Goal: Task Accomplishment & Management: Manage account settings

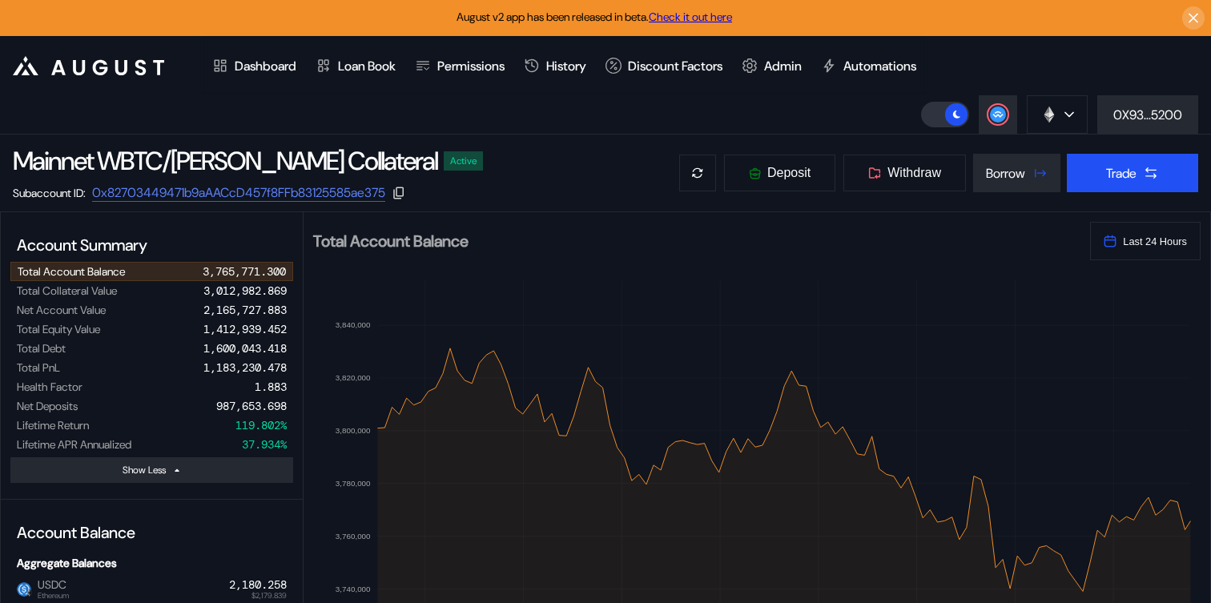
select select "*"
click at [789, 66] on div "Admin" at bounding box center [783, 66] width 38 height 17
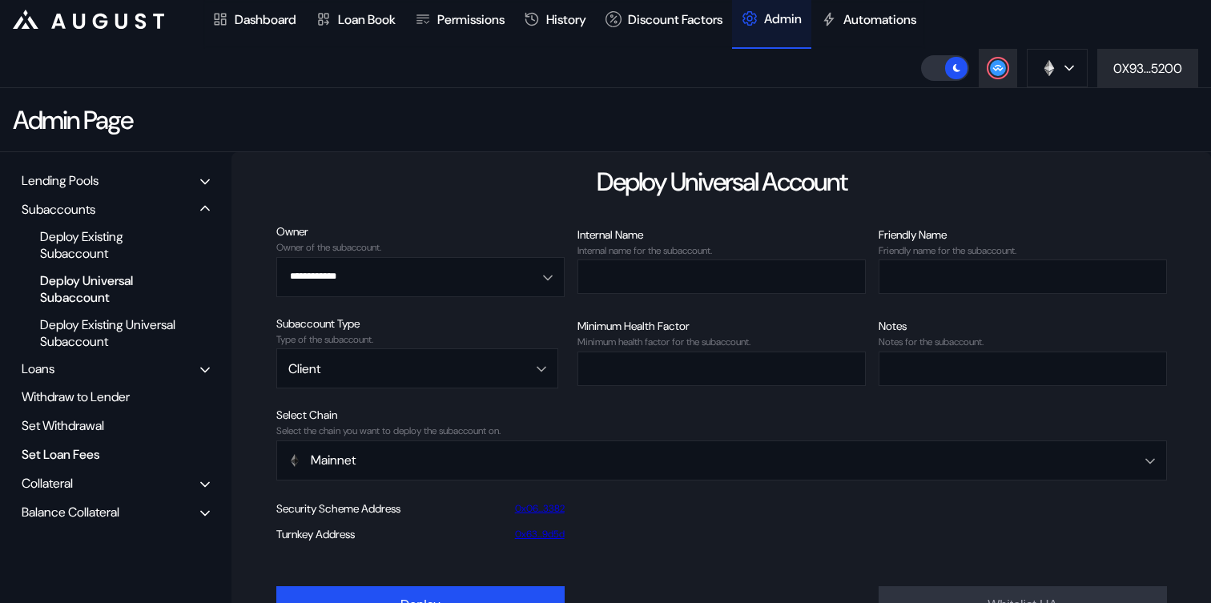
scroll to position [46, 0]
click at [69, 515] on div "Balance Collateral" at bounding box center [71, 513] width 98 height 17
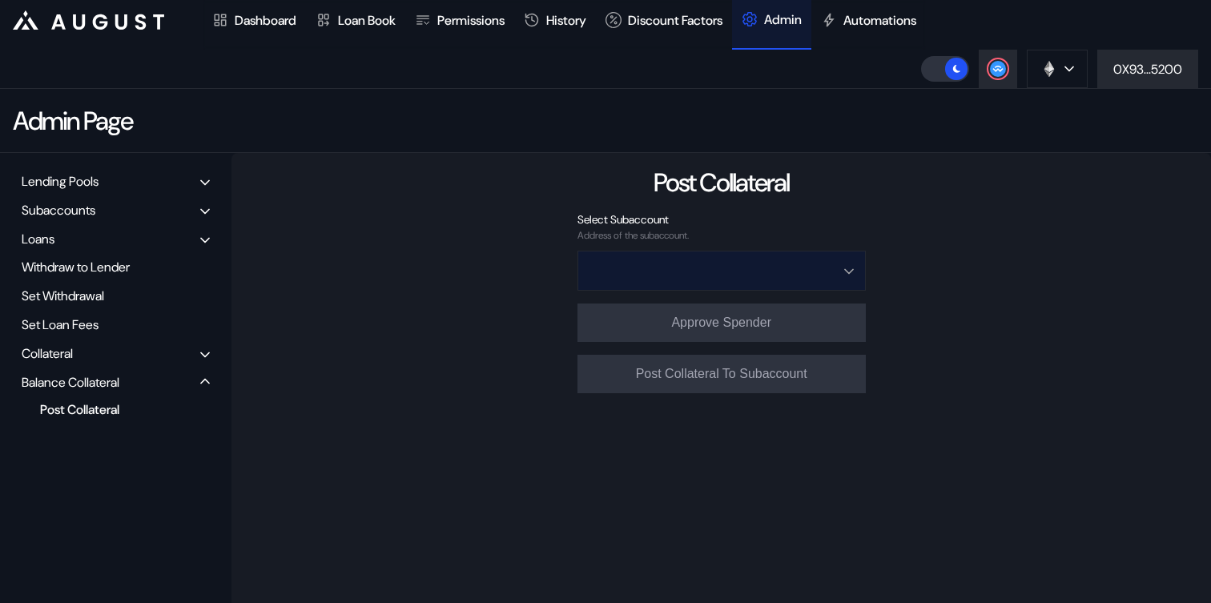
click at [700, 268] on input "Open menu" at bounding box center [713, 271] width 247 height 38
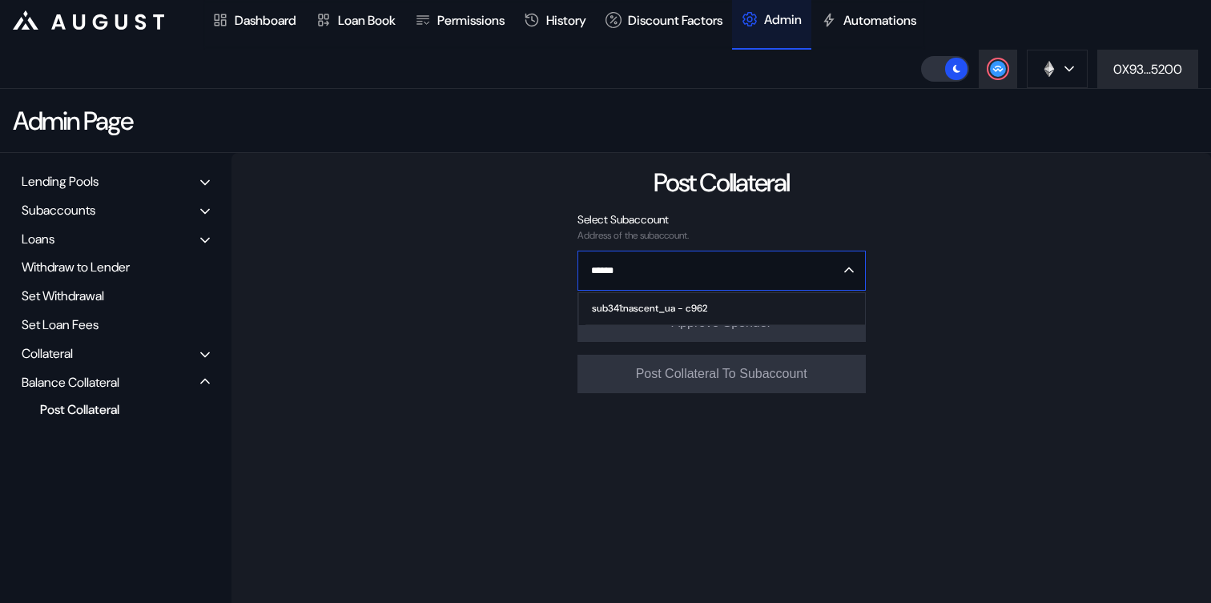
click at [709, 300] on span "sub341:nascent_ua - c962" at bounding box center [725, 309] width 279 height 32
type input "**********"
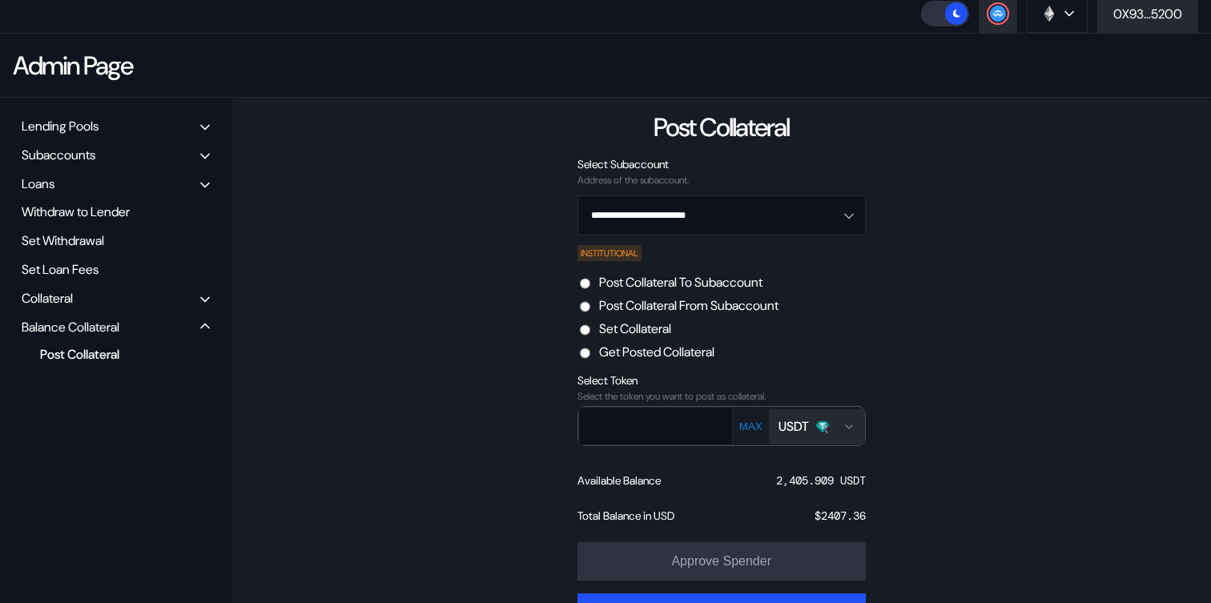
scroll to position [102, 0]
click at [814, 425] on div "USDT" at bounding box center [804, 425] width 51 height 17
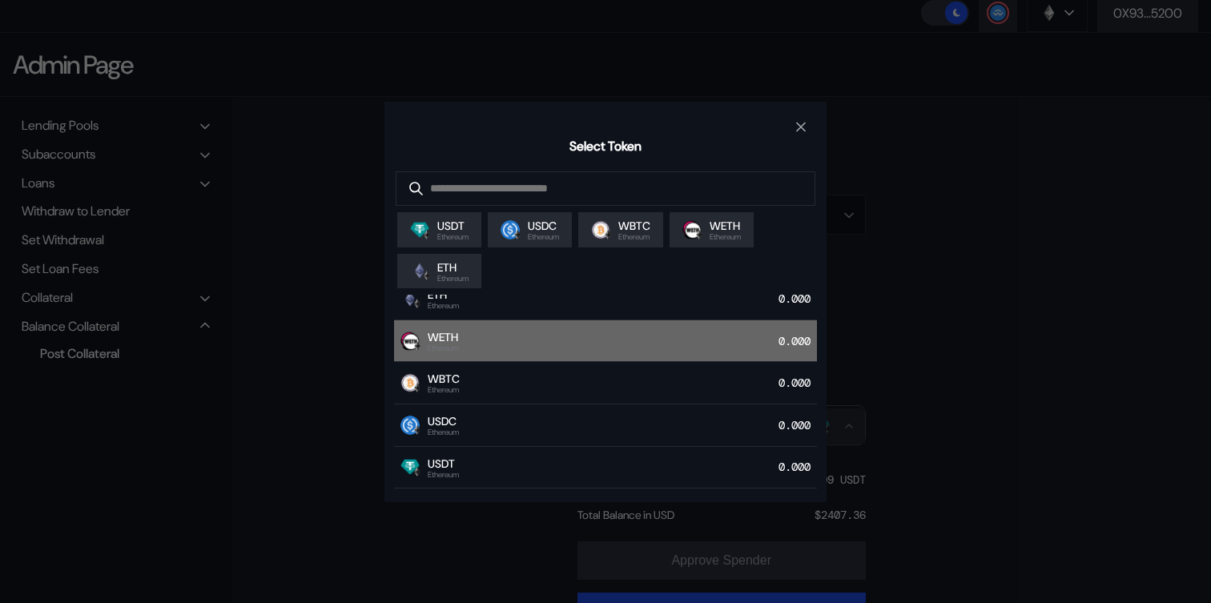
scroll to position [34, 0]
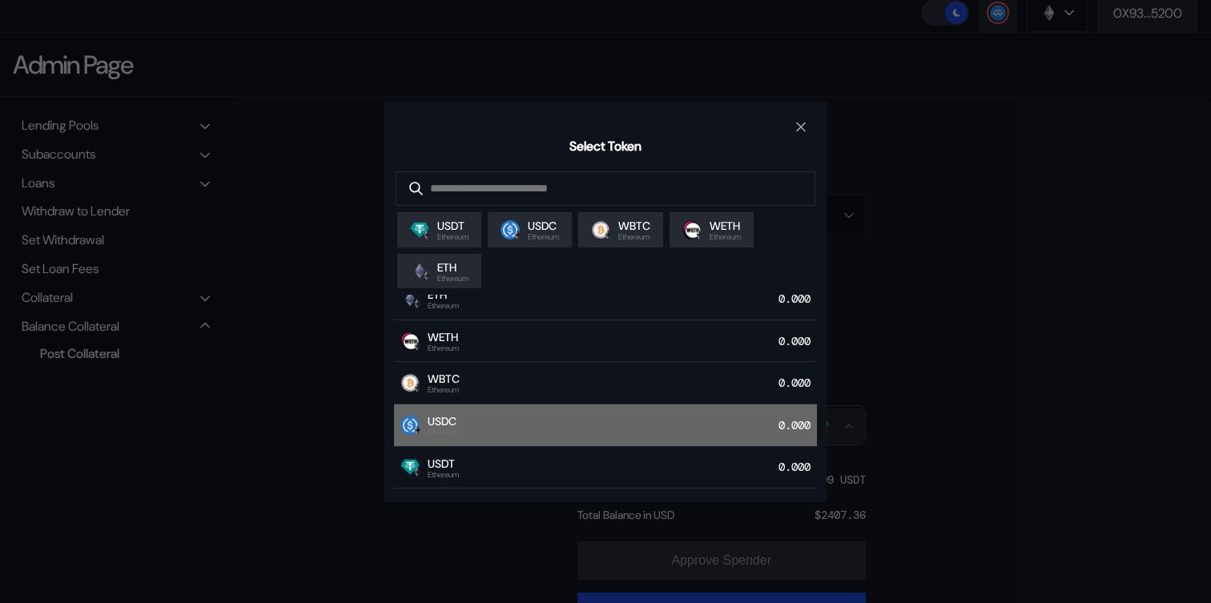
click at [529, 418] on div "USDC Ethereum 0.000" at bounding box center [605, 425] width 423 height 42
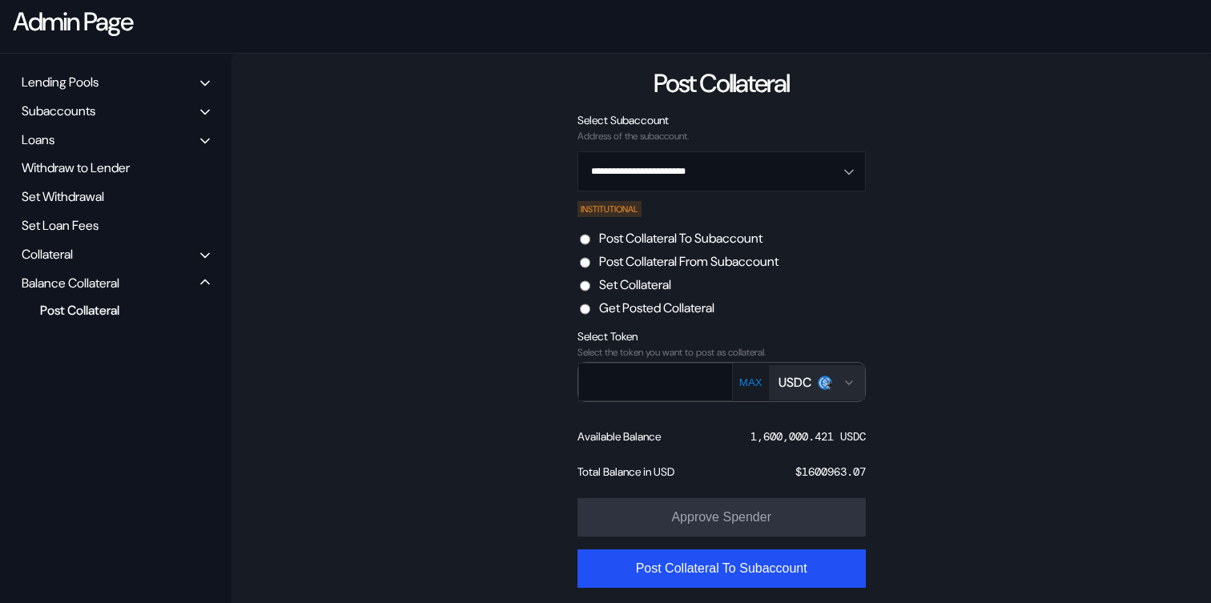
scroll to position [147, 0]
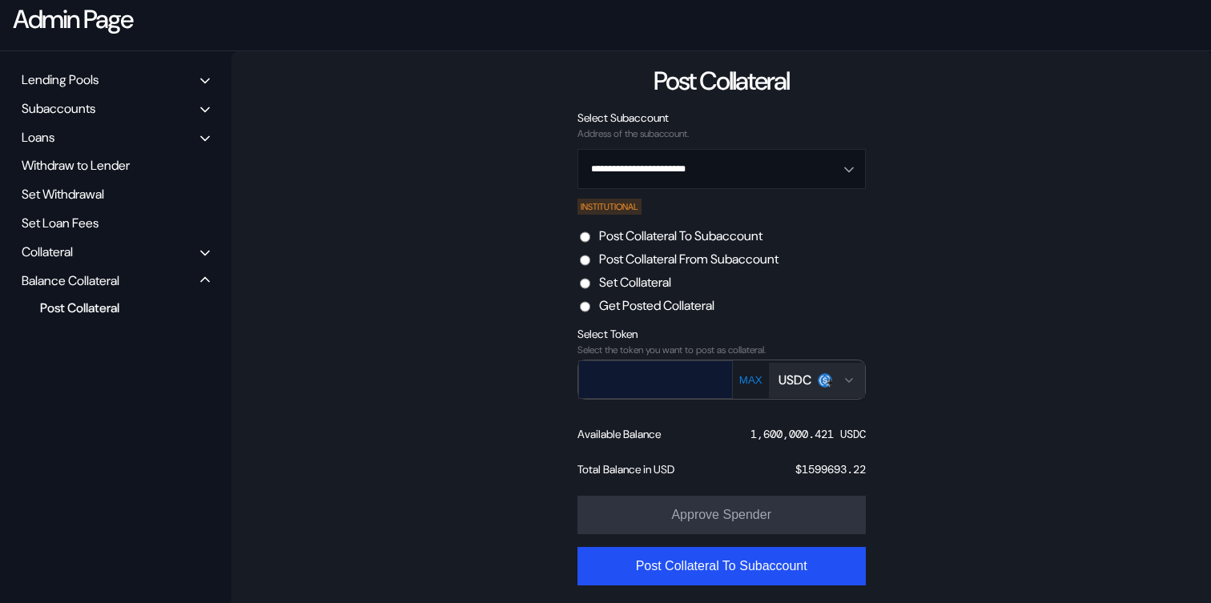
click at [677, 380] on input "text" at bounding box center [644, 379] width 130 height 33
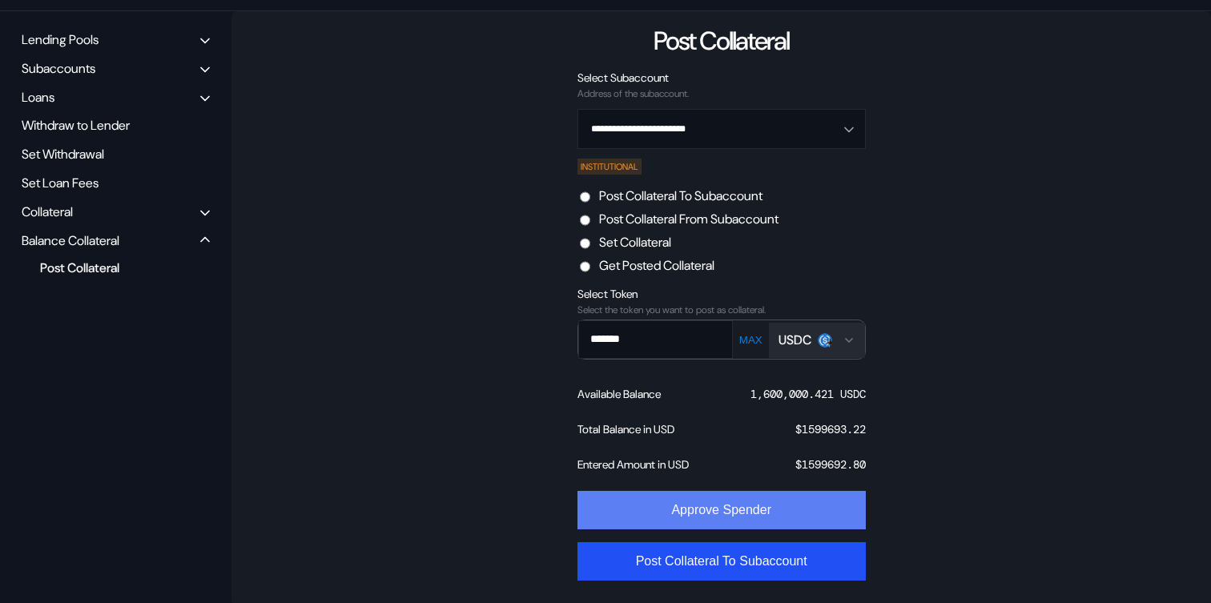
scroll to position [189, 0]
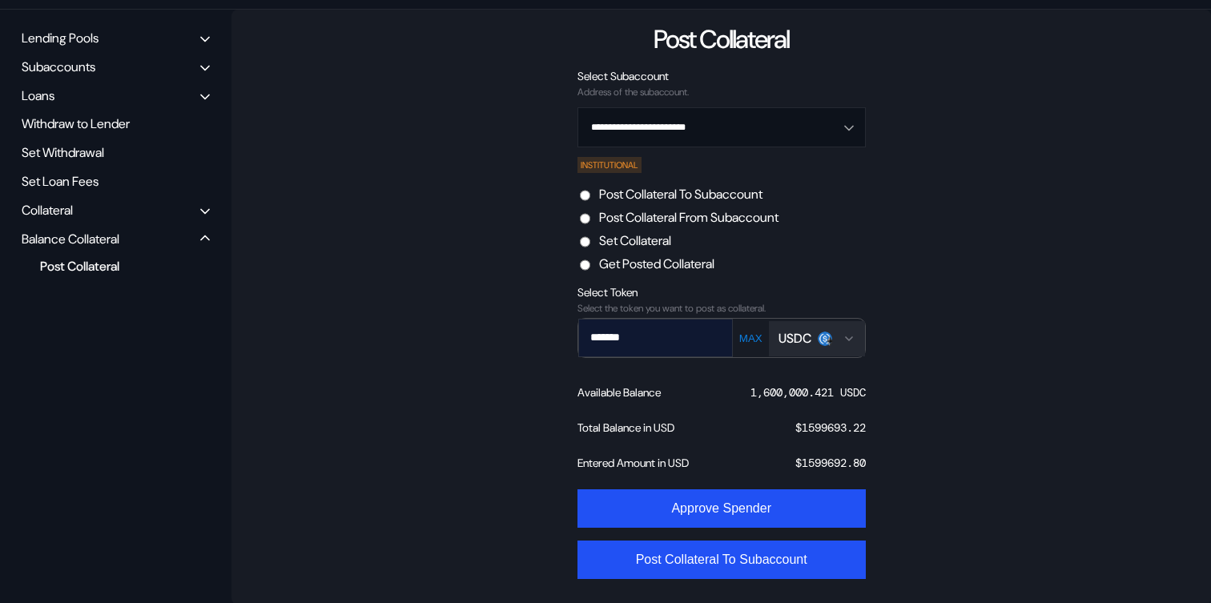
click at [614, 335] on input "*******" at bounding box center [644, 337] width 130 height 33
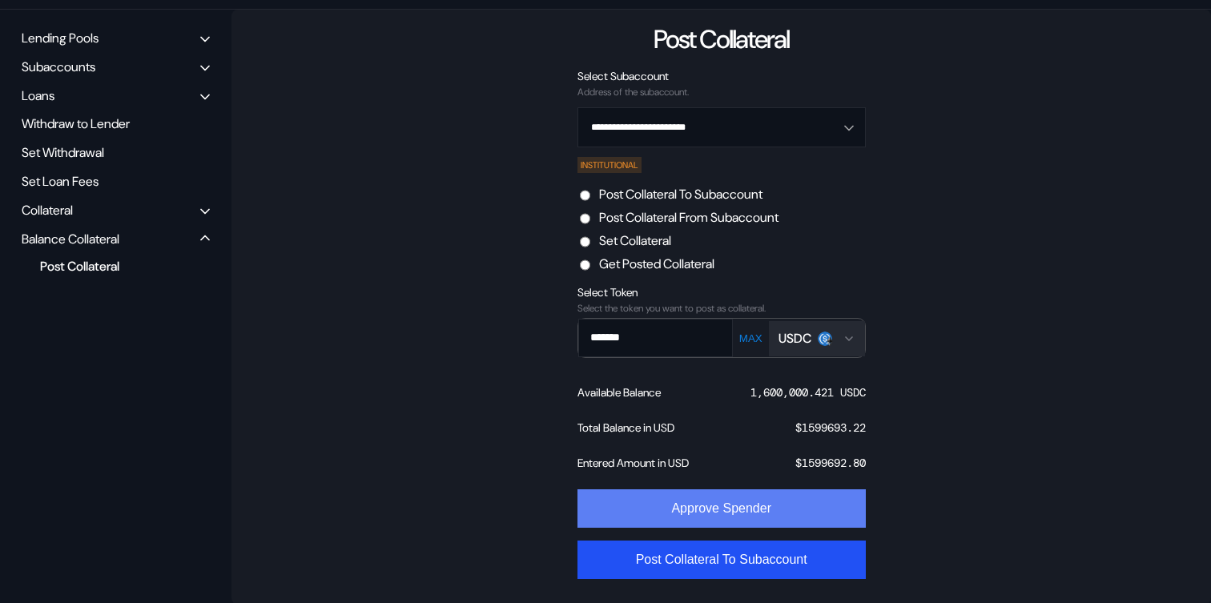
click at [725, 510] on button "Approve Spender" at bounding box center [722, 508] width 288 height 38
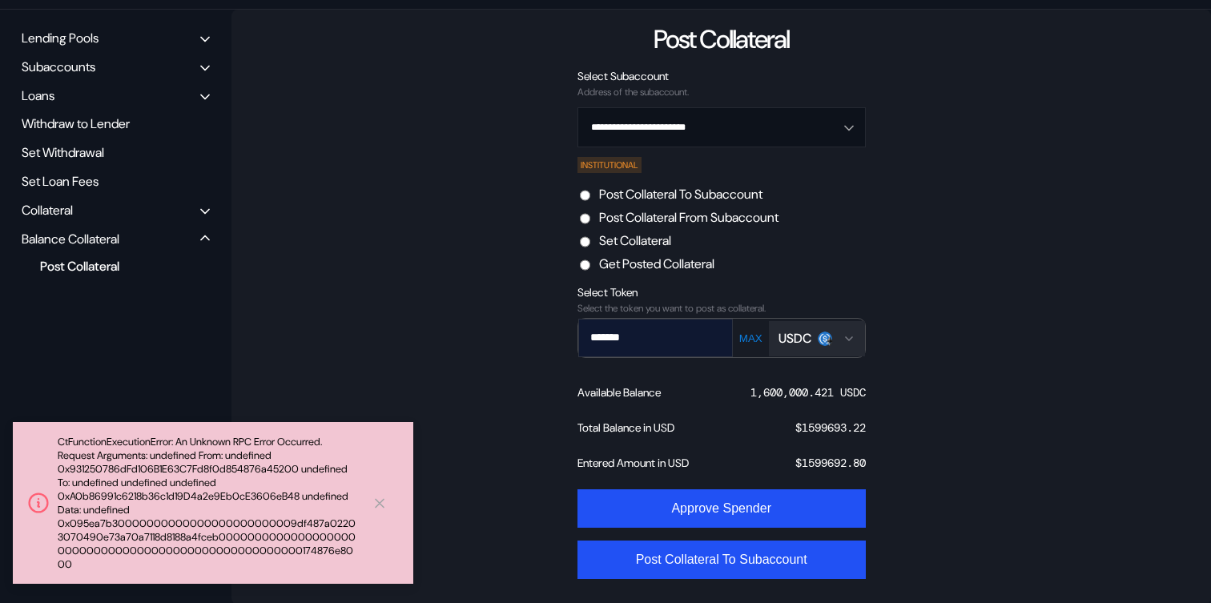
click at [664, 335] on input "*******" at bounding box center [644, 337] width 130 height 33
type input "**"
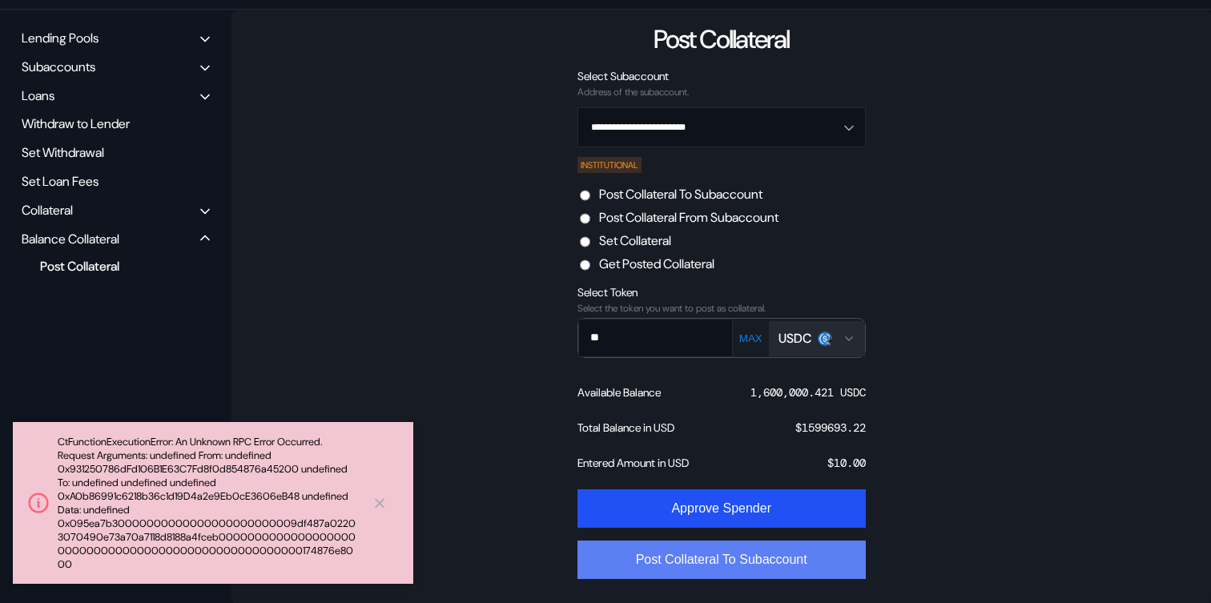
click at [702, 572] on button "Post Collateral To Subaccount" at bounding box center [722, 560] width 288 height 38
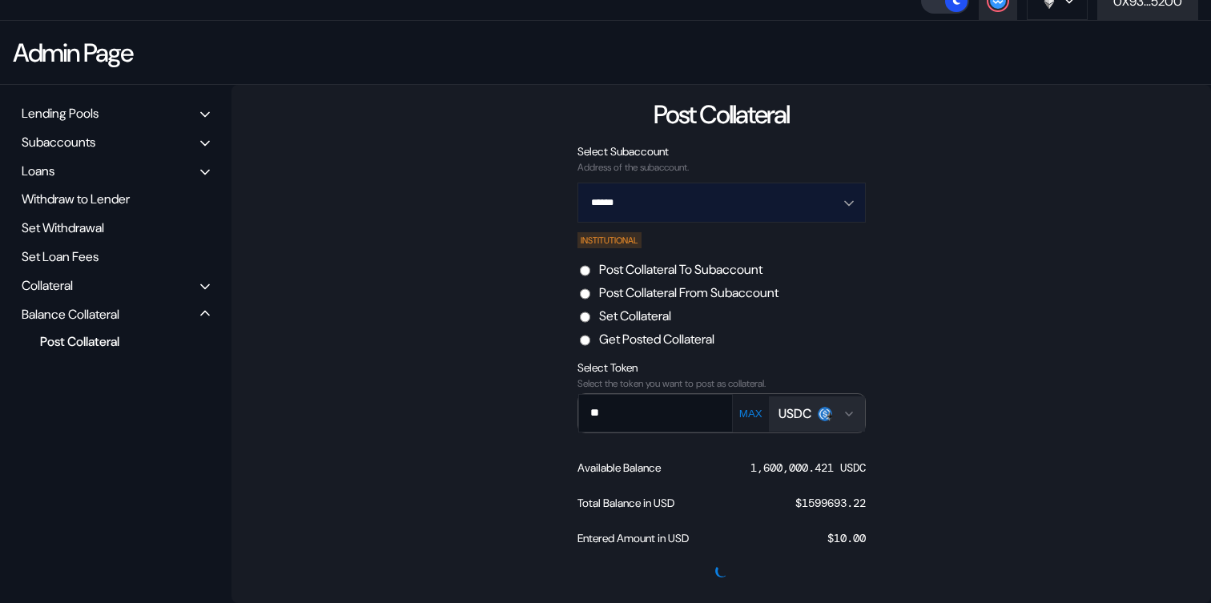
click at [740, 210] on input "******" at bounding box center [713, 202] width 247 height 38
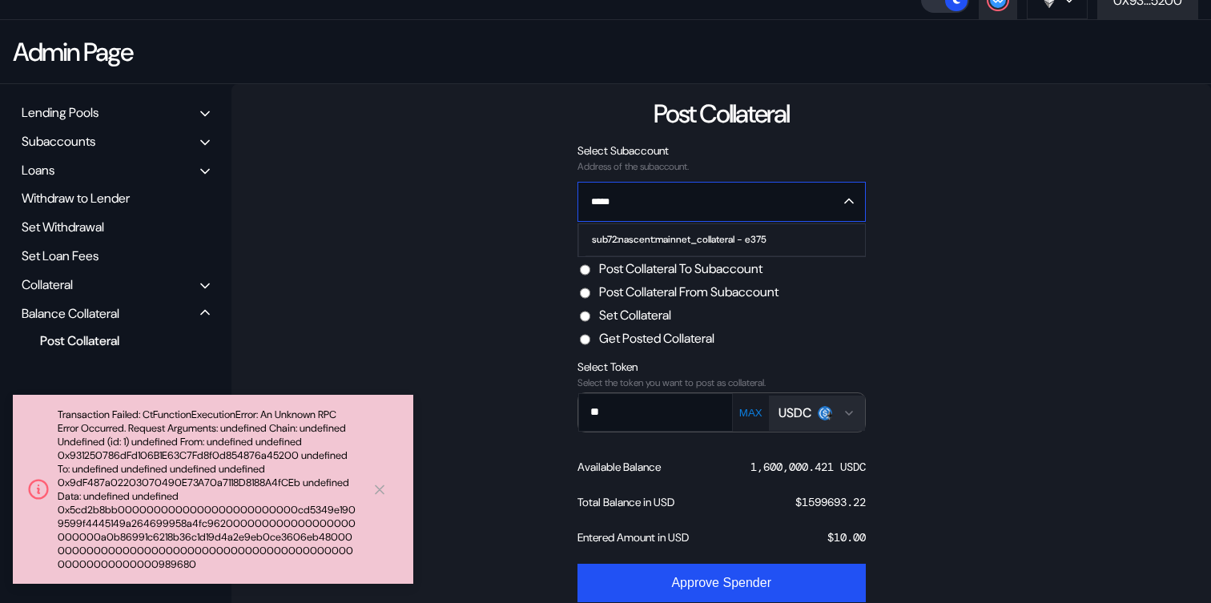
click at [722, 236] on div "sub72:nascent:mainnet_collateral - e375" at bounding box center [679, 239] width 175 height 11
type input "**********"
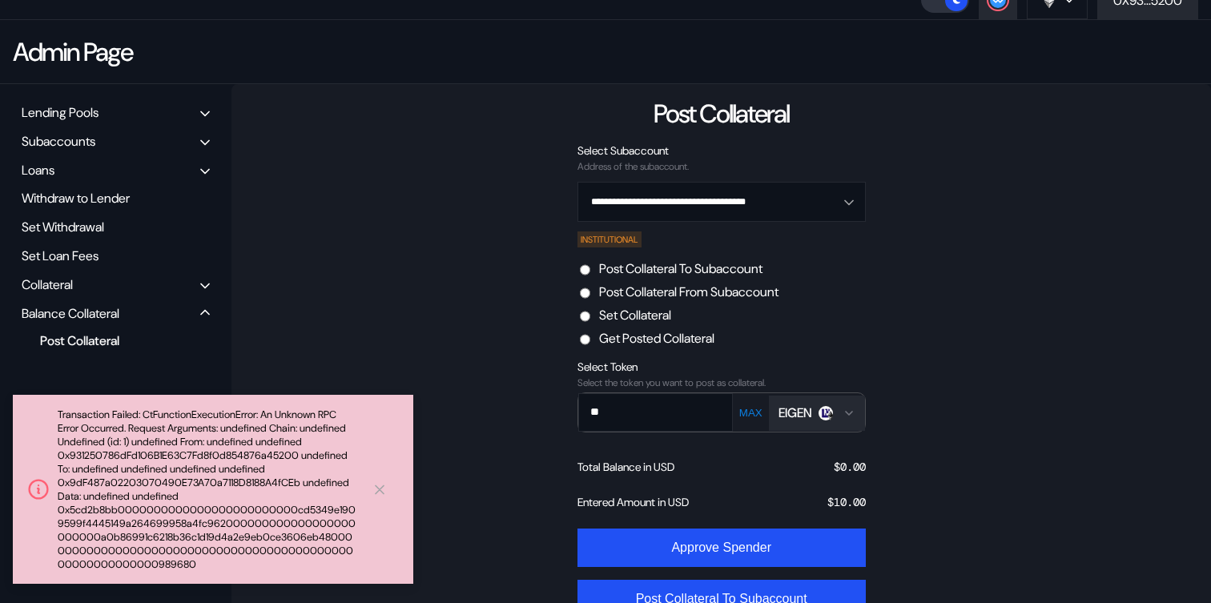
scroll to position [153, 0]
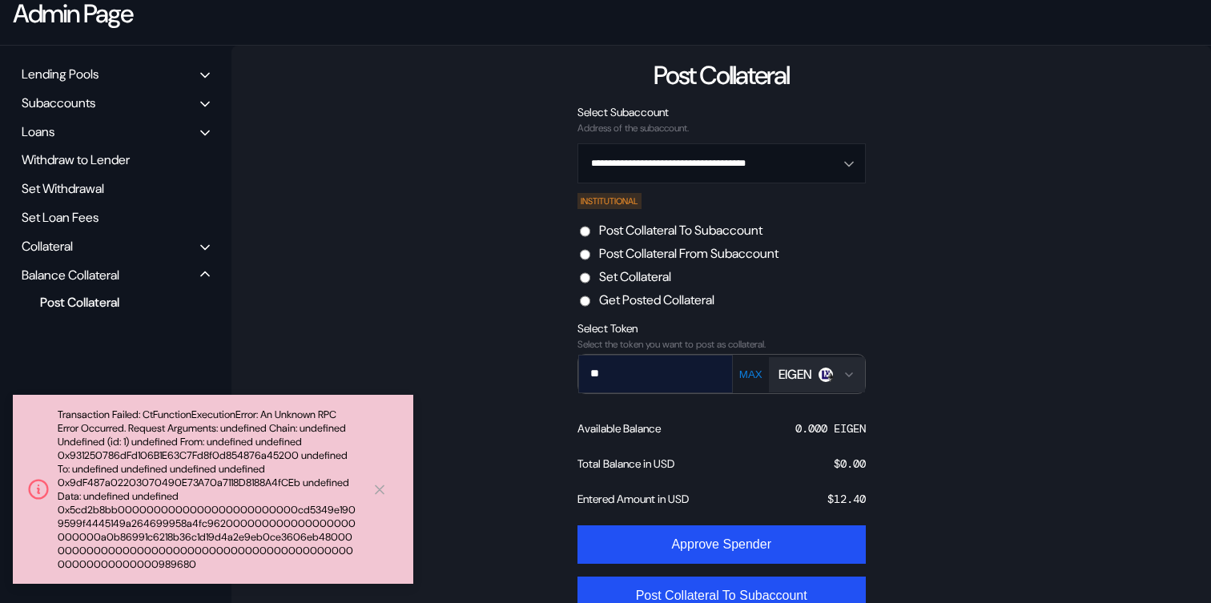
click at [662, 384] on input "**" at bounding box center [644, 373] width 130 height 33
type input "*******"
click at [815, 372] on div "EIGEN" at bounding box center [806, 374] width 54 height 17
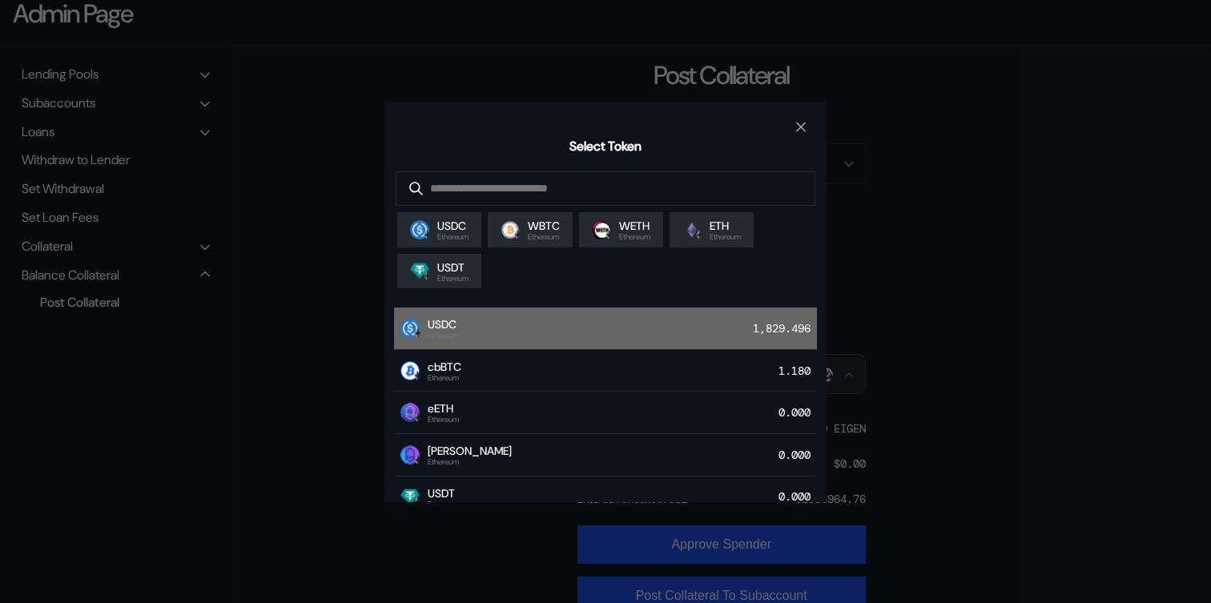
click at [618, 340] on div "USDC Ethereum 1,829.496" at bounding box center [605, 329] width 423 height 42
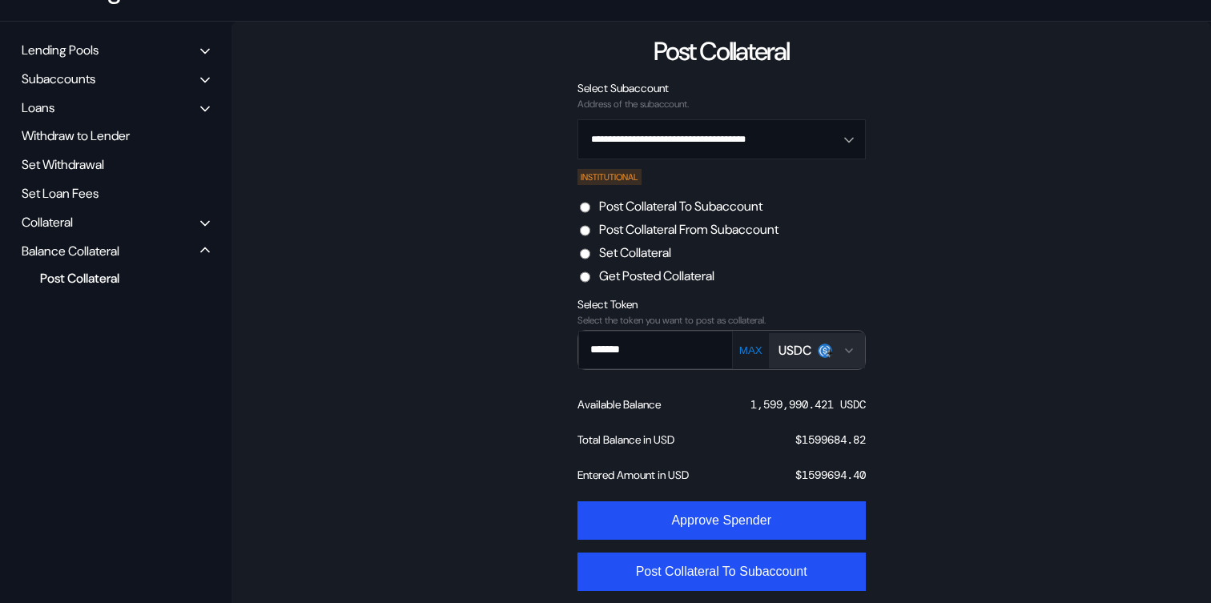
scroll to position [191, 0]
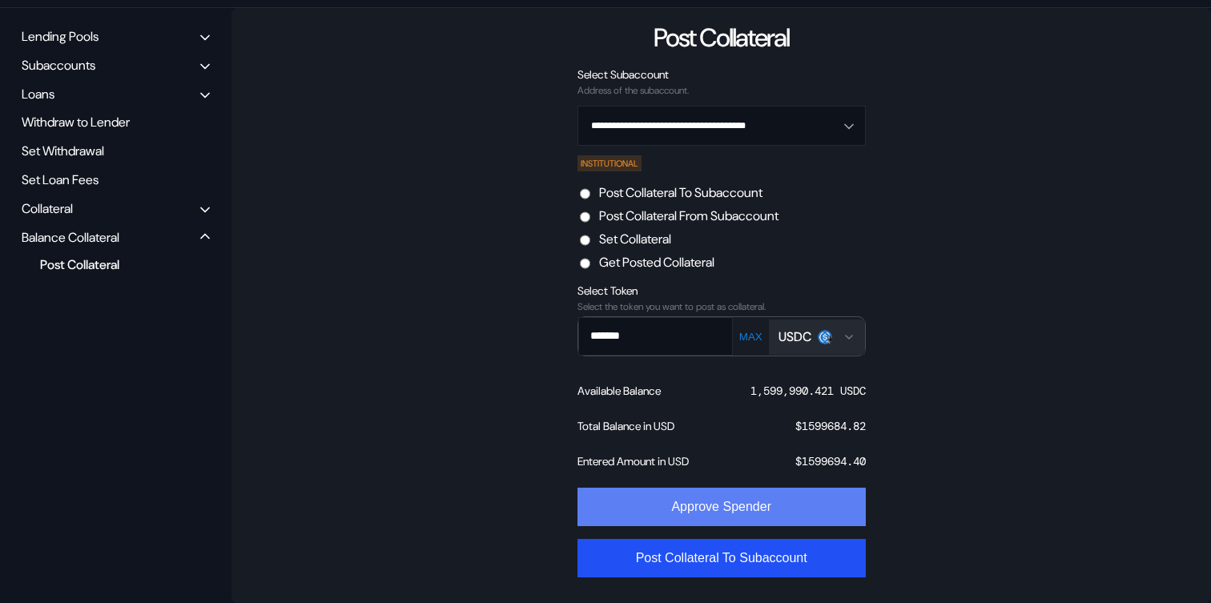
click at [774, 512] on button "Approve Spender" at bounding box center [722, 507] width 288 height 38
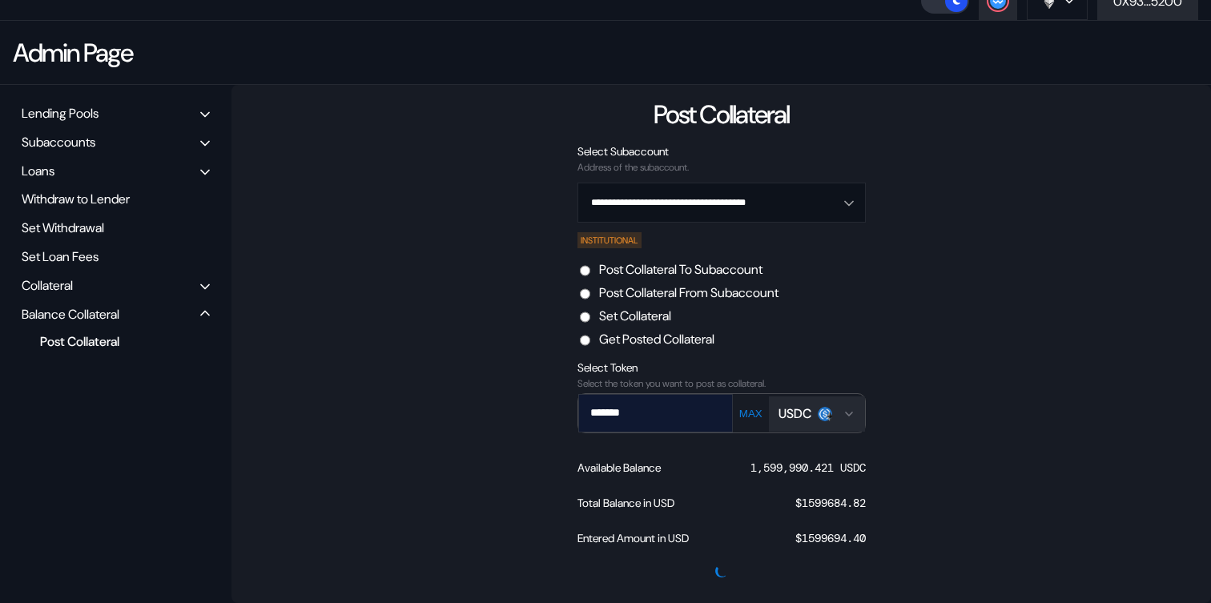
click at [668, 415] on input "*******" at bounding box center [644, 412] width 130 height 33
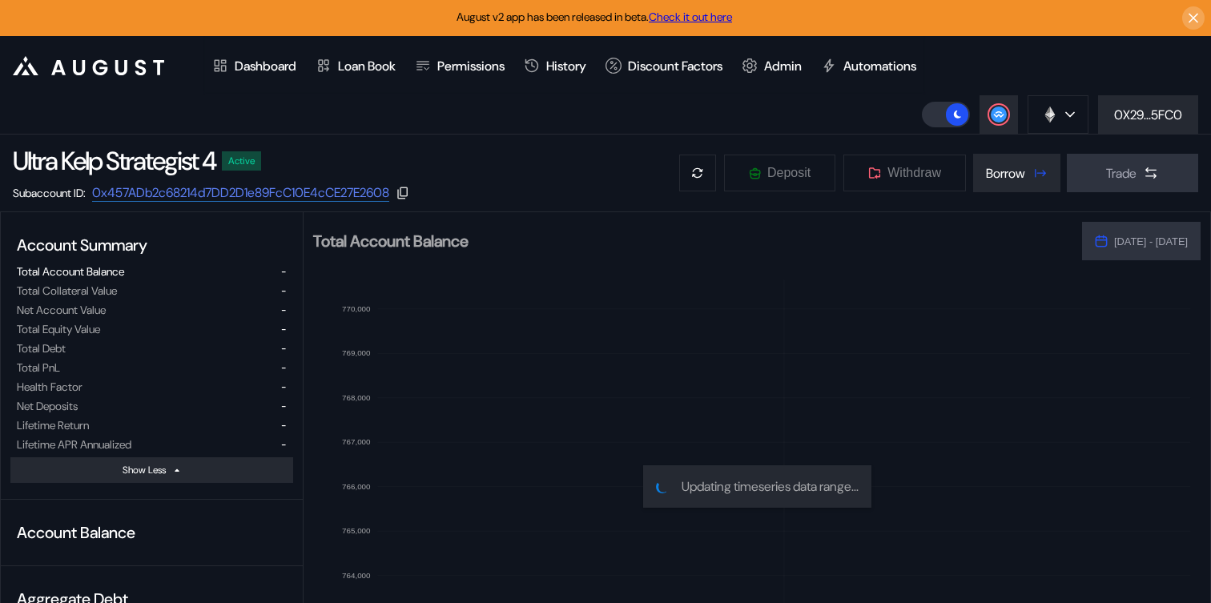
select select "*"
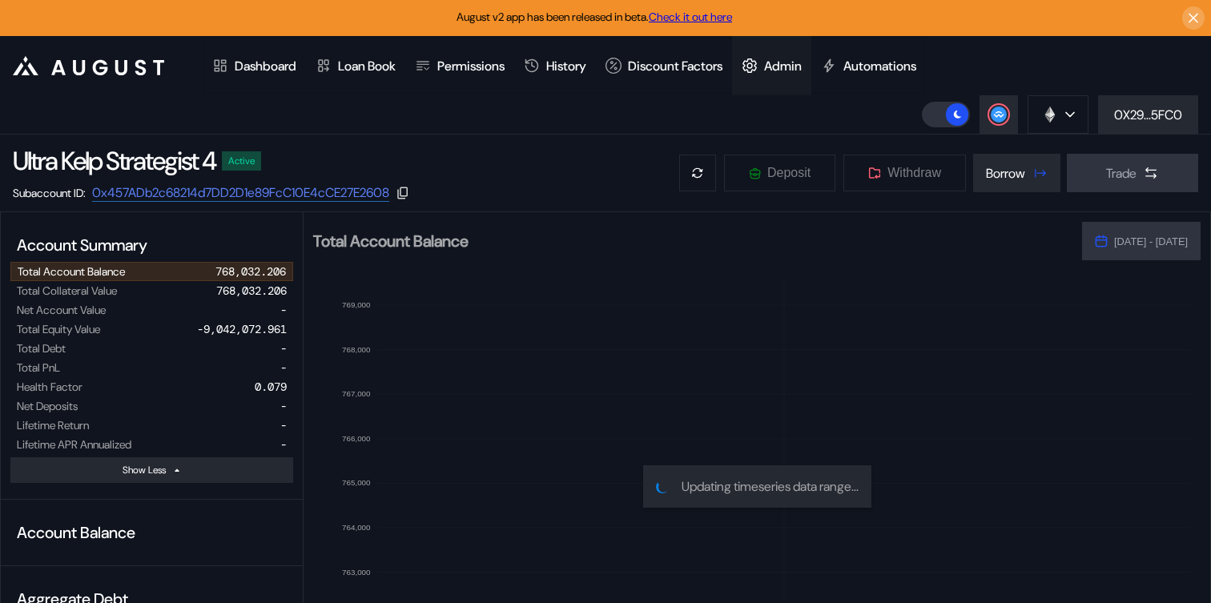
click at [802, 59] on div "Admin" at bounding box center [783, 66] width 38 height 17
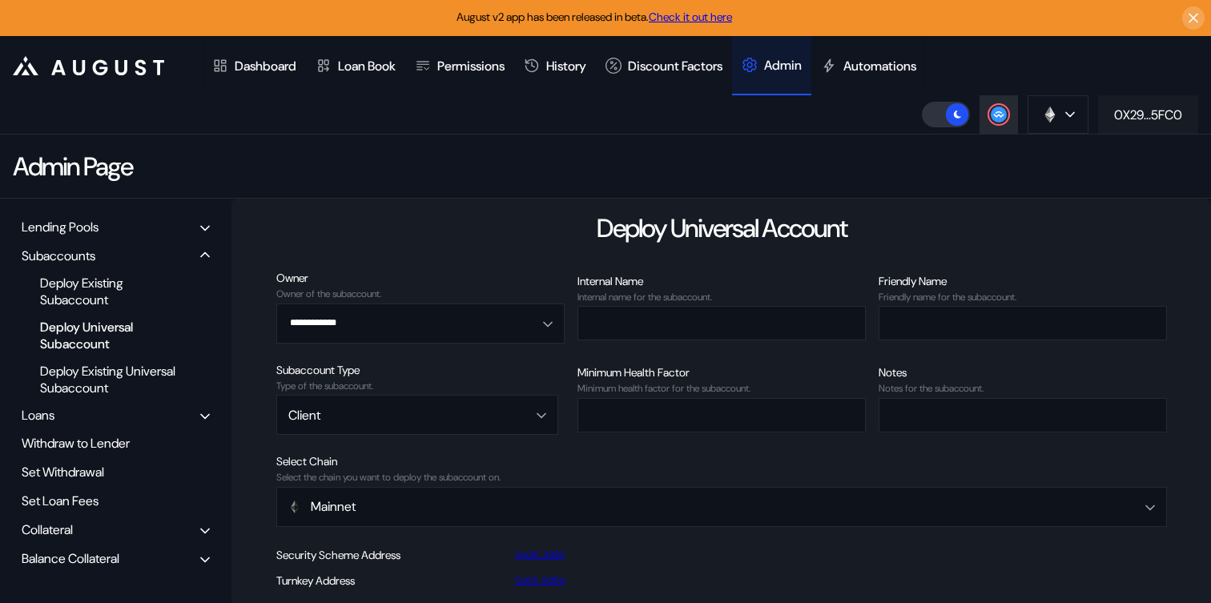
click at [1121, 128] on button "0X29...5FC0" at bounding box center [1148, 114] width 100 height 38
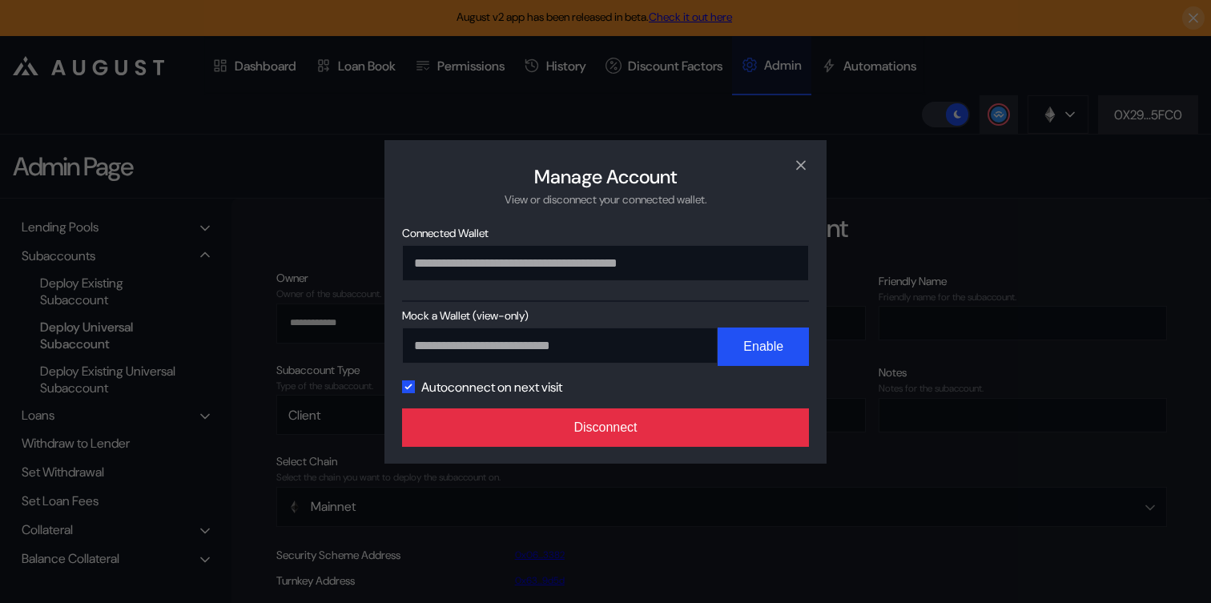
click at [643, 437] on button "Disconnect" at bounding box center [605, 427] width 407 height 38
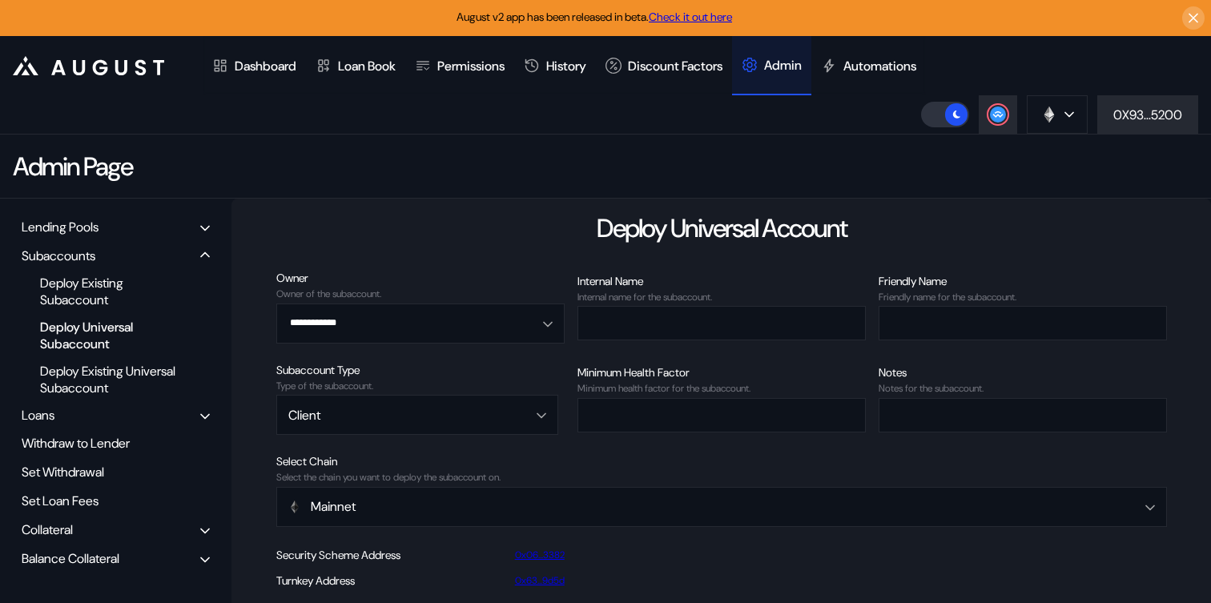
click at [51, 551] on div "Balance Collateral" at bounding box center [71, 558] width 98 height 17
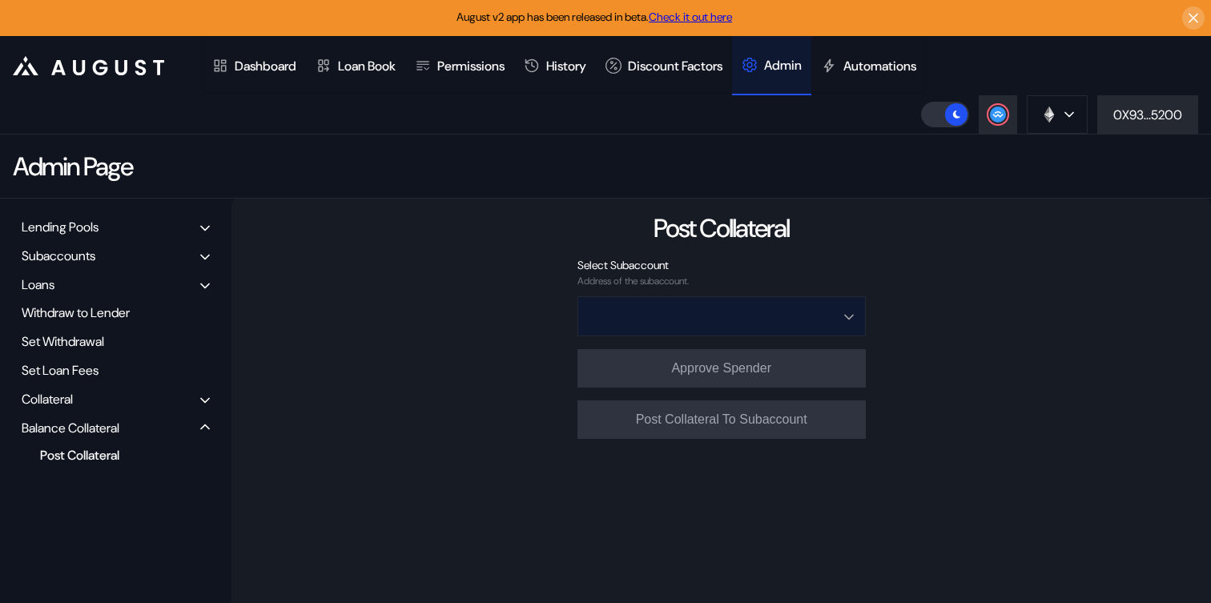
click at [726, 321] on input "Open menu" at bounding box center [713, 316] width 247 height 38
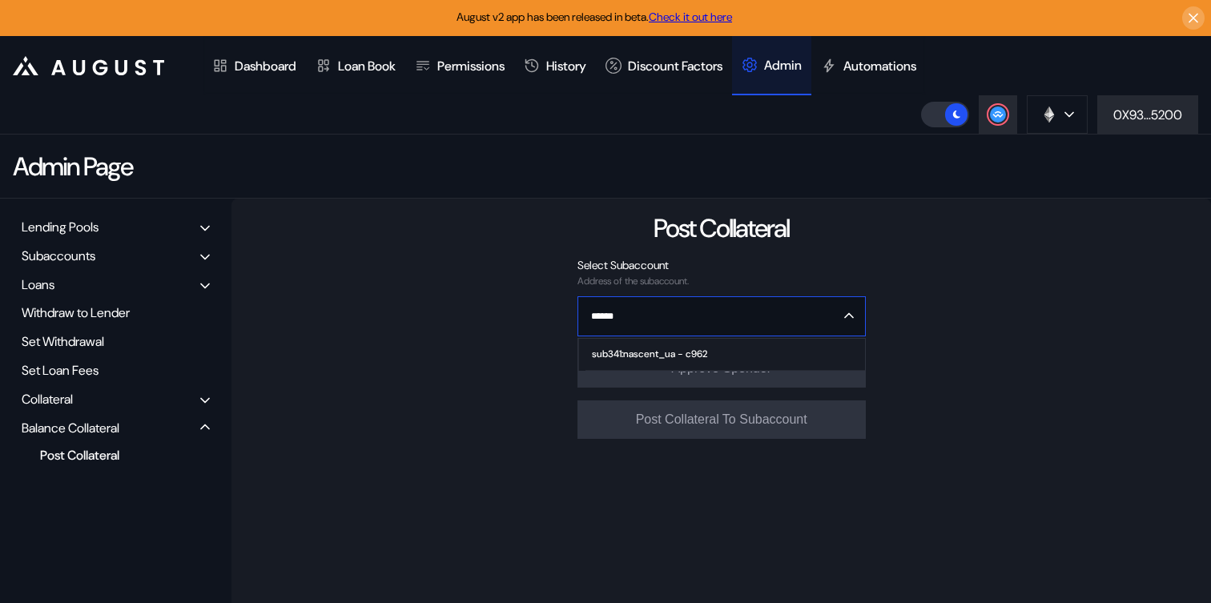
click at [724, 349] on span "sub341:nascent_ua - c962" at bounding box center [725, 355] width 279 height 32
type input "**********"
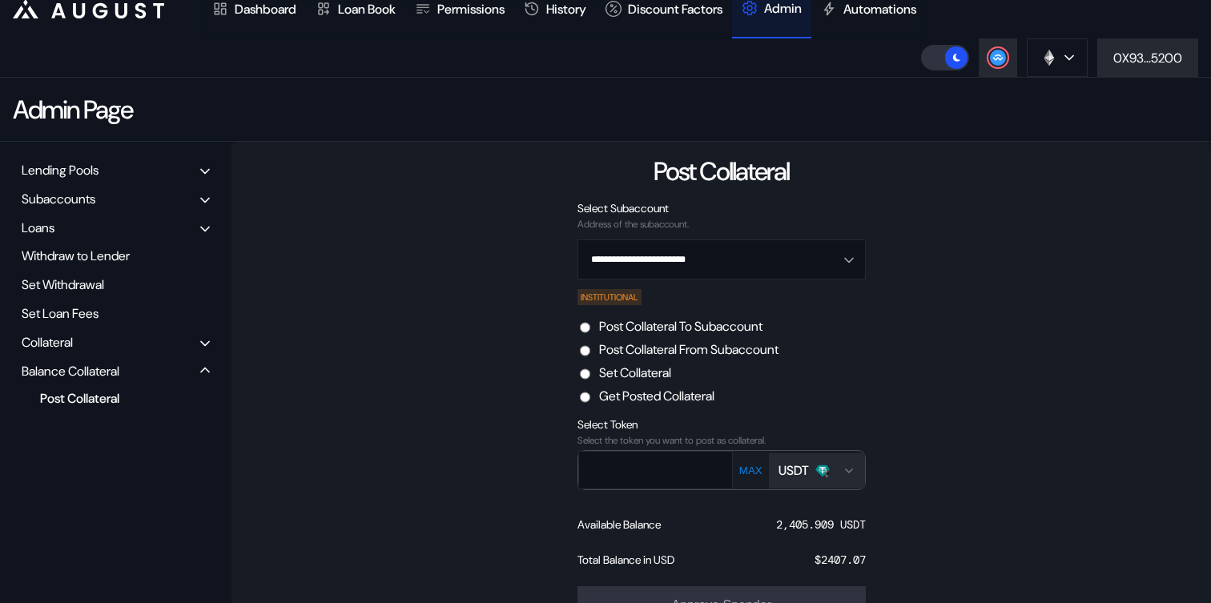
scroll to position [85, 0]
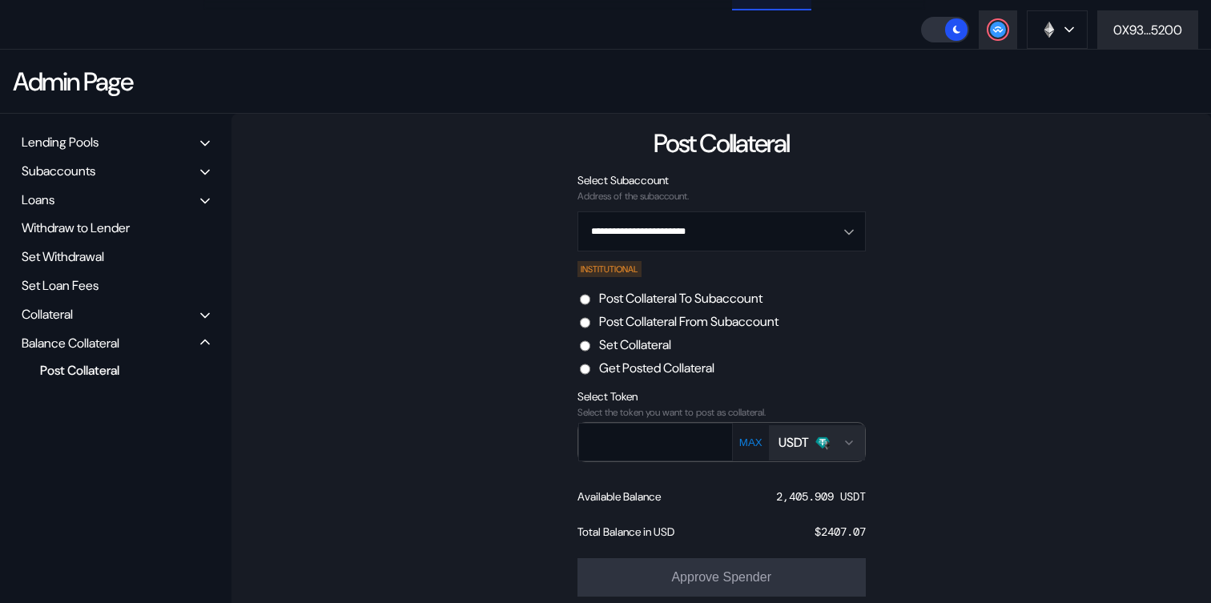
click at [736, 310] on div "Post Collateral To Subaccount Post Collateral From Subaccount Set Collateral Ge…" at bounding box center [721, 333] width 291 height 87
click at [736, 326] on label "Post Collateral From Subaccount" at bounding box center [688, 321] width 179 height 17
click at [843, 444] on icon "Open menu for selecting token for payment" at bounding box center [849, 443] width 13 height 13
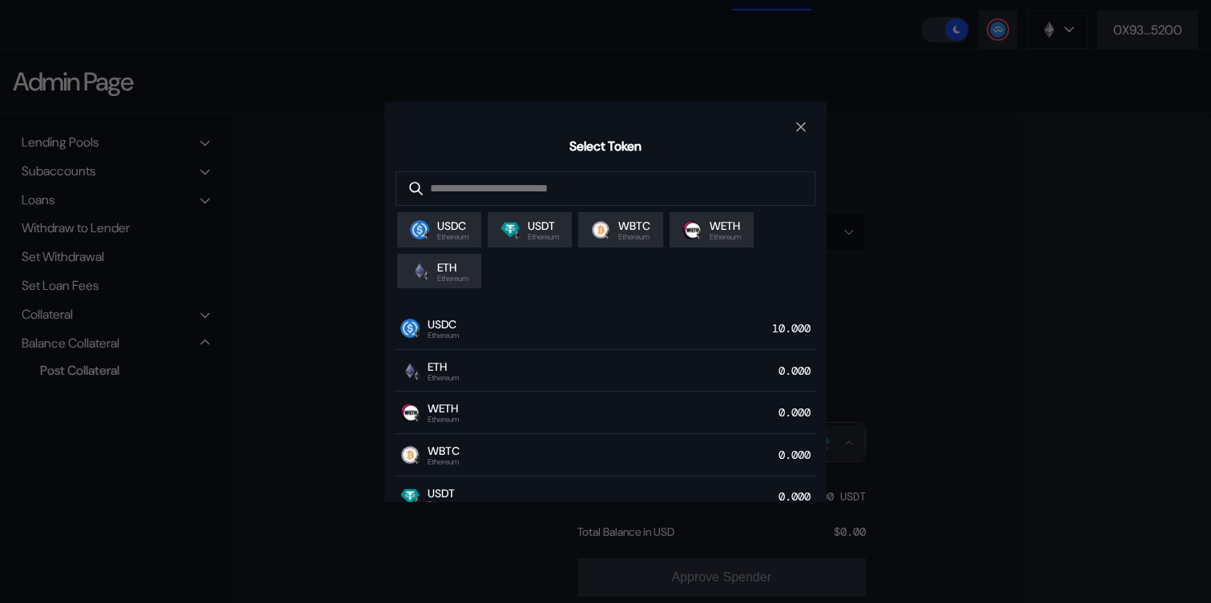
click at [566, 324] on div "USDC Ethereum 10.000" at bounding box center [605, 329] width 423 height 42
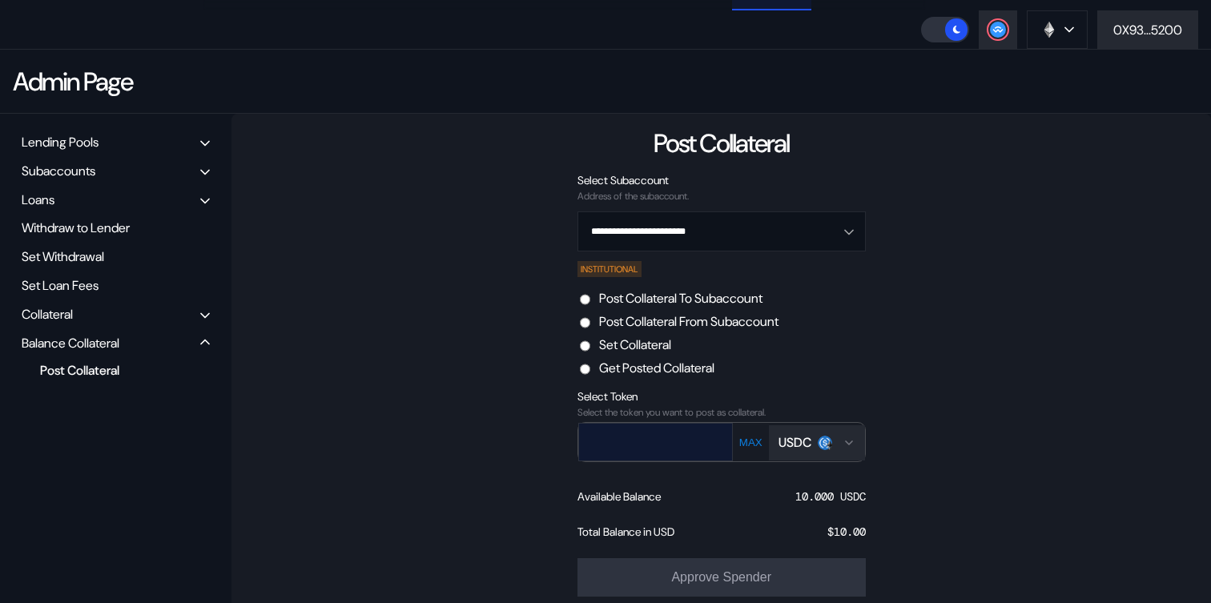
click at [662, 453] on input "text" at bounding box center [644, 441] width 130 height 33
type input "**"
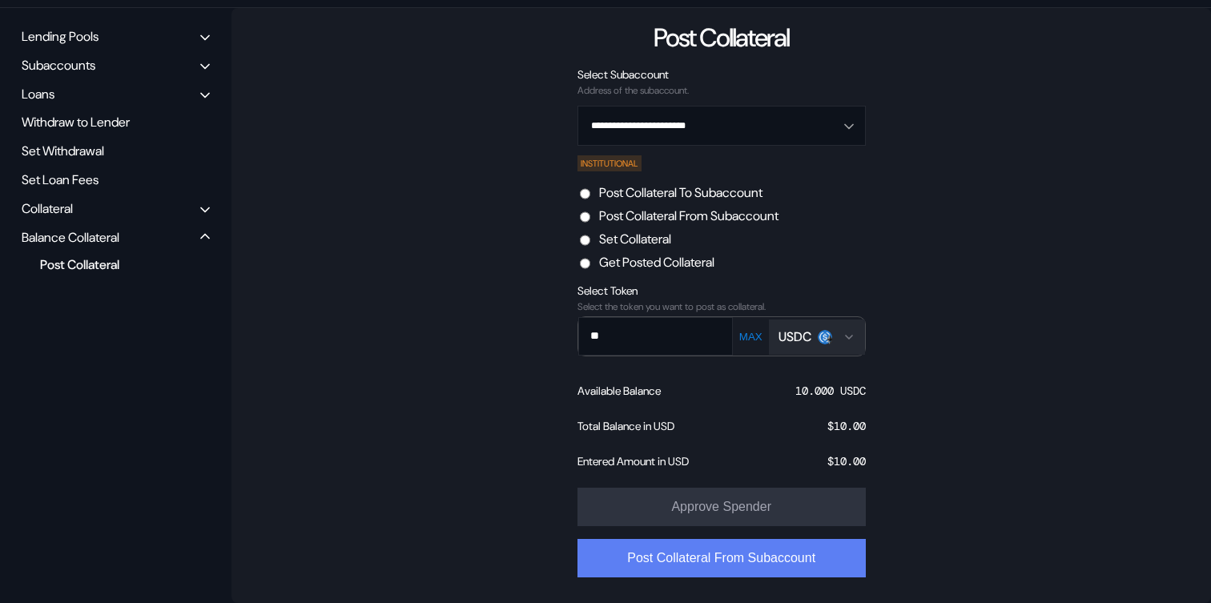
click at [691, 545] on button "Post Collateral From Subaccount" at bounding box center [722, 558] width 288 height 38
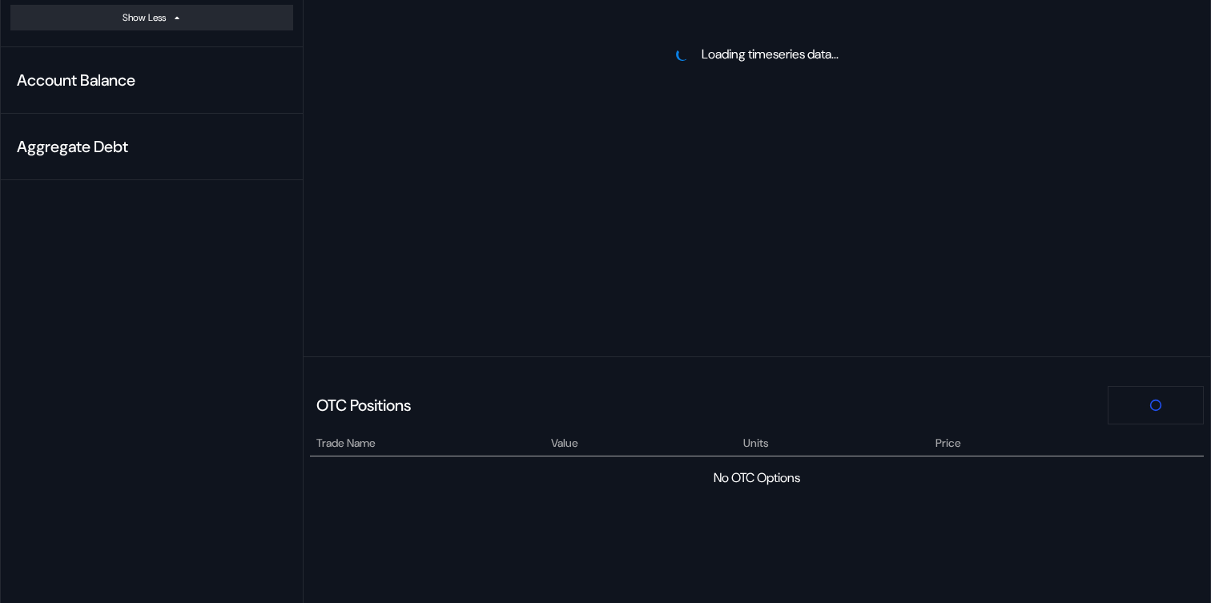
scroll to position [391, 0]
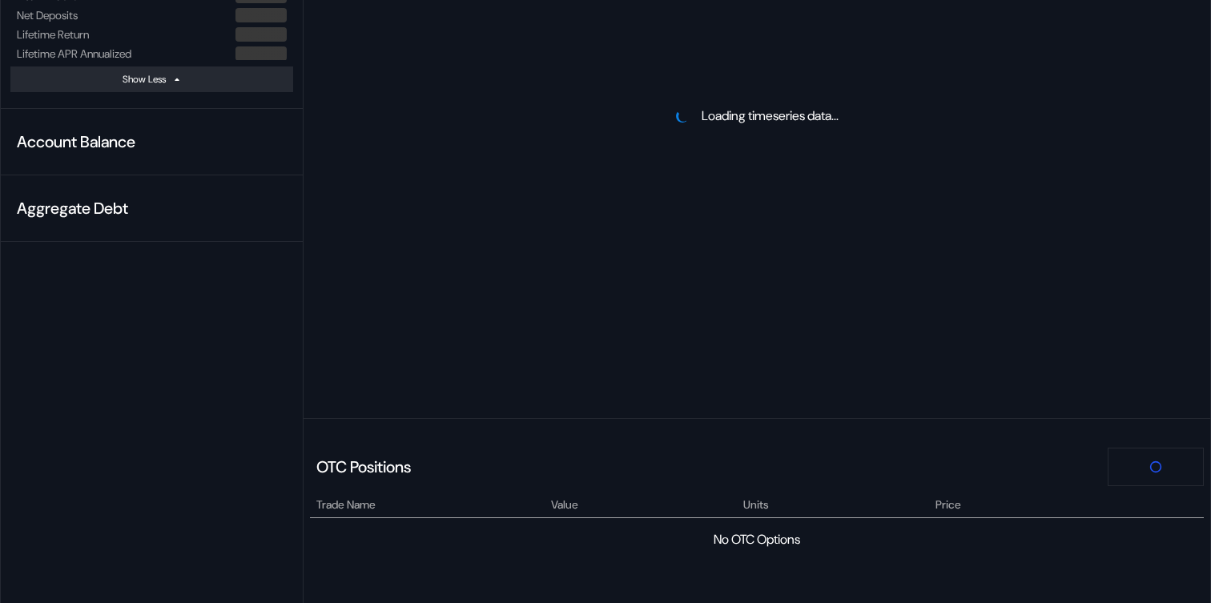
select select "*"
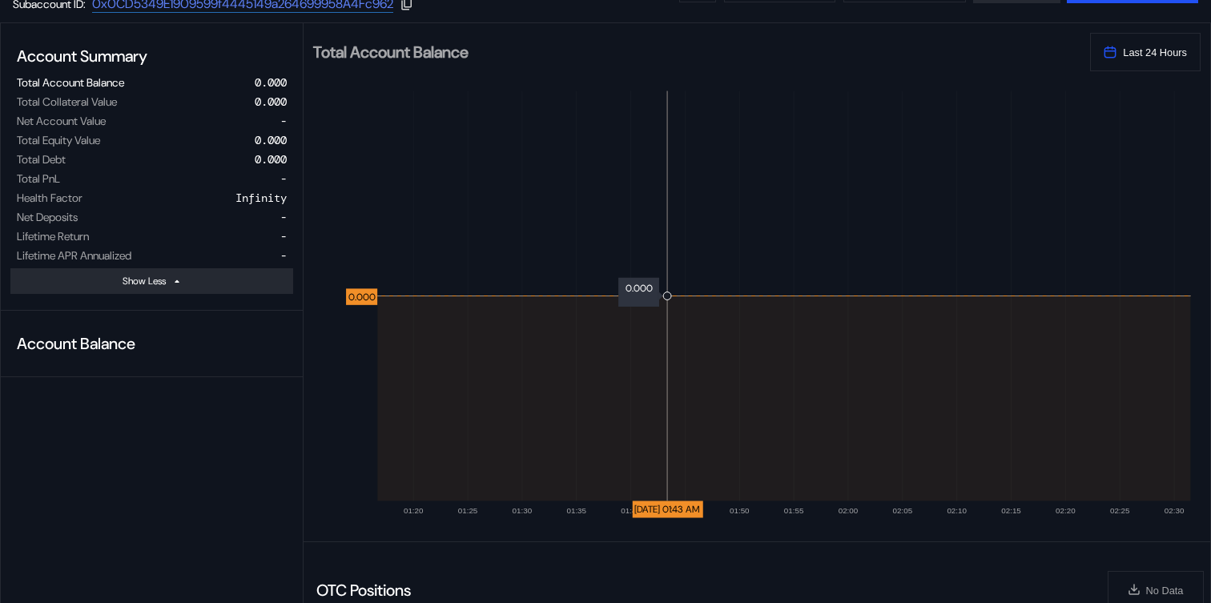
scroll to position [0, 0]
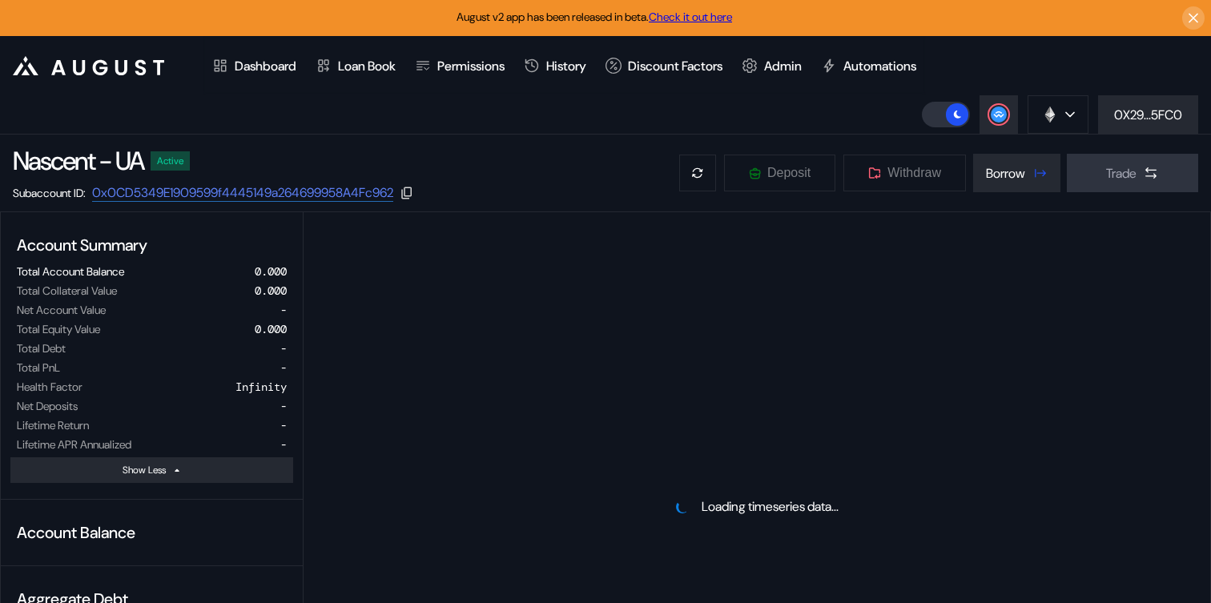
select select "*"
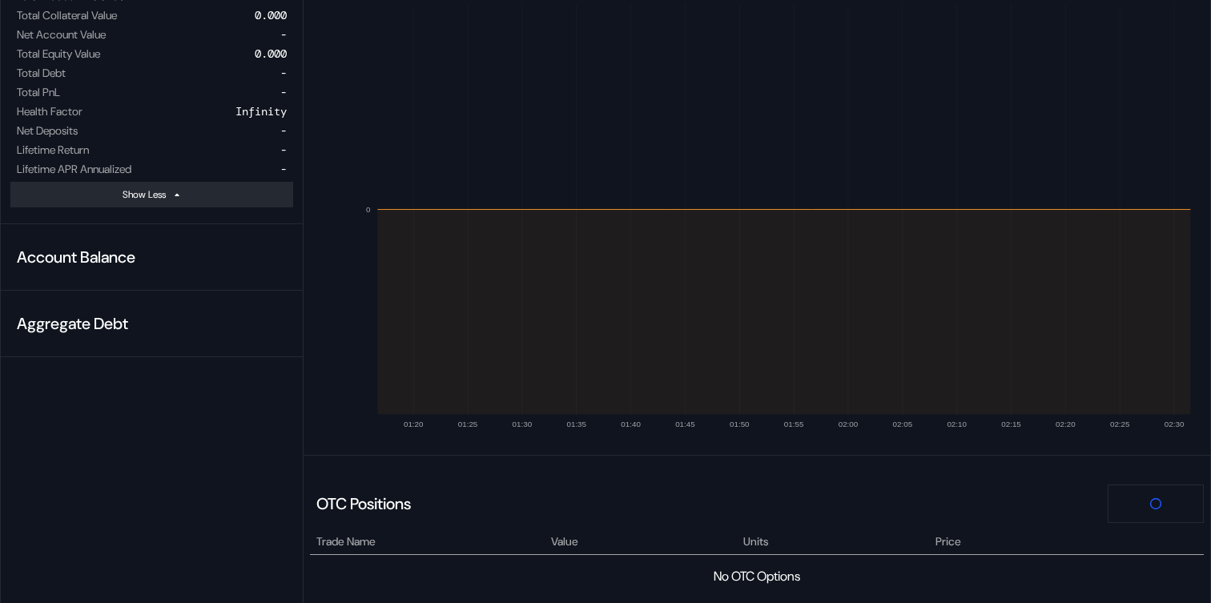
scroll to position [287, 0]
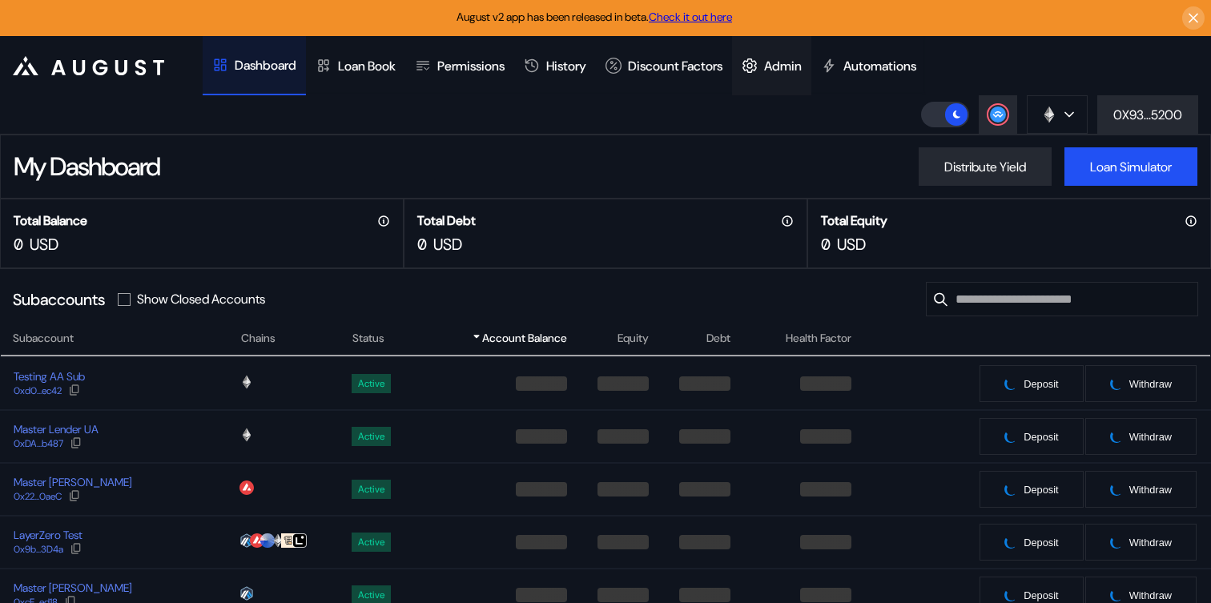
click at [764, 68] on div at bounding box center [753, 66] width 22 height 16
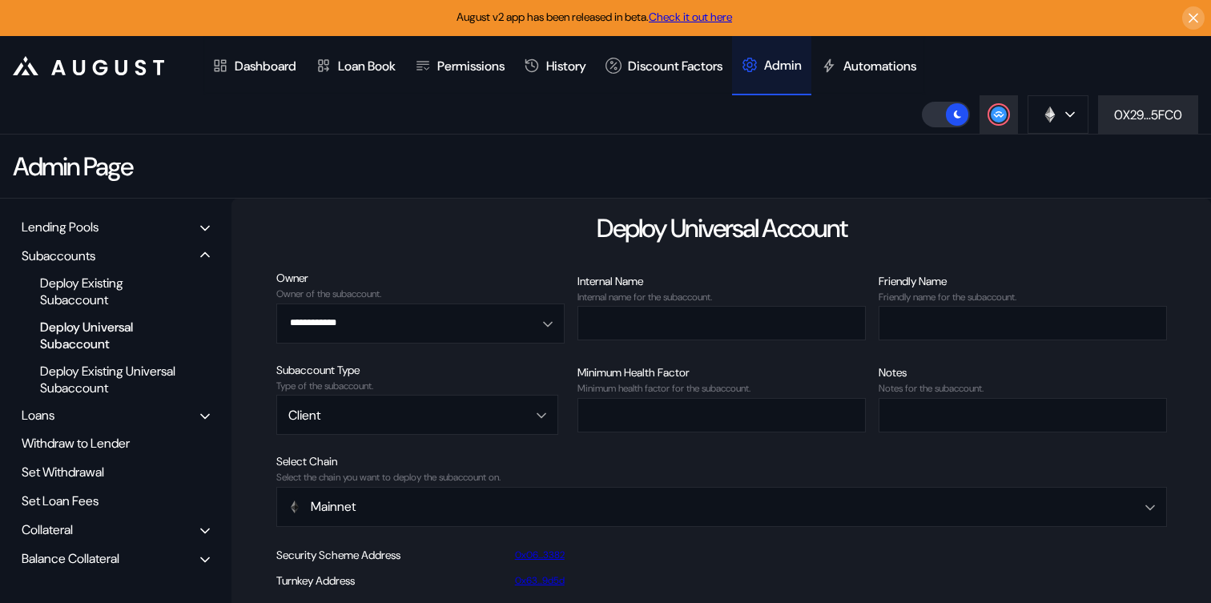
click at [119, 553] on div "Balance Collateral" at bounding box center [71, 558] width 98 height 17
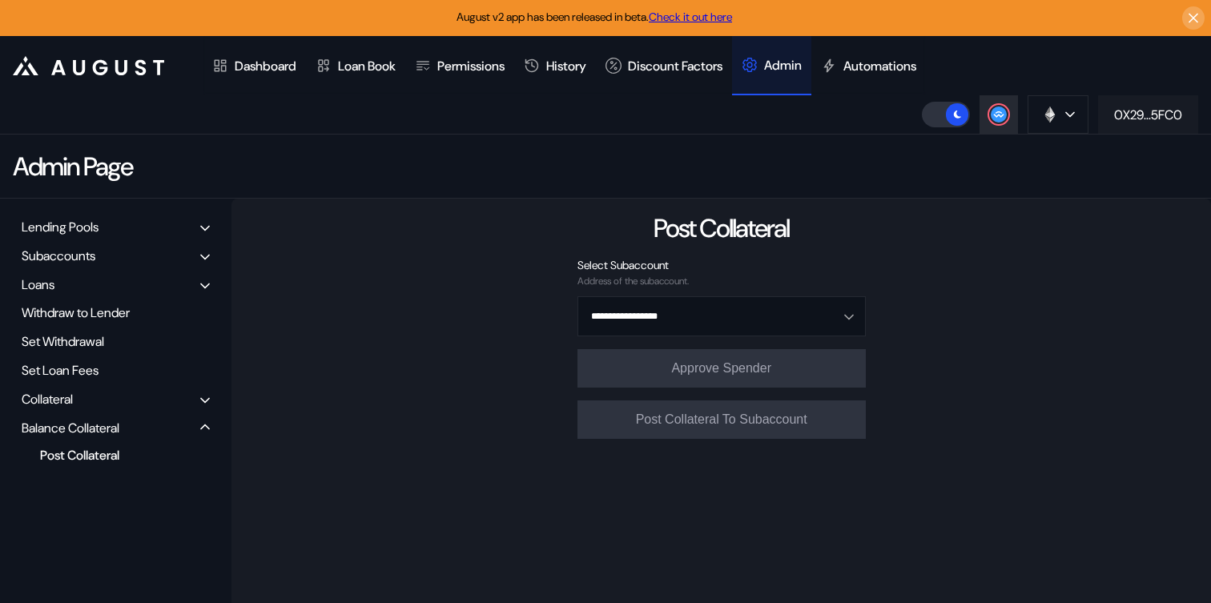
click at [1147, 117] on div "0X29...5FC0" at bounding box center [1148, 115] width 68 height 17
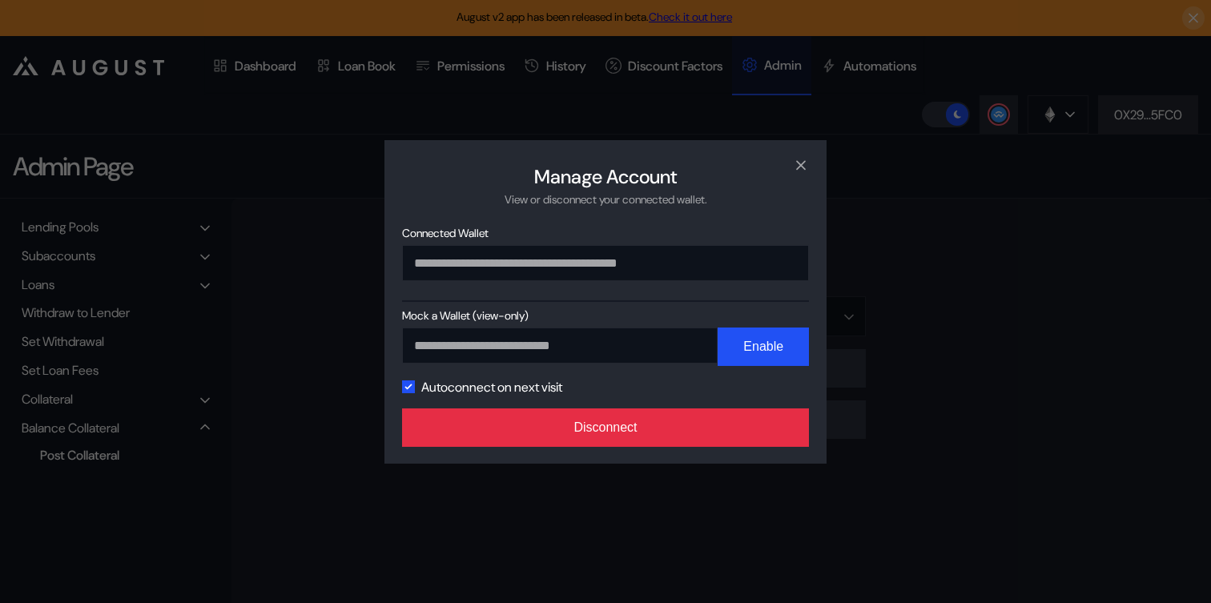
click at [755, 413] on button "Disconnect" at bounding box center [605, 427] width 407 height 38
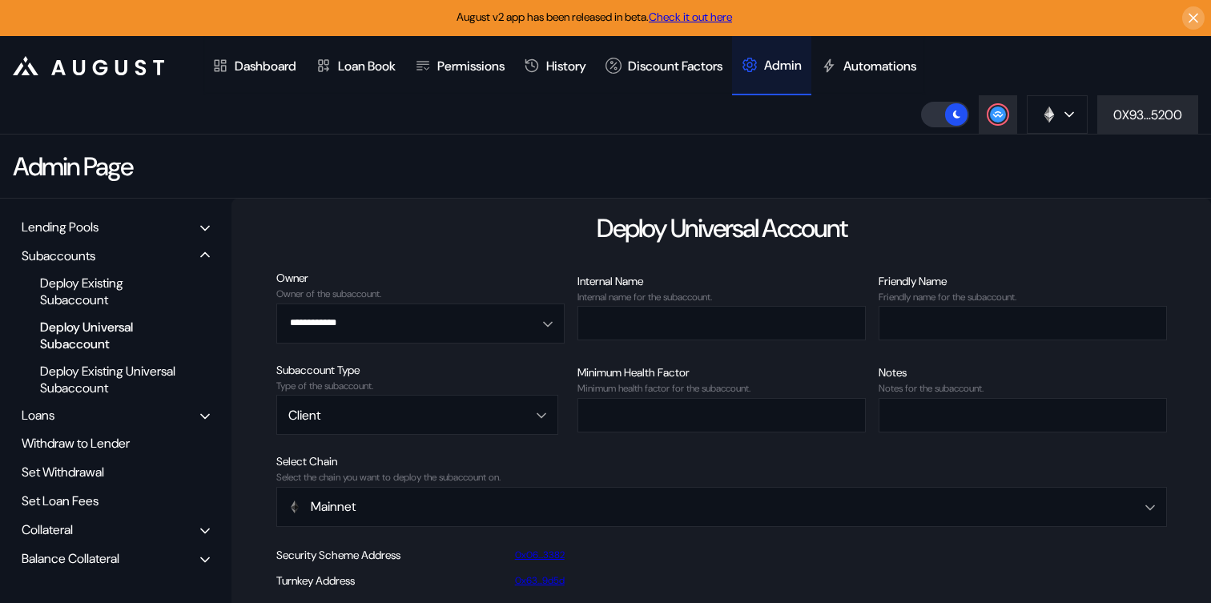
click at [76, 556] on div "Balance Collateral" at bounding box center [71, 558] width 98 height 17
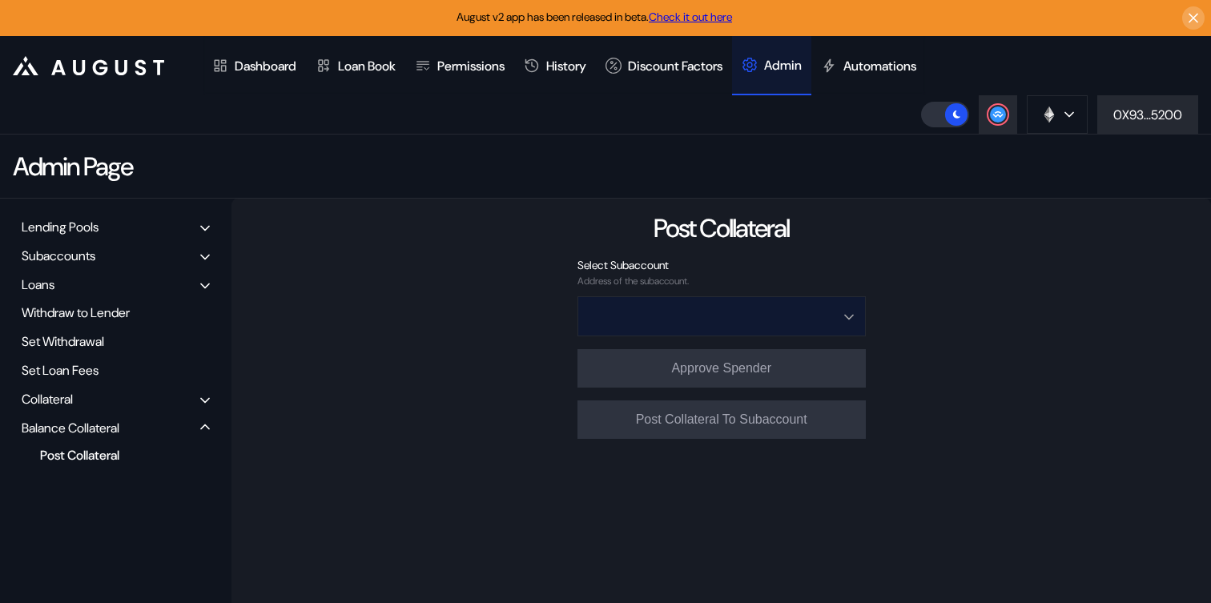
click at [749, 321] on input "Open menu" at bounding box center [713, 316] width 247 height 38
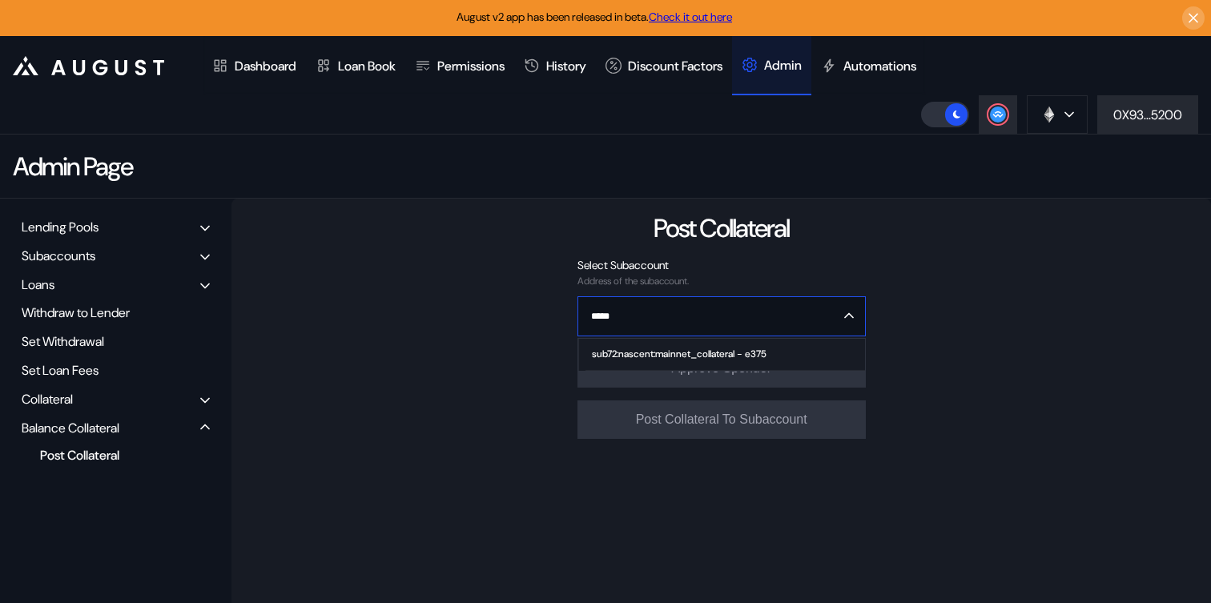
click at [724, 355] on div "sub72:nascent:mainnet_collateral - e375" at bounding box center [679, 353] width 175 height 11
type input "**********"
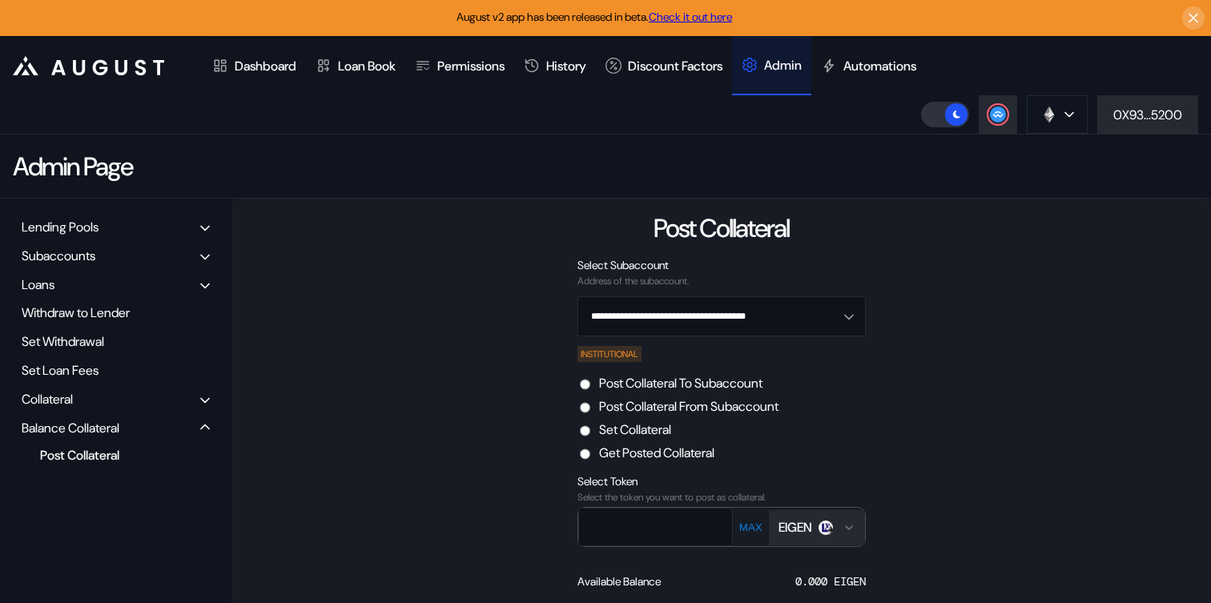
click at [812, 521] on div "EIGEN" at bounding box center [796, 527] width 34 height 17
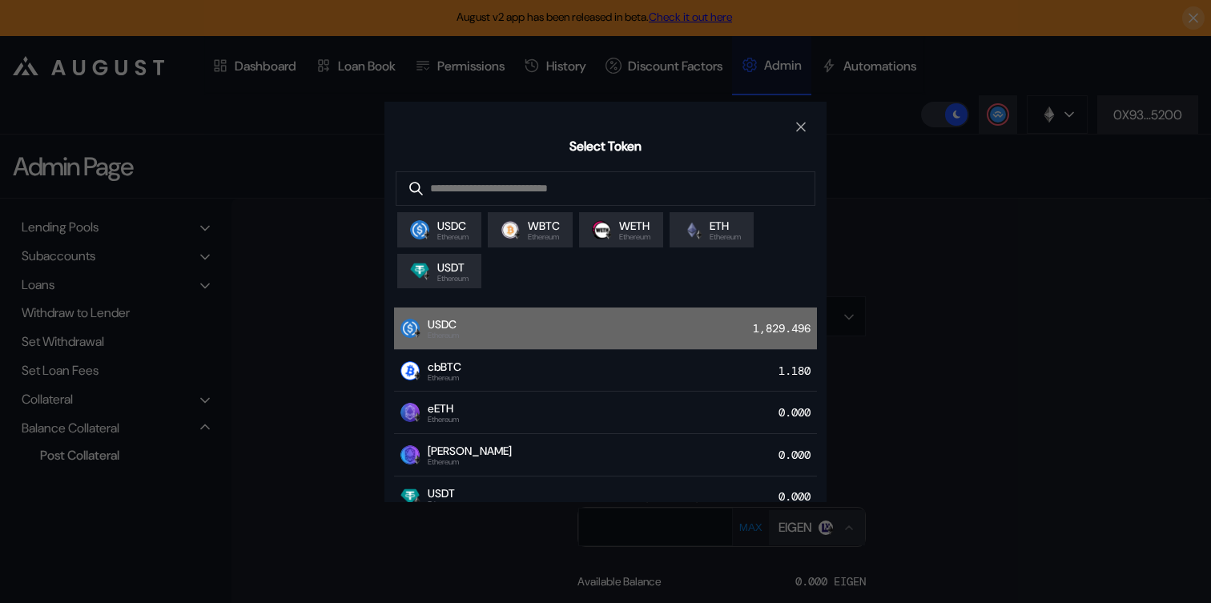
click at [545, 335] on div "USDC Ethereum 1,829.496" at bounding box center [605, 329] width 423 height 42
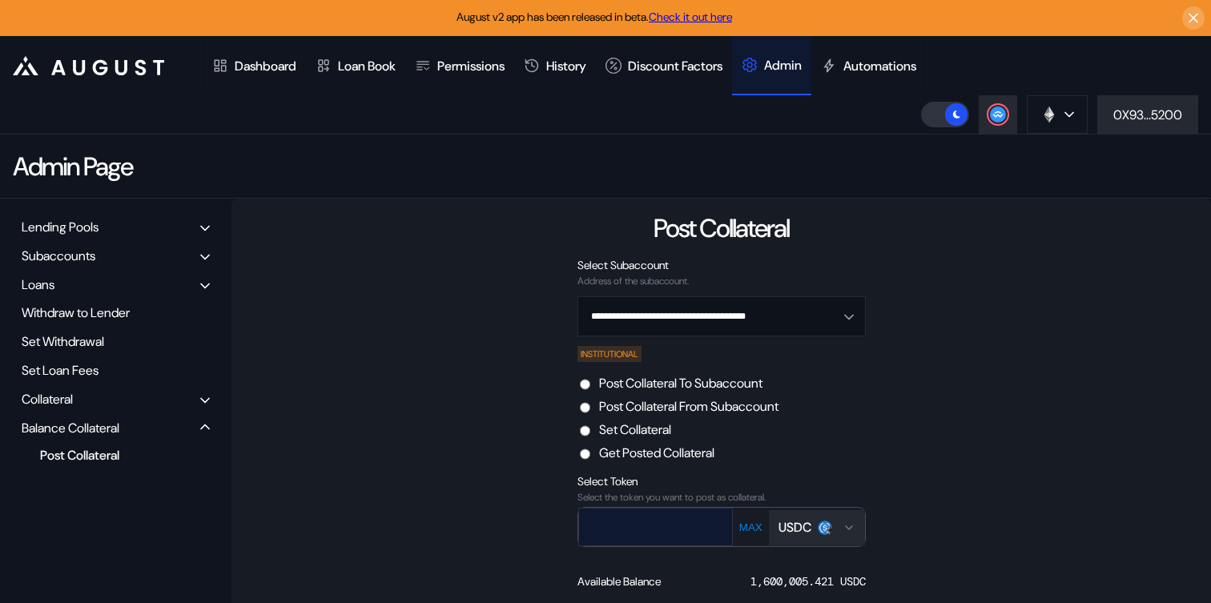
click at [665, 514] on input "text" at bounding box center [644, 526] width 130 height 33
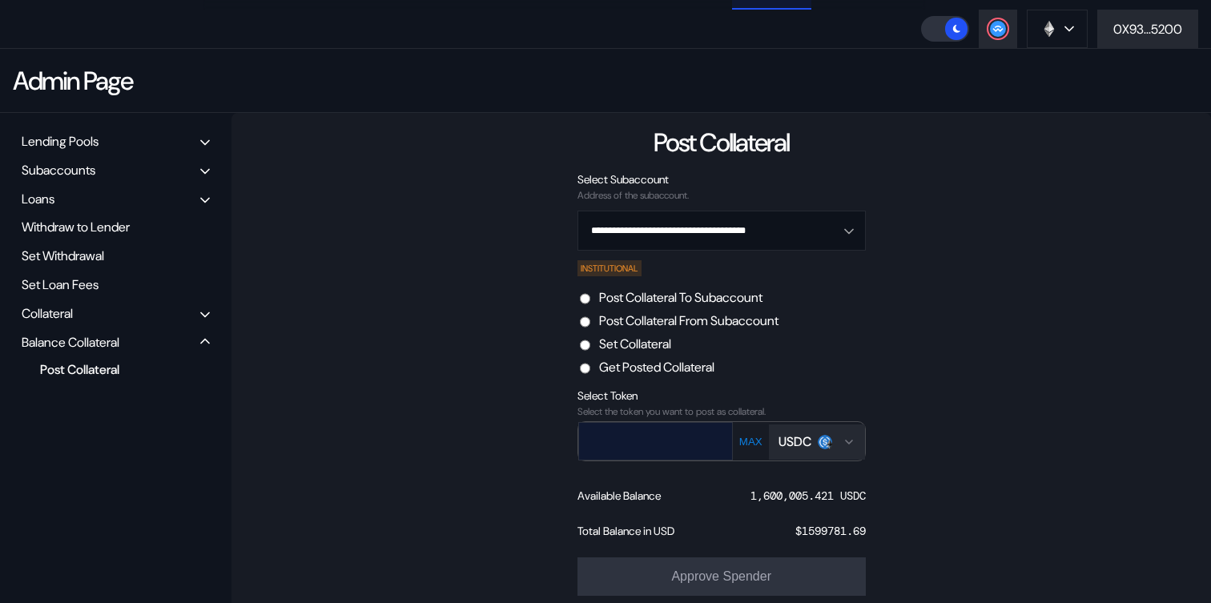
scroll to position [143, 0]
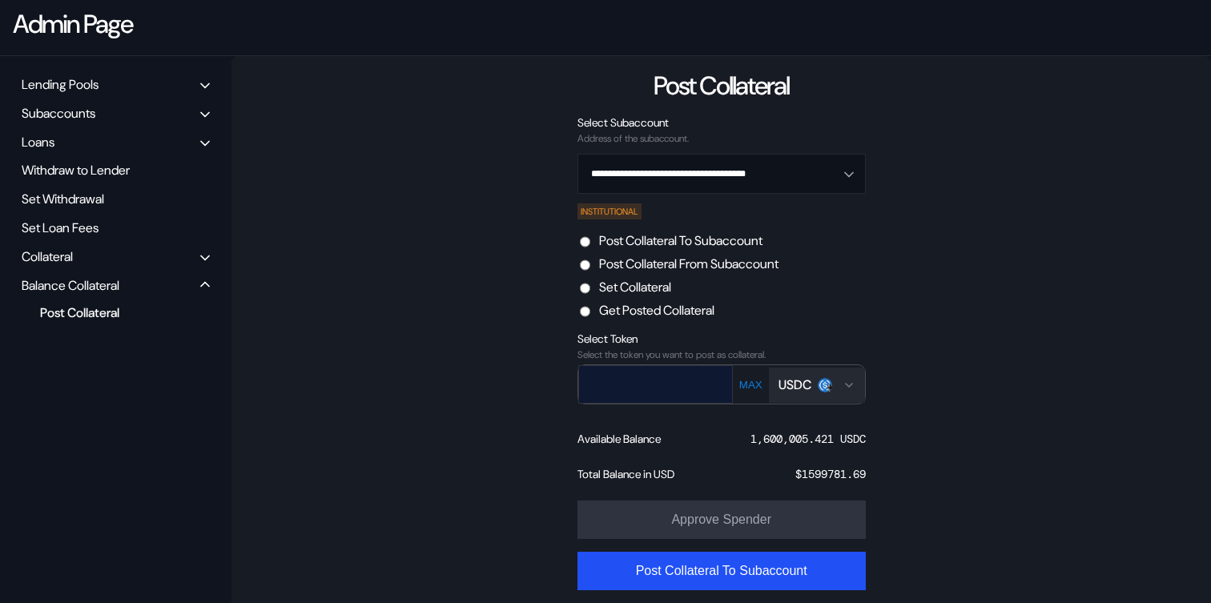
click at [657, 393] on input "text" at bounding box center [644, 384] width 130 height 33
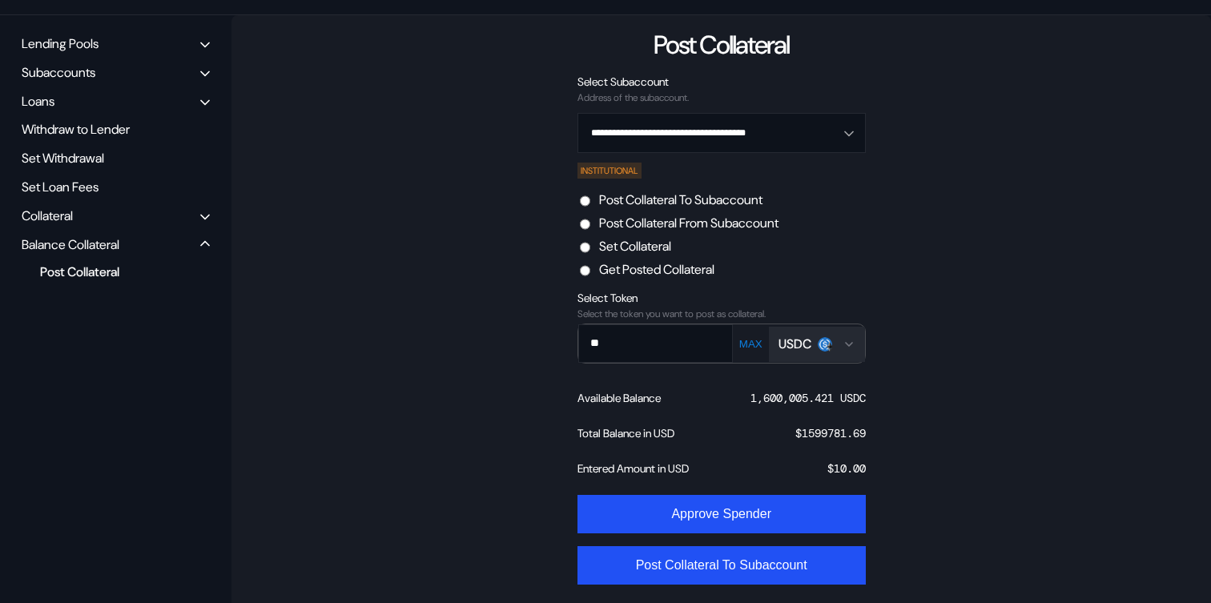
scroll to position [191, 0]
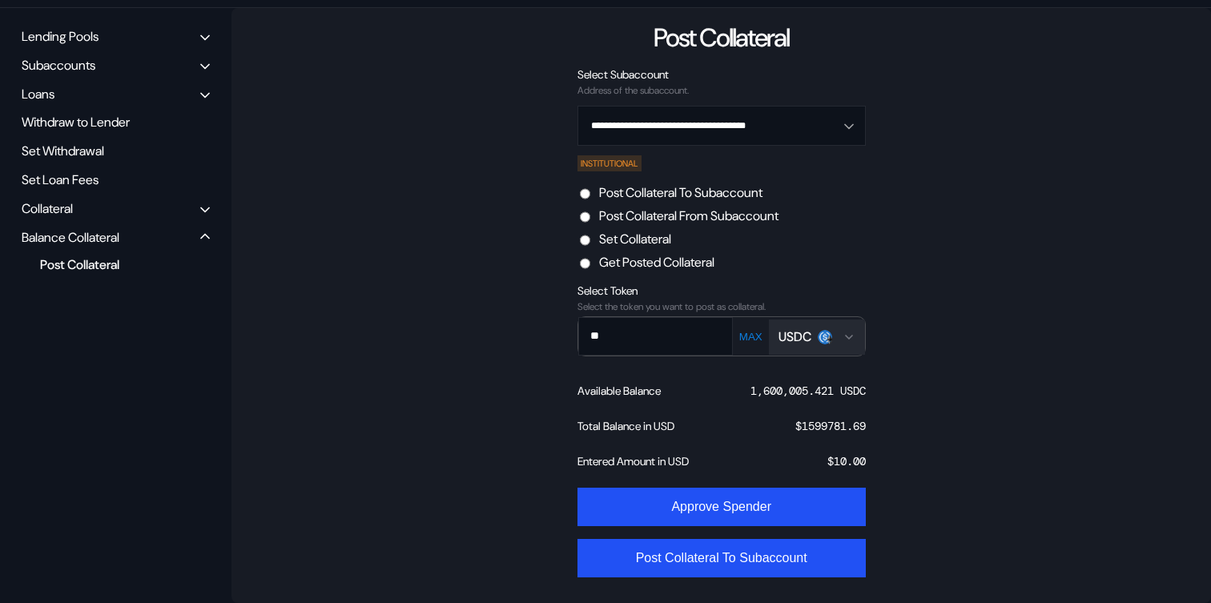
type input "**"
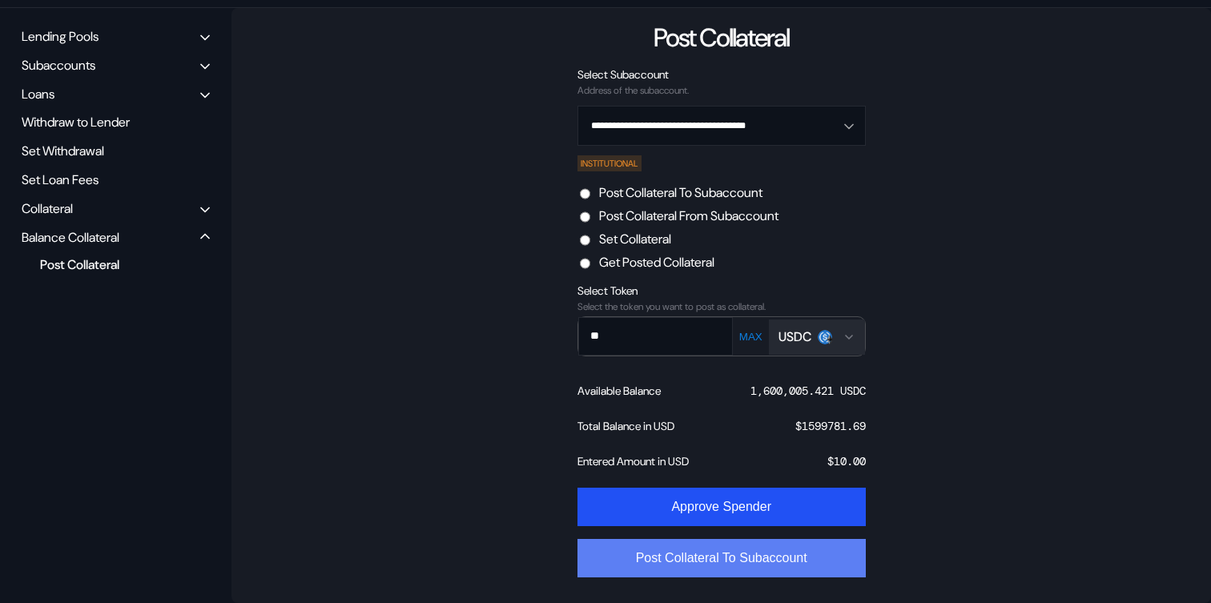
click at [685, 572] on button "Post Collateral To Subaccount" at bounding box center [722, 558] width 288 height 38
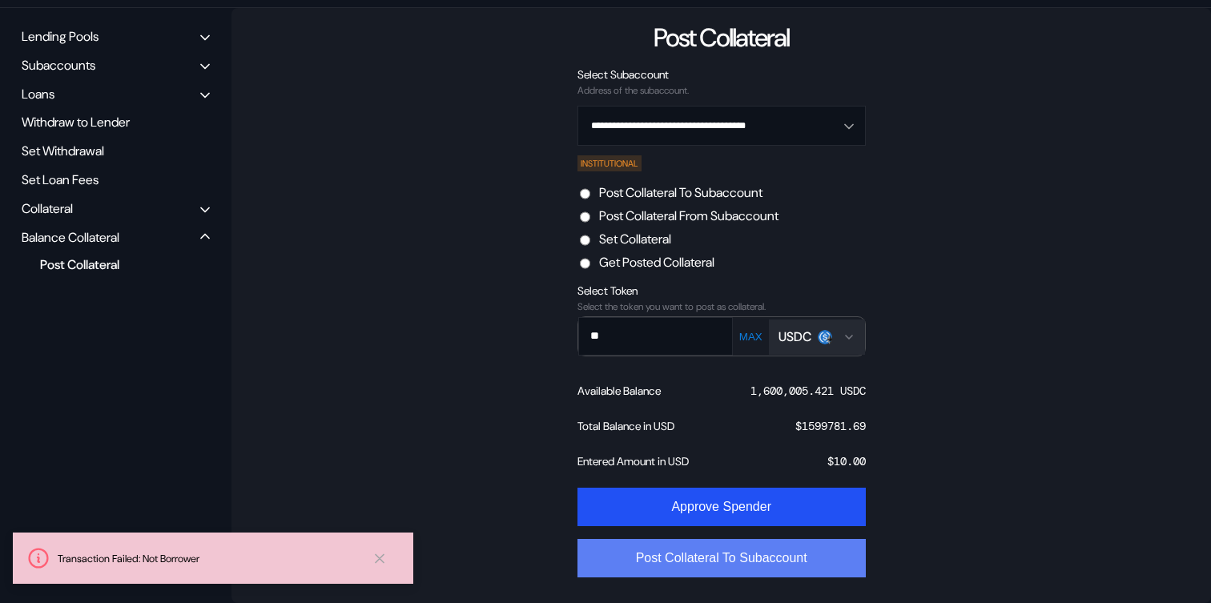
click at [719, 562] on button "Post Collateral To Subaccount" at bounding box center [722, 558] width 288 height 38
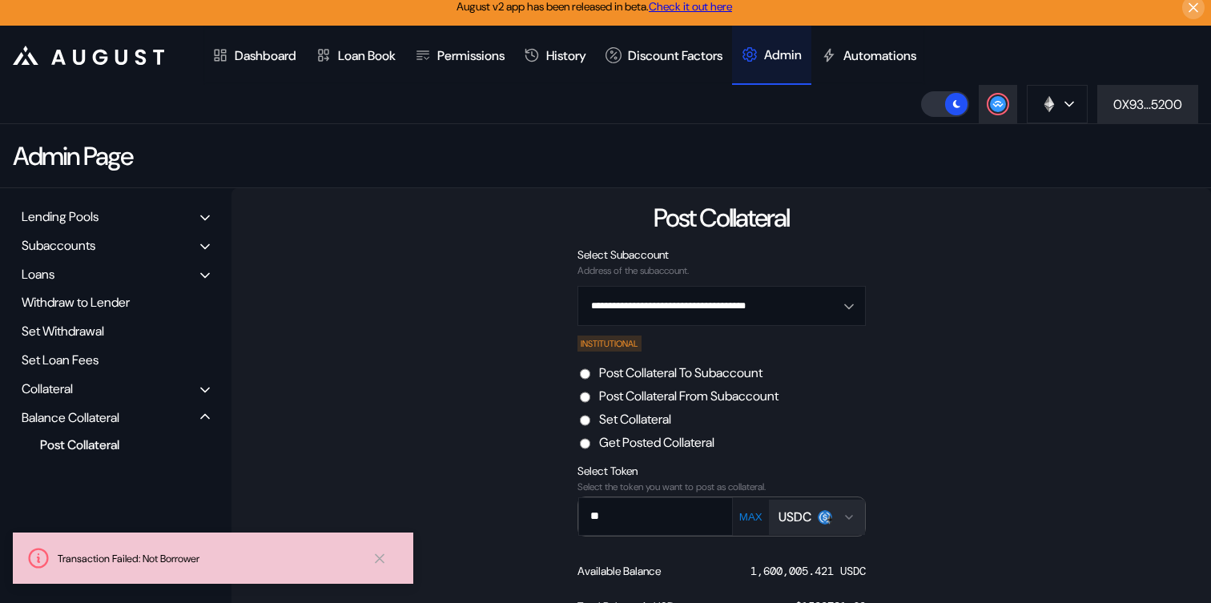
scroll to position [0, 0]
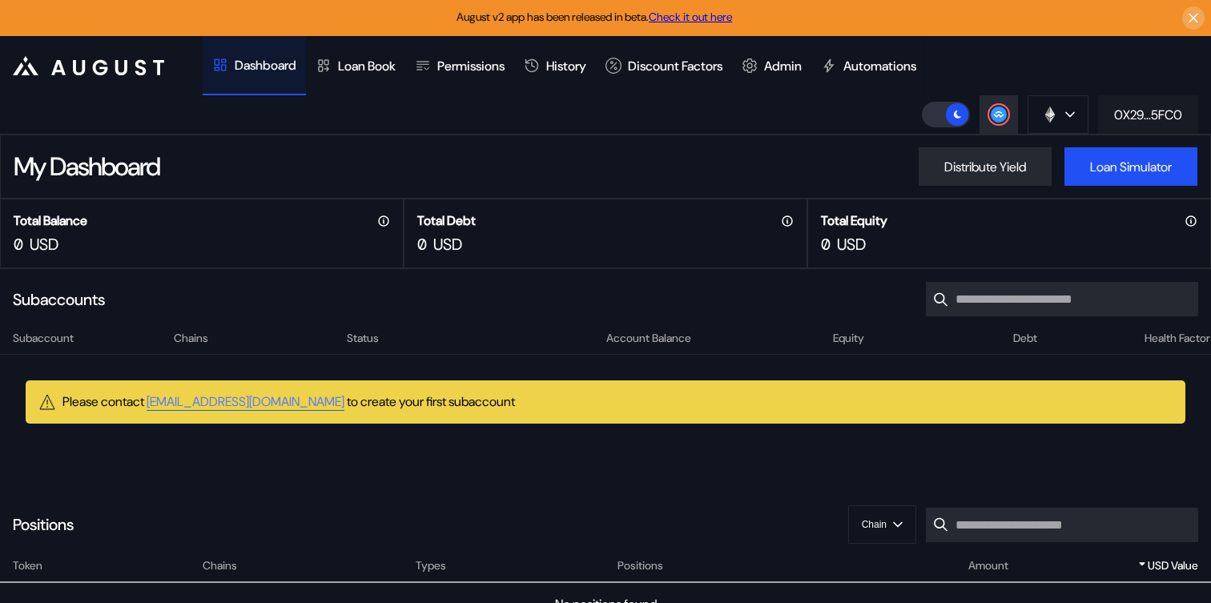
click at [1162, 108] on div "0X29...5FC0" at bounding box center [1148, 115] width 68 height 17
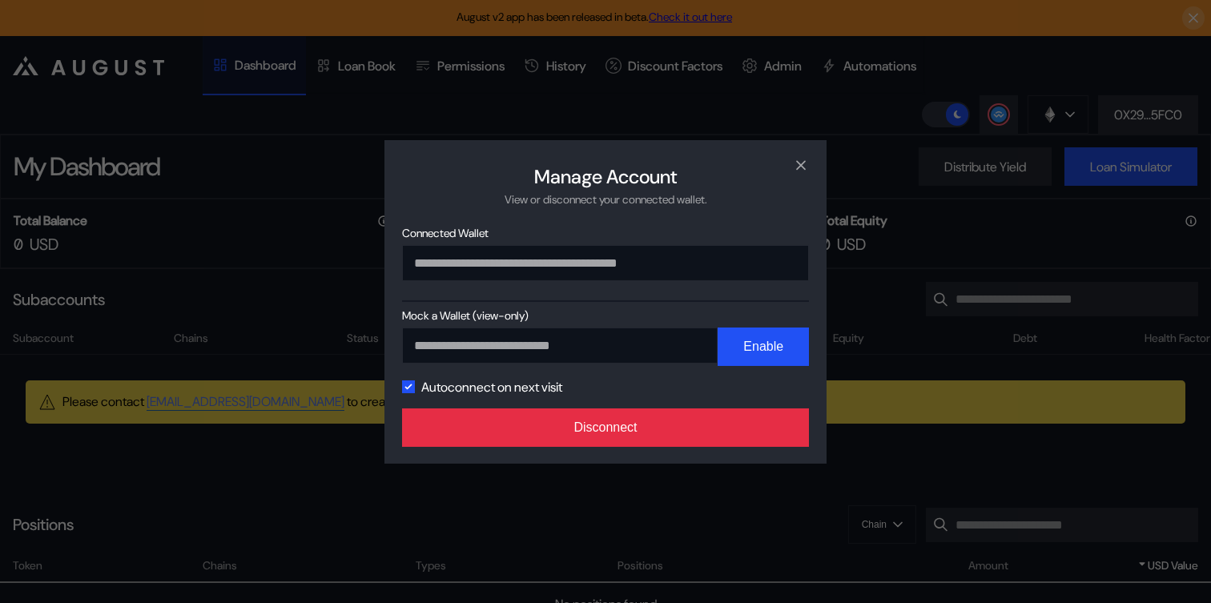
click at [785, 418] on button "Disconnect" at bounding box center [605, 427] width 407 height 38
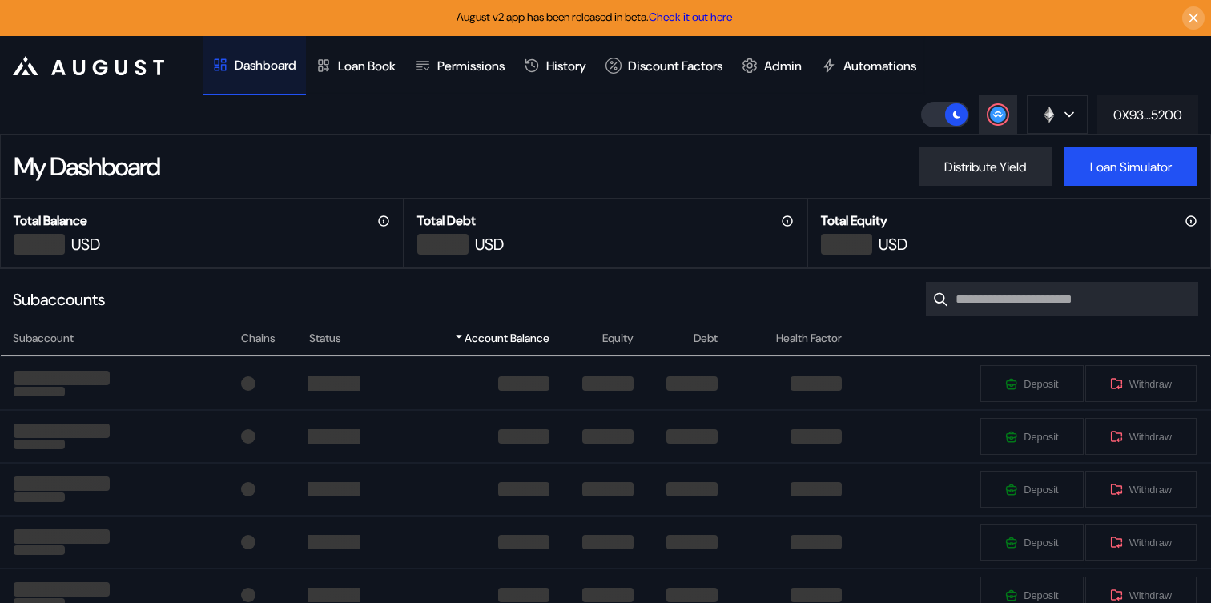
click at [1151, 112] on div "0X93...5200" at bounding box center [1147, 115] width 69 height 17
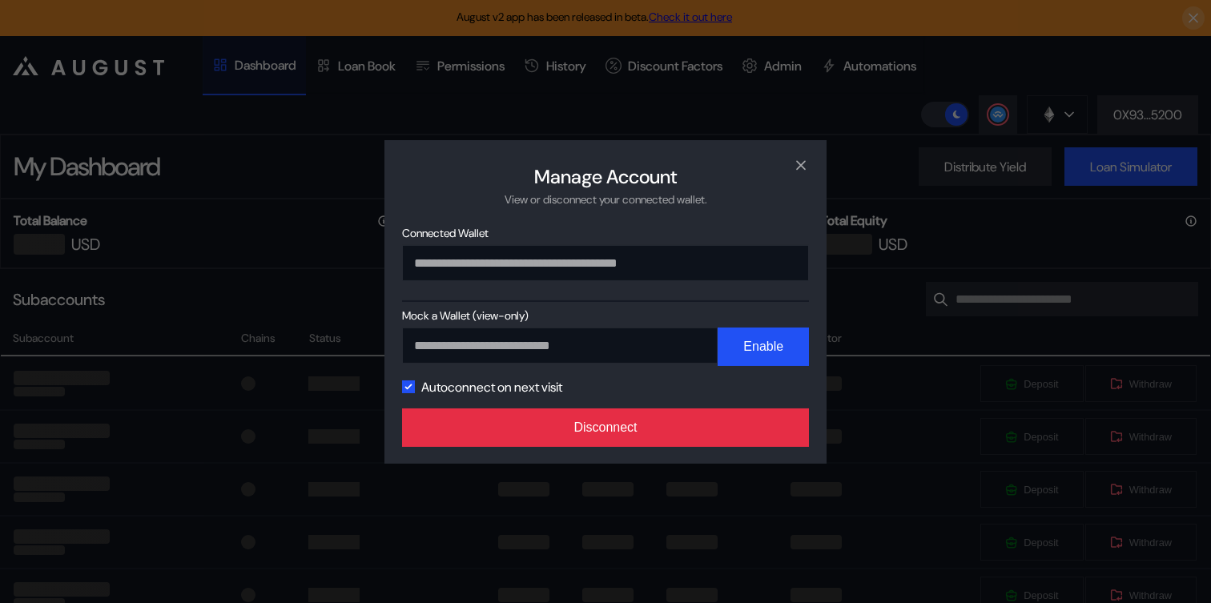
click at [629, 425] on button "Disconnect" at bounding box center [605, 427] width 407 height 38
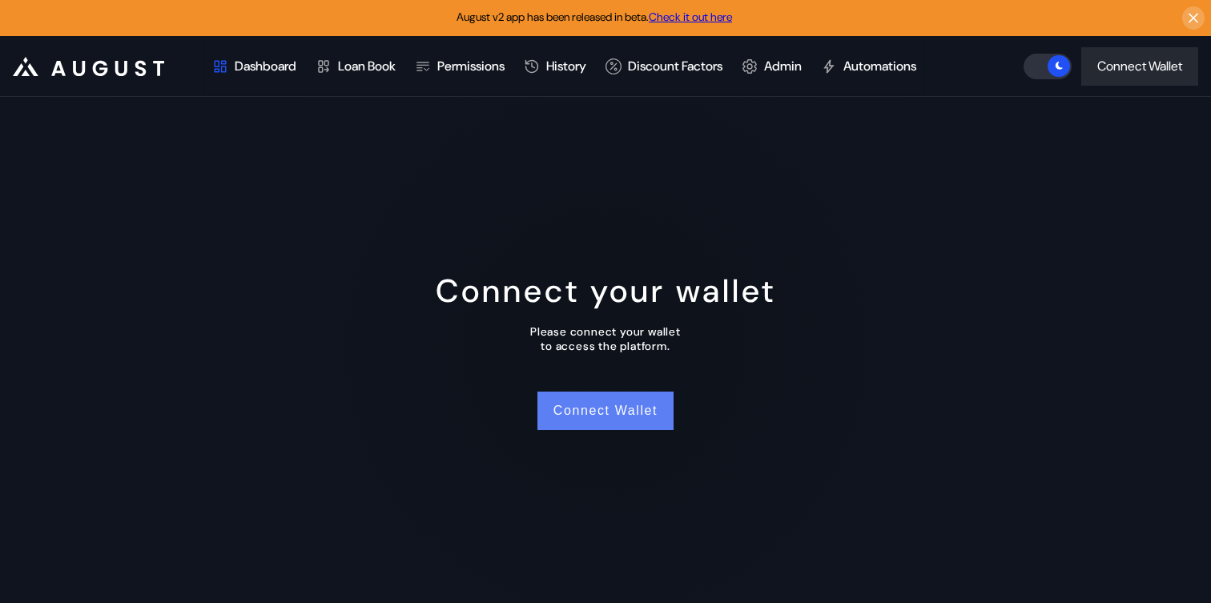
click at [622, 409] on button "Connect Wallet" at bounding box center [605, 411] width 136 height 38
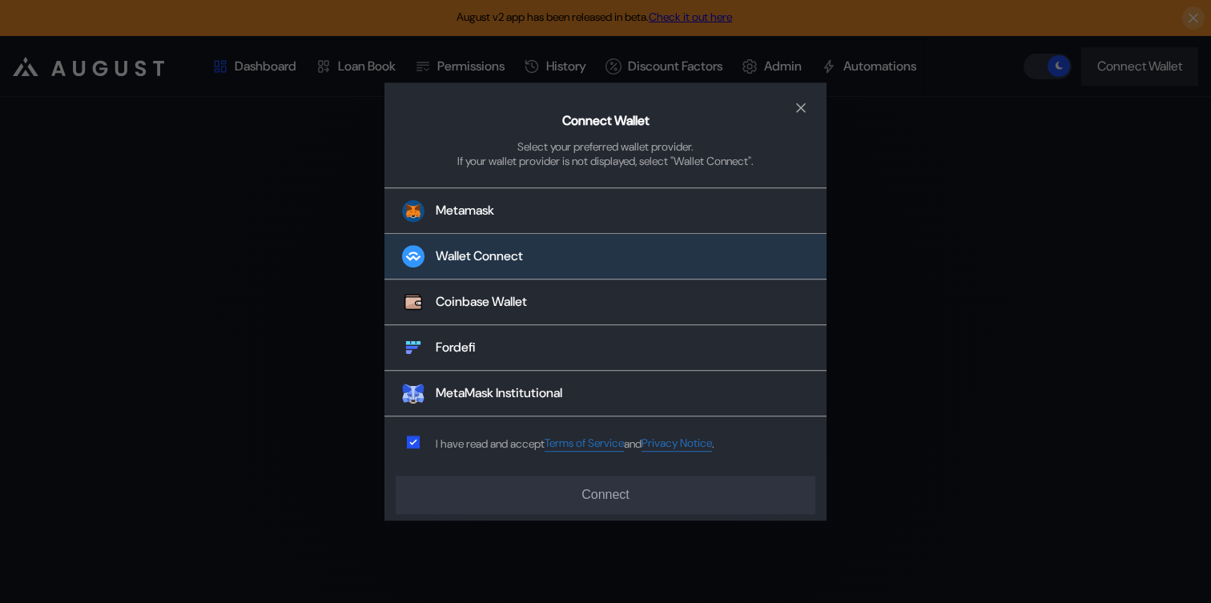
click at [573, 260] on button "Wallet Connect" at bounding box center [605, 258] width 442 height 46
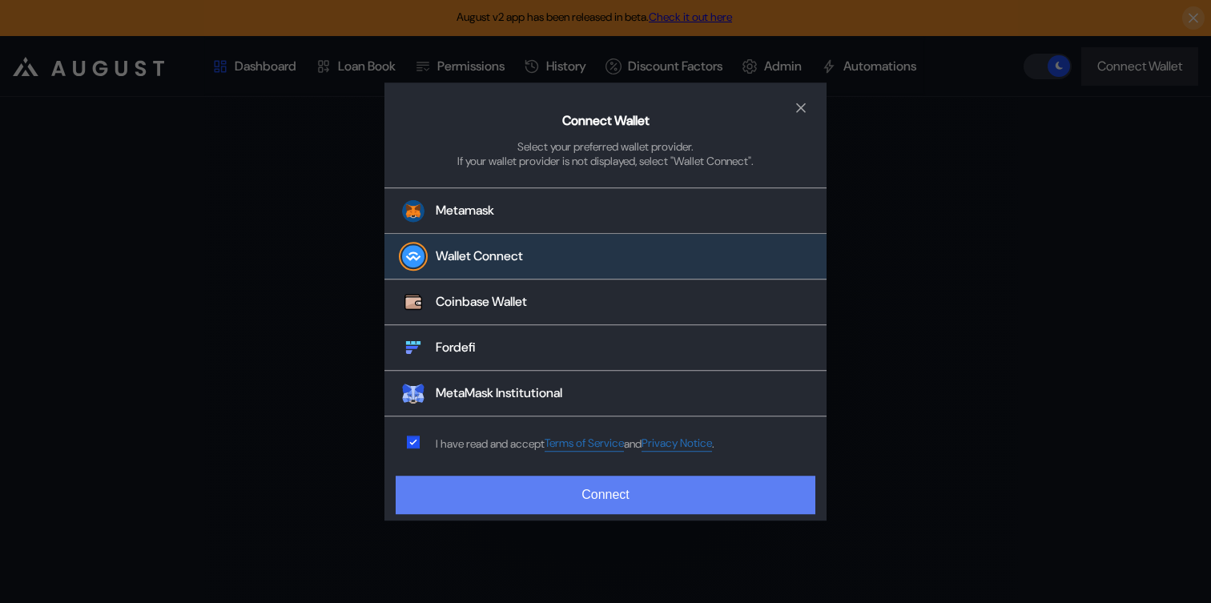
click at [533, 493] on button "Connect" at bounding box center [606, 495] width 420 height 38
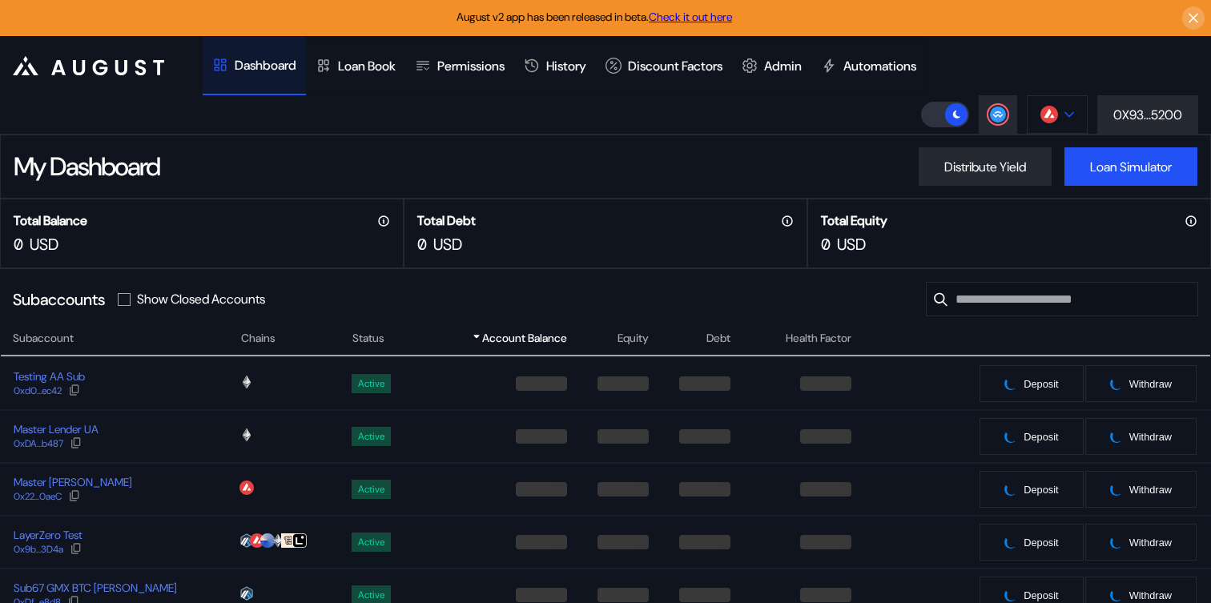
click at [1056, 117] on button at bounding box center [1057, 114] width 61 height 38
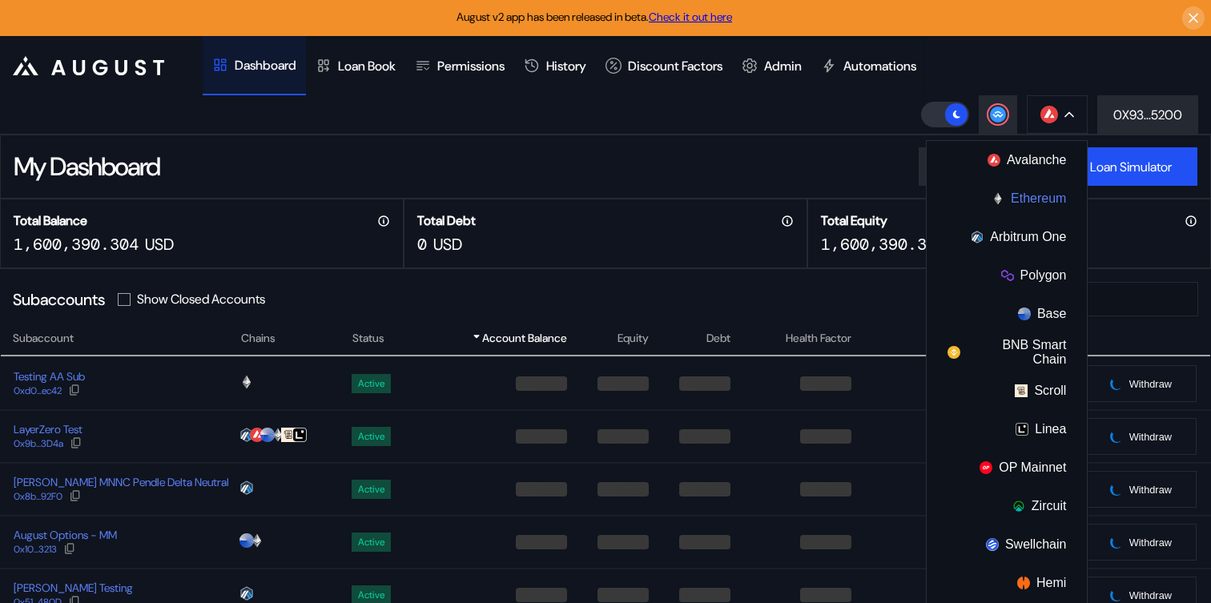
click at [1010, 212] on button "Ethereum" at bounding box center [1007, 198] width 160 height 38
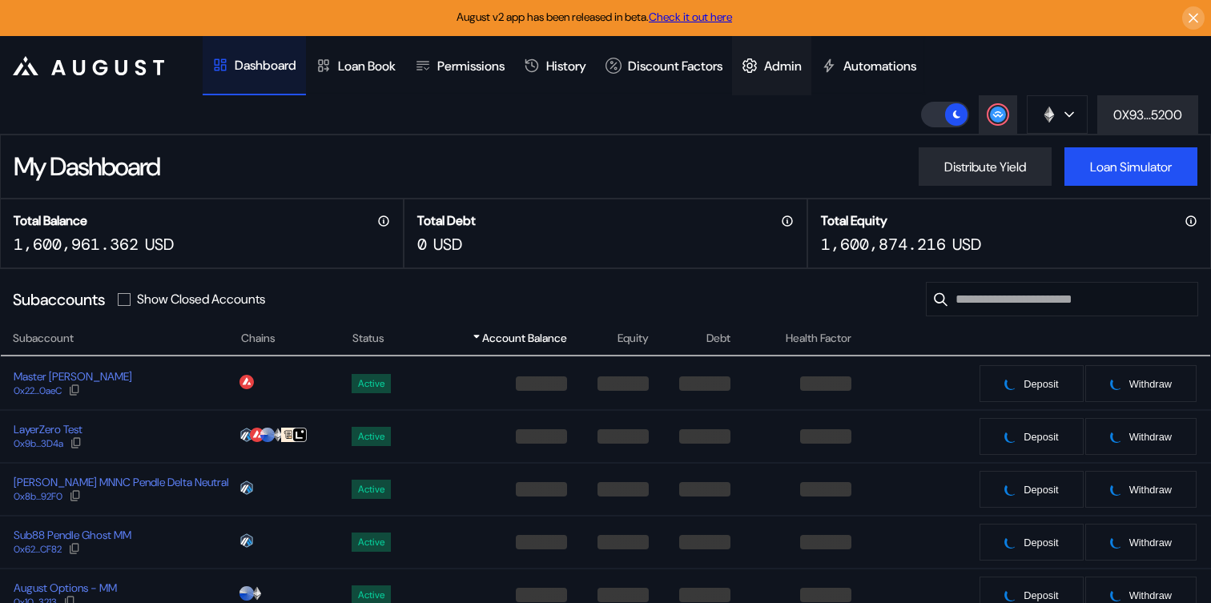
click at [799, 69] on div "Admin" at bounding box center [783, 66] width 38 height 17
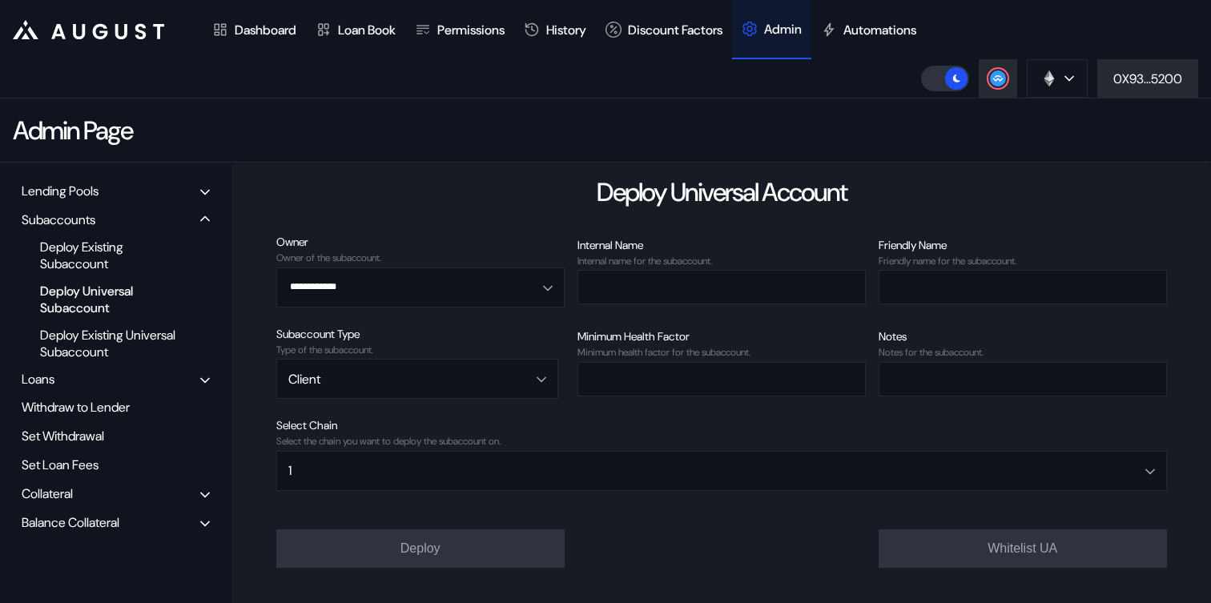
scroll to position [102, 0]
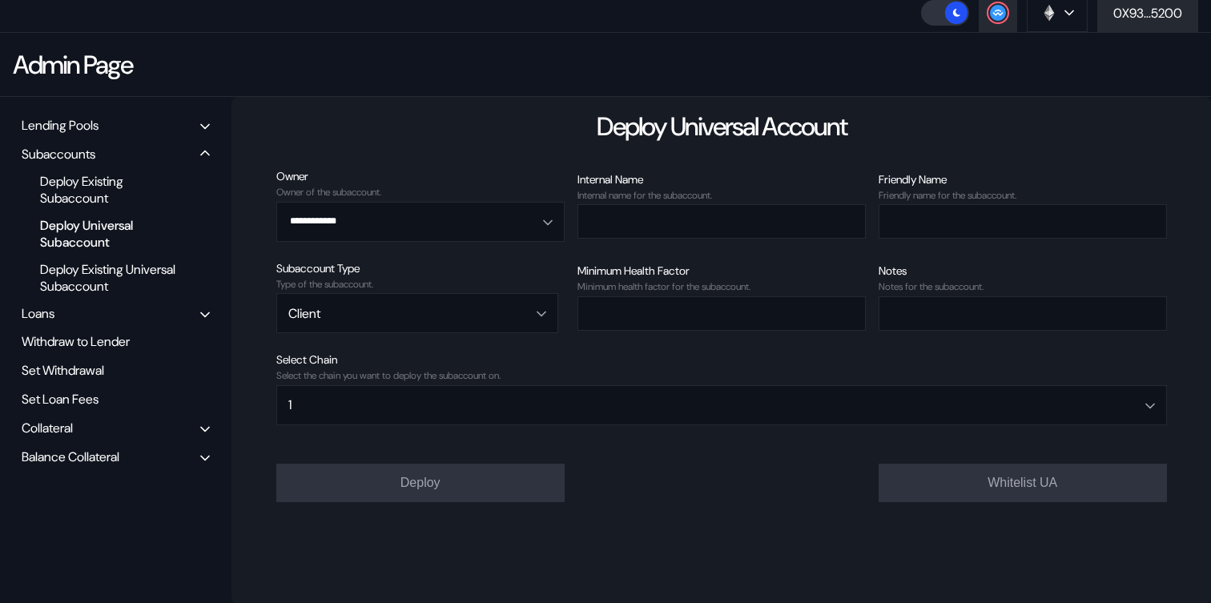
click at [119, 456] on div "Balance Collateral" at bounding box center [71, 457] width 98 height 17
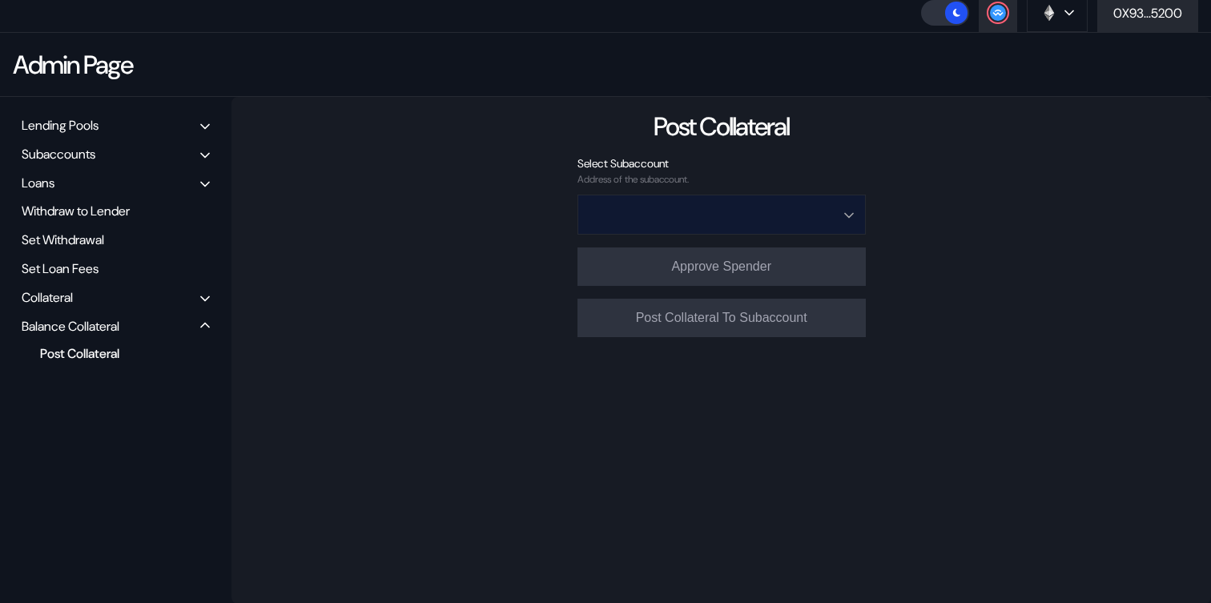
click at [761, 209] on input "Open menu" at bounding box center [713, 214] width 247 height 38
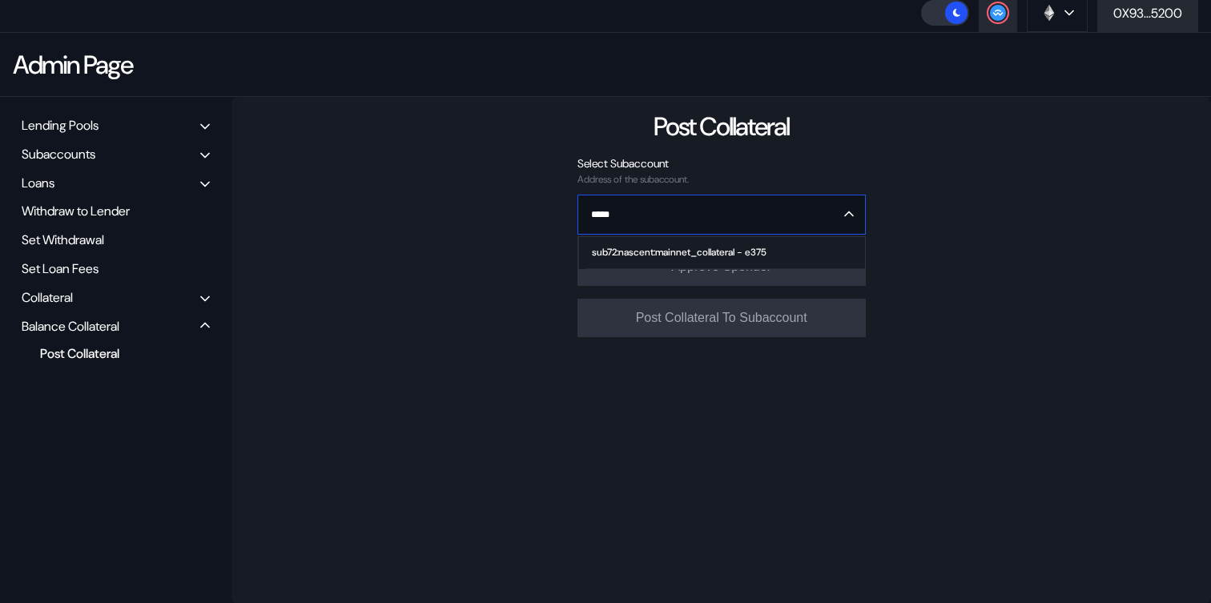
click at [766, 256] on div "sub72:nascent:mainnet_collateral - e375" at bounding box center [679, 252] width 175 height 11
type input "**********"
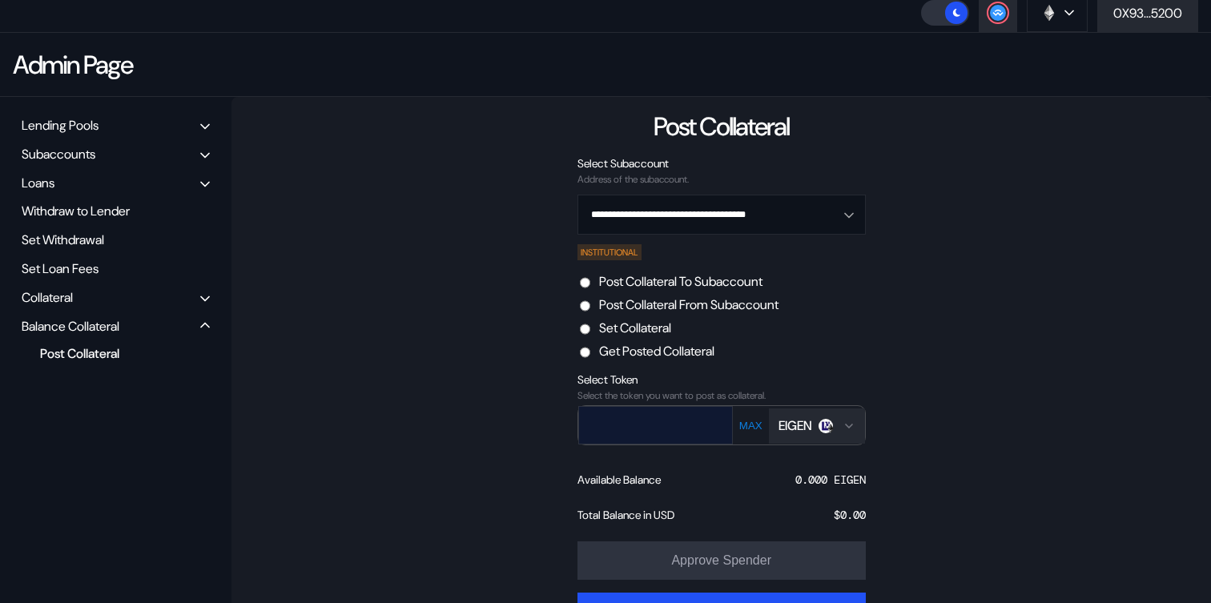
click at [695, 426] on input "text" at bounding box center [644, 424] width 130 height 33
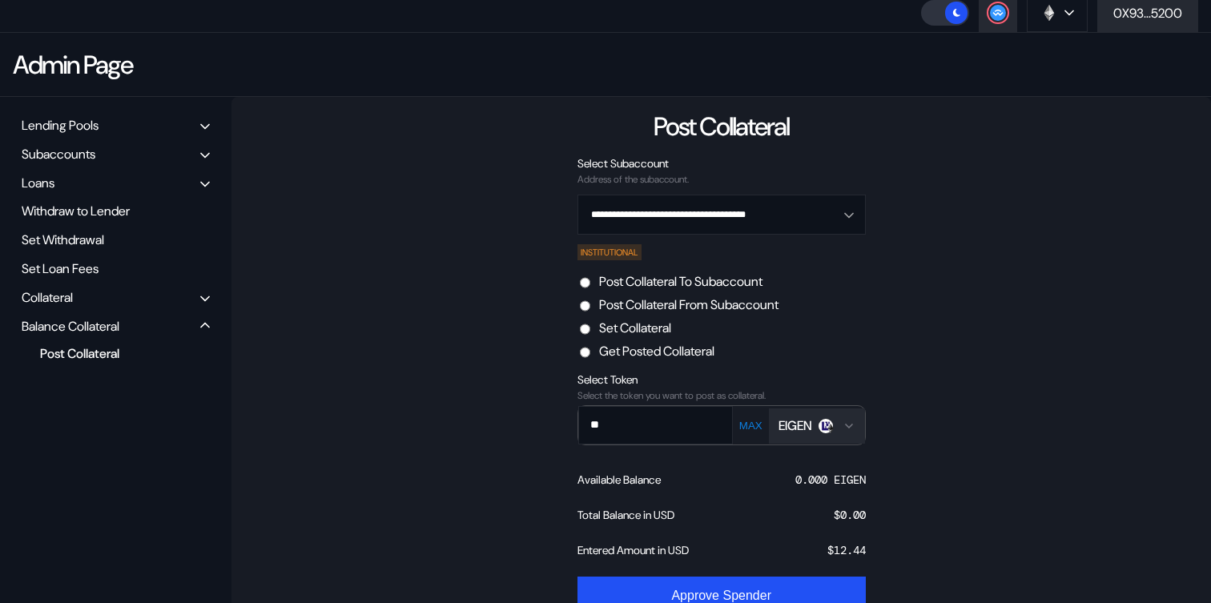
type input "**"
click at [840, 440] on button "EIGEN" at bounding box center [817, 425] width 96 height 35
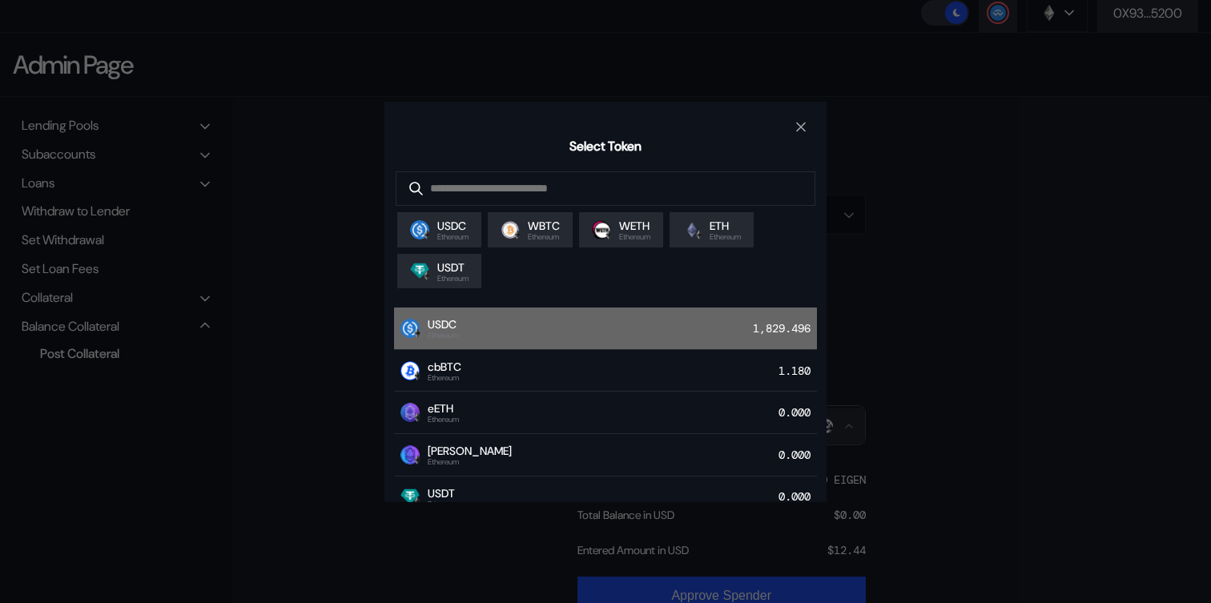
click at [631, 334] on div "USDC Ethereum 1,829.496" at bounding box center [605, 329] width 423 height 42
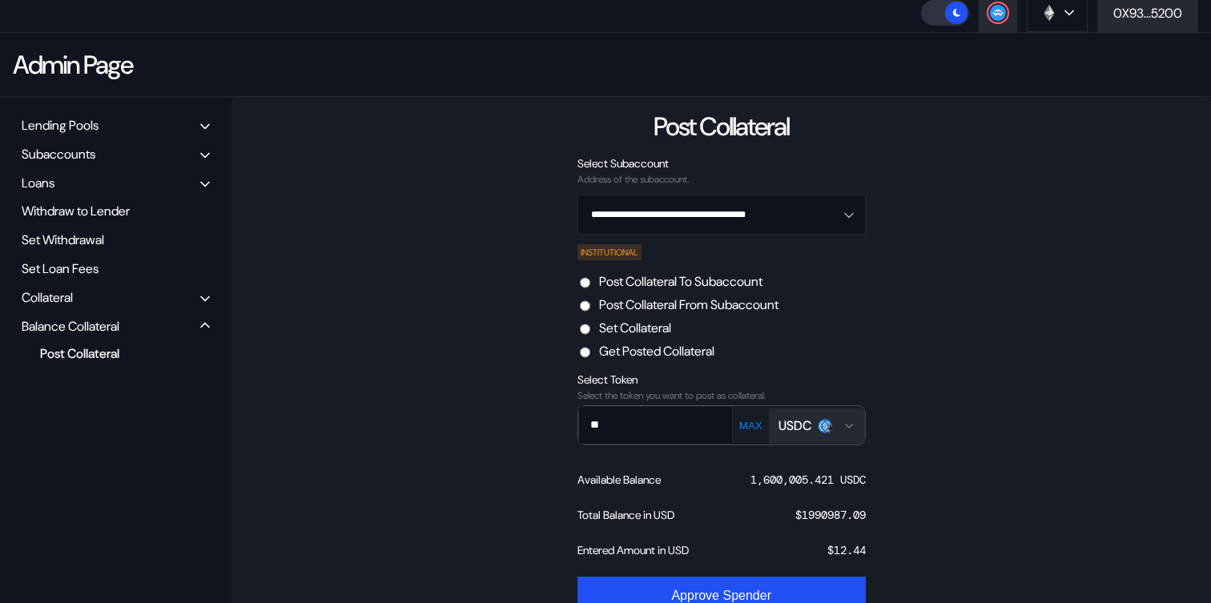
scroll to position [191, 0]
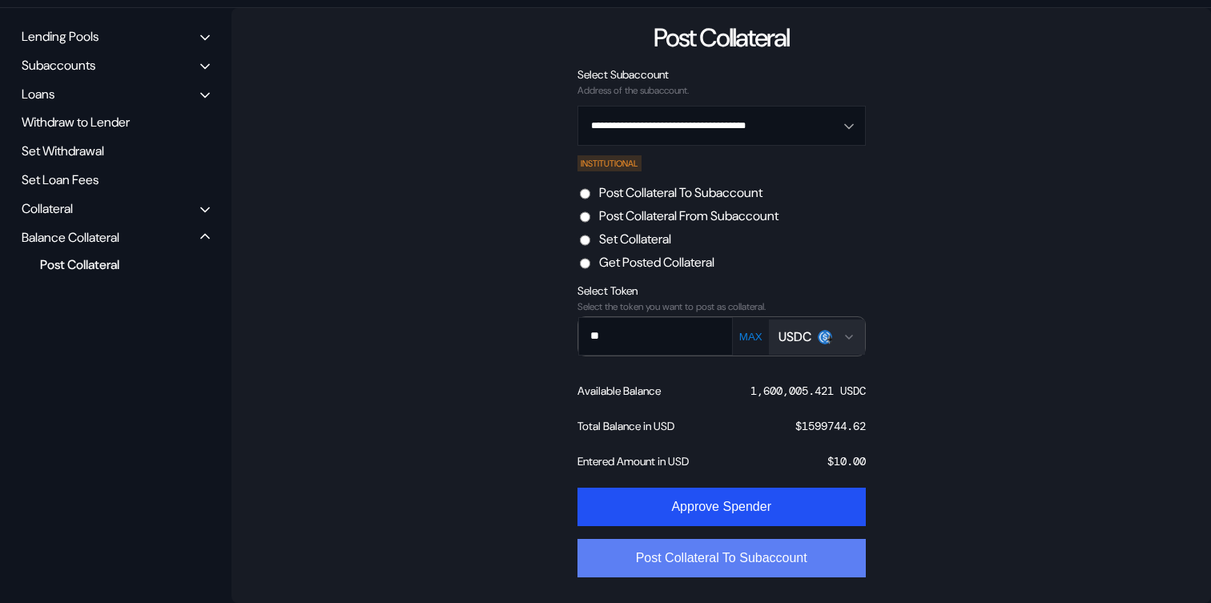
click at [714, 550] on button "Post Collateral To Subaccount" at bounding box center [722, 558] width 288 height 38
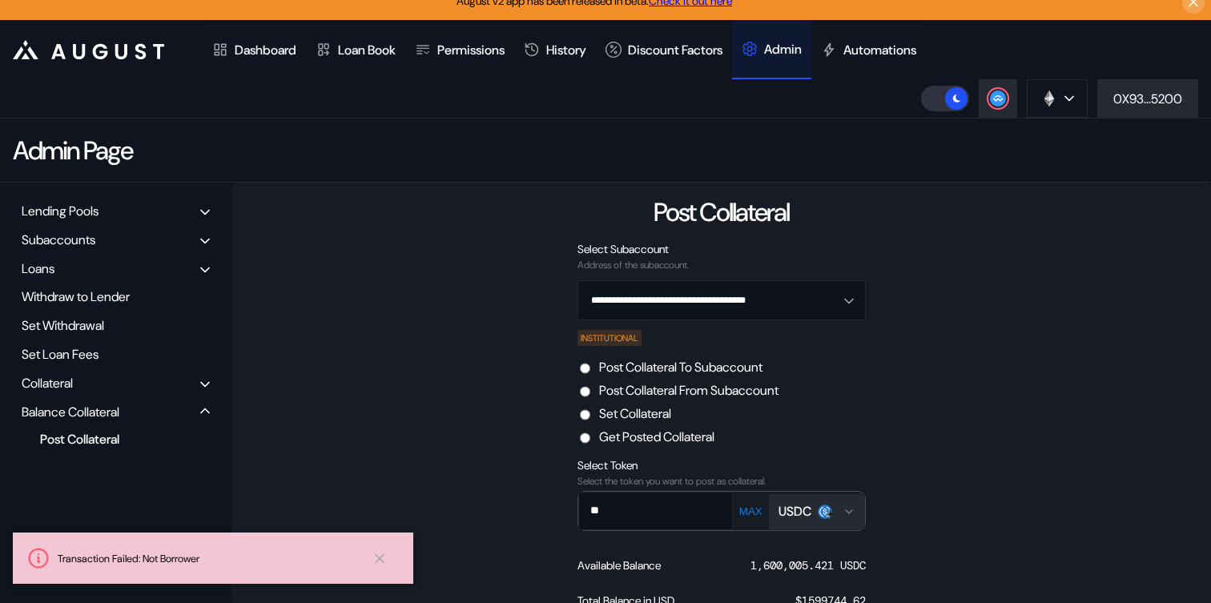
scroll to position [22, 0]
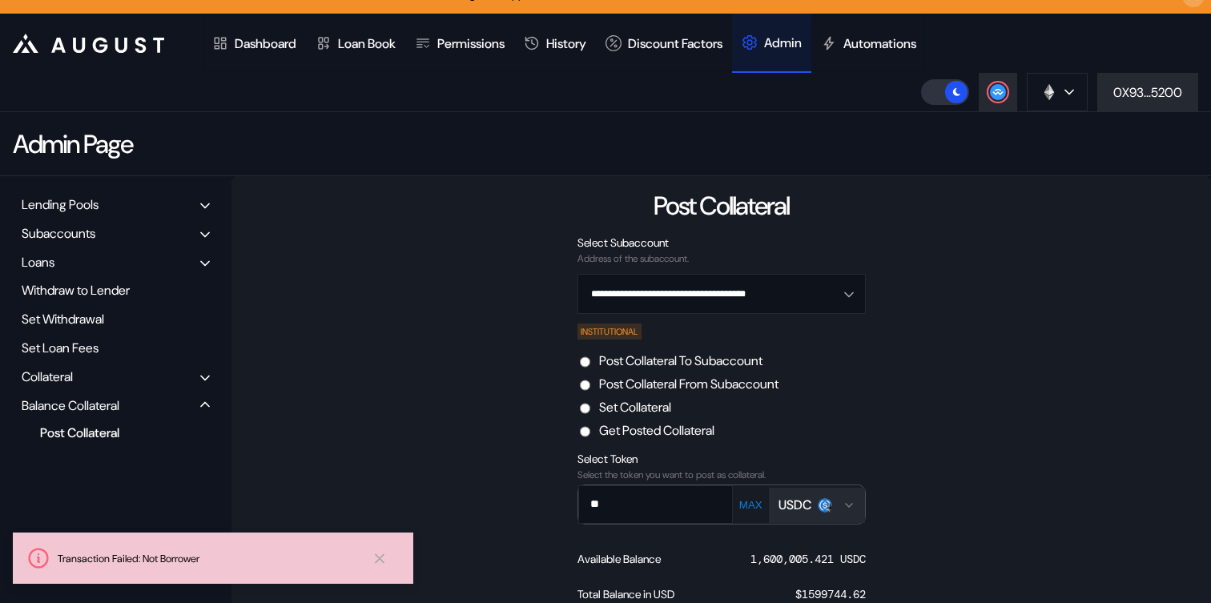
click at [89, 375] on div "Collateral" at bounding box center [115, 376] width 199 height 25
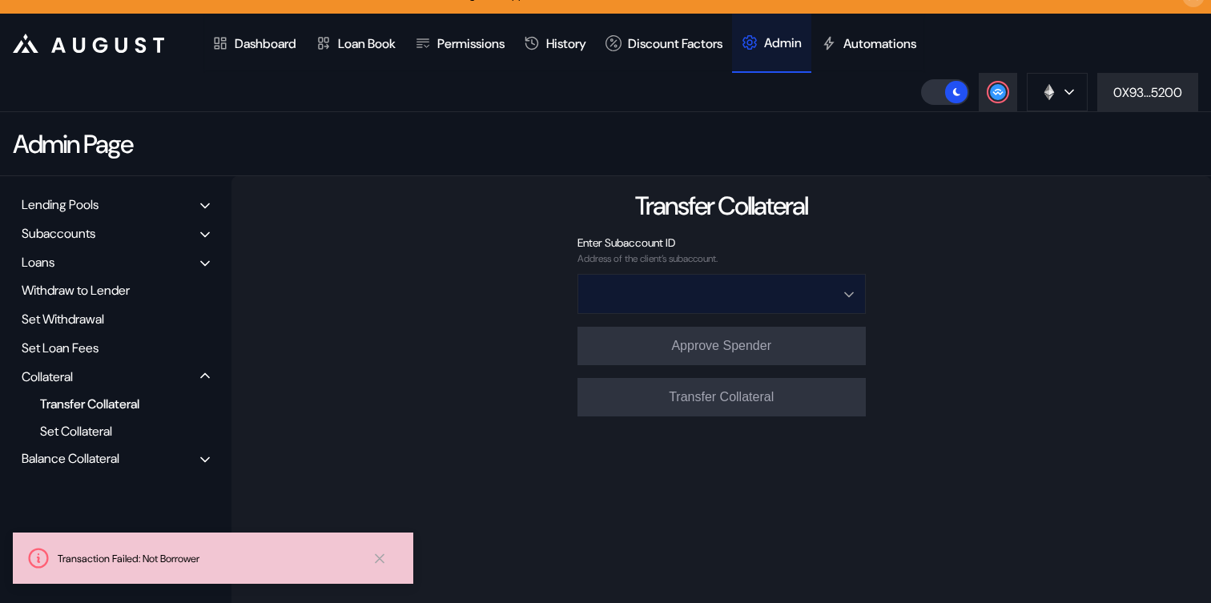
click at [767, 289] on input "Open menu" at bounding box center [713, 294] width 247 height 38
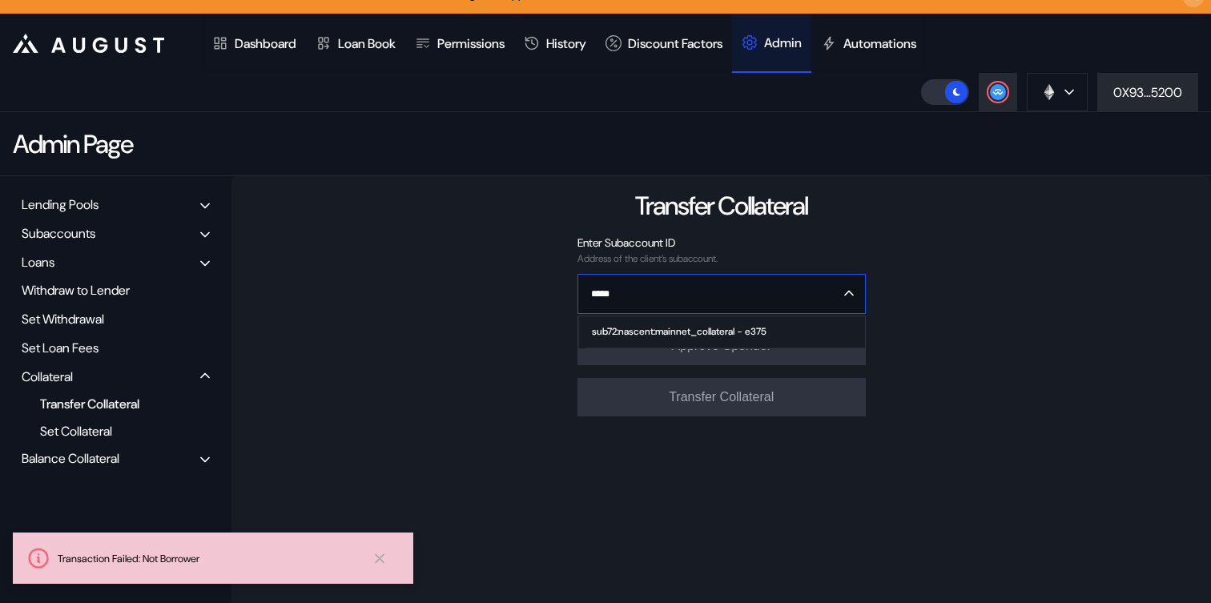
click at [763, 323] on span "sub72:nascent:mainnet_collateral - e375" at bounding box center [725, 332] width 279 height 32
type input "**********"
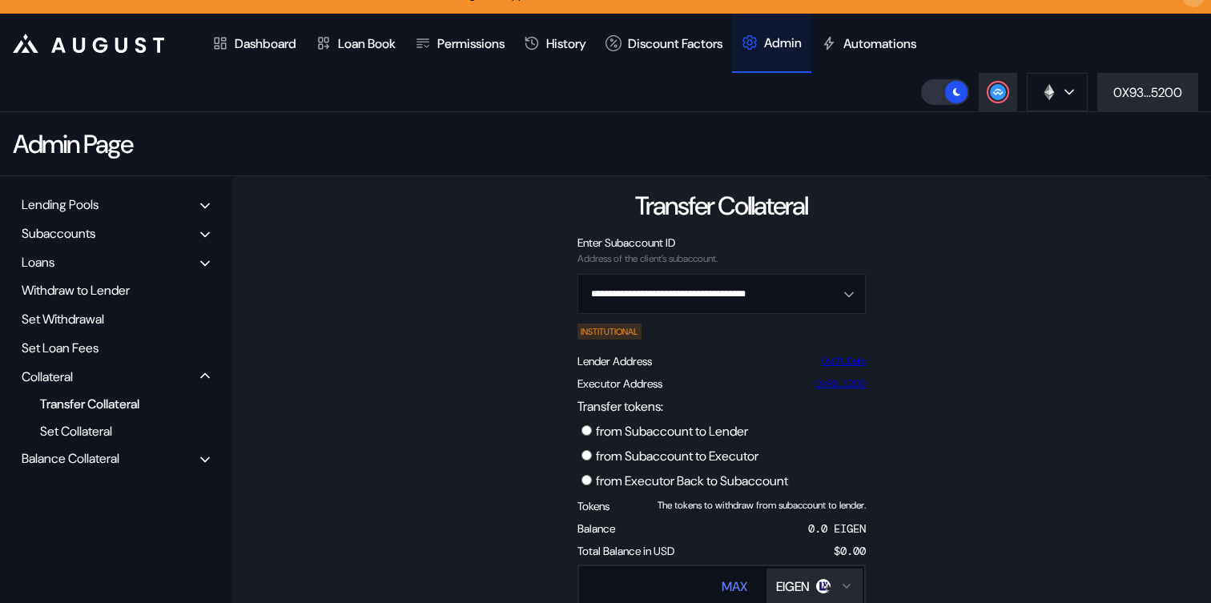
scroll to position [143, 0]
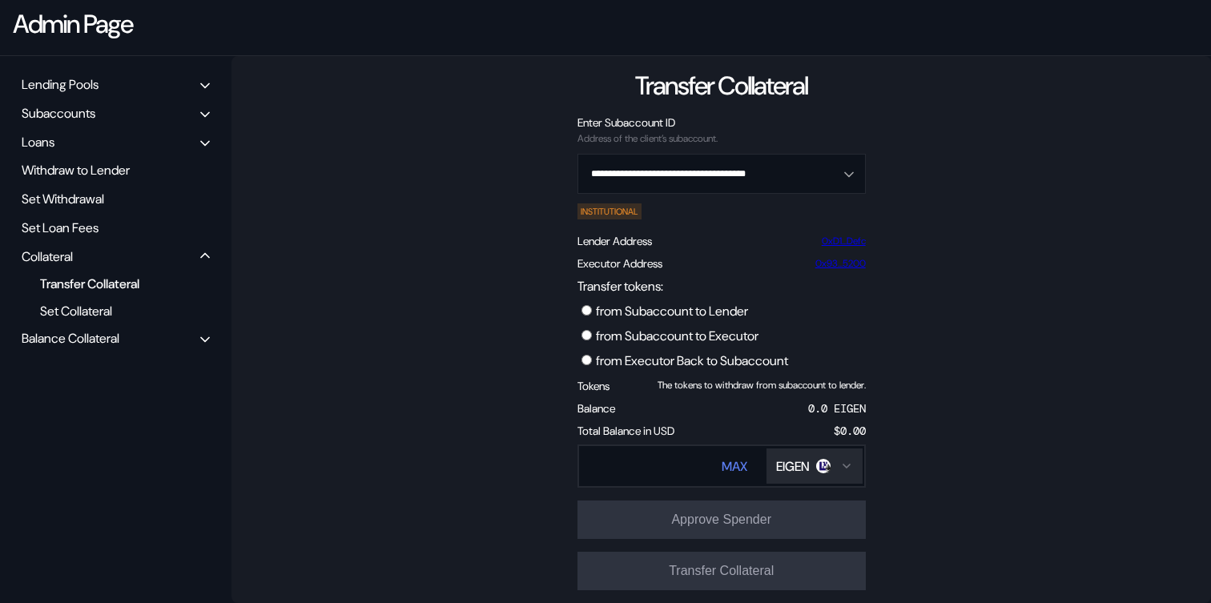
click at [698, 311] on label "from Subaccount to Lender" at bounding box center [672, 311] width 152 height 17
click at [820, 473] on div "Open menu for selecting token for payment" at bounding box center [823, 466] width 14 height 14
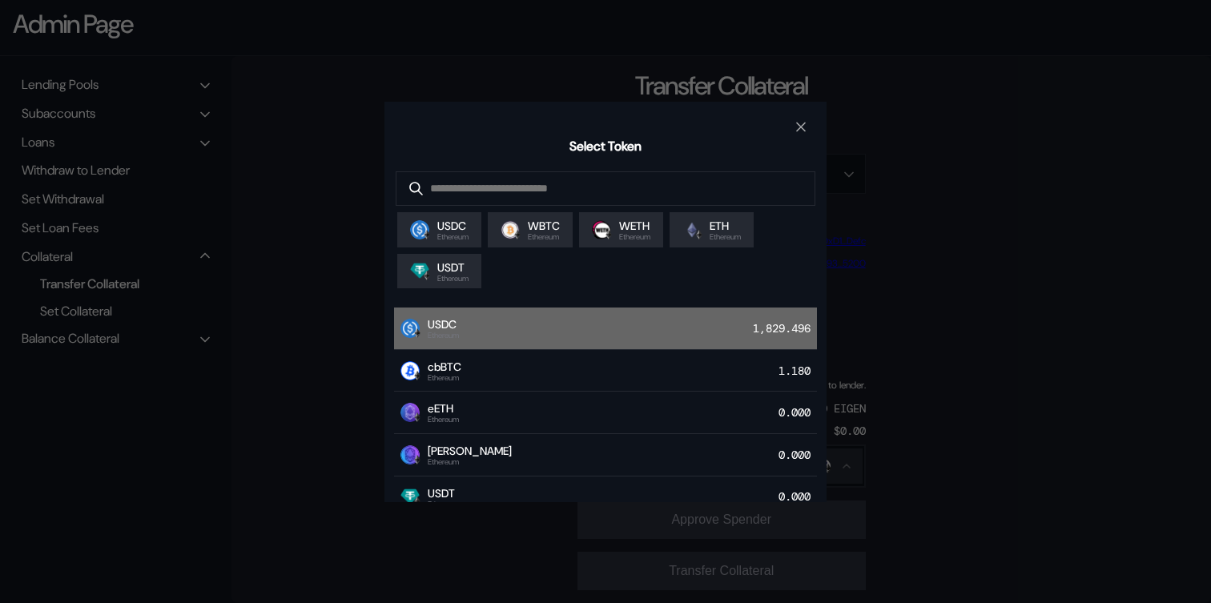
click at [549, 324] on div "USDC Ethereum 1,829.496" at bounding box center [605, 329] width 423 height 42
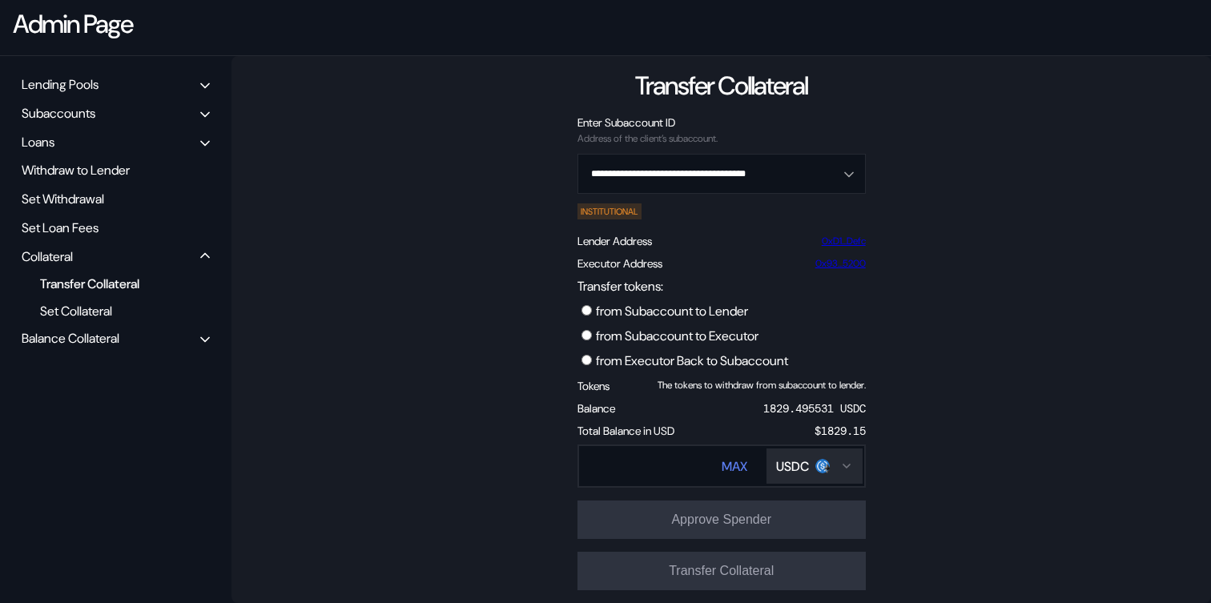
click at [702, 367] on label "from Executor Back to Subaccount" at bounding box center [692, 360] width 192 height 17
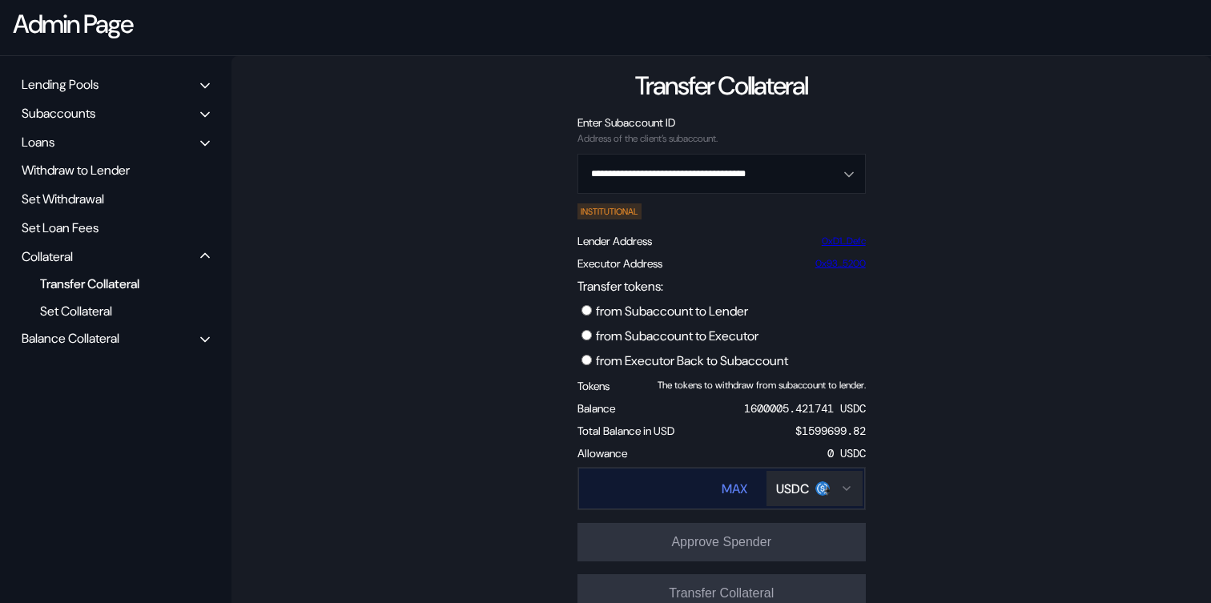
click at [670, 488] on input "Transfer tokens:" at bounding box center [632, 489] width 107 height 33
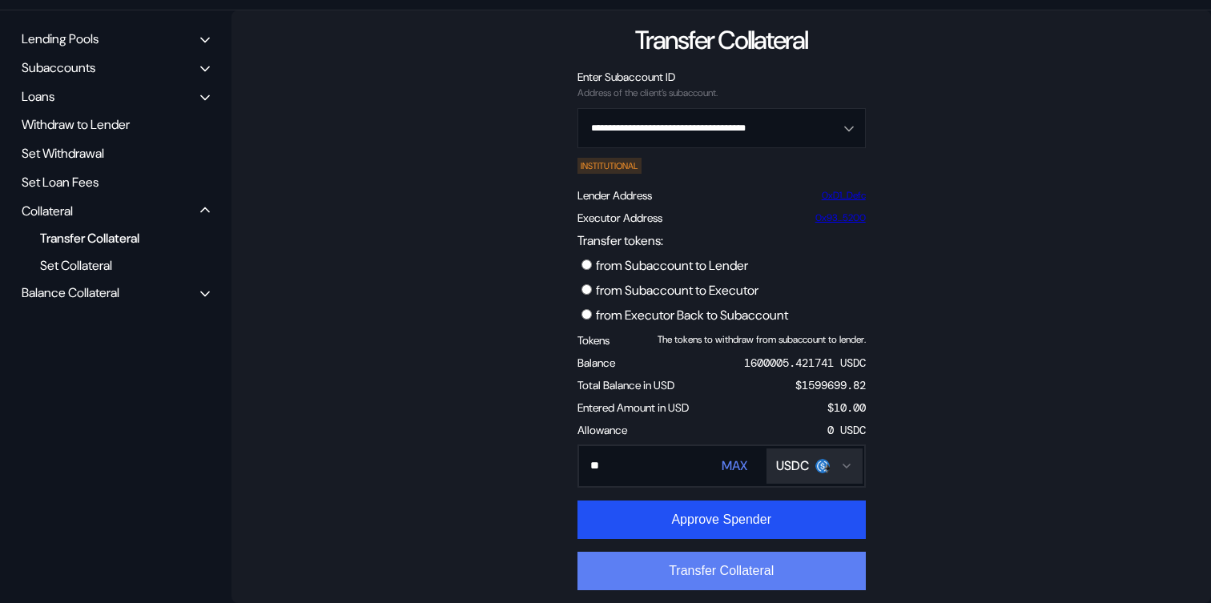
click at [733, 560] on button "Transfer Collateral" at bounding box center [722, 571] width 288 height 38
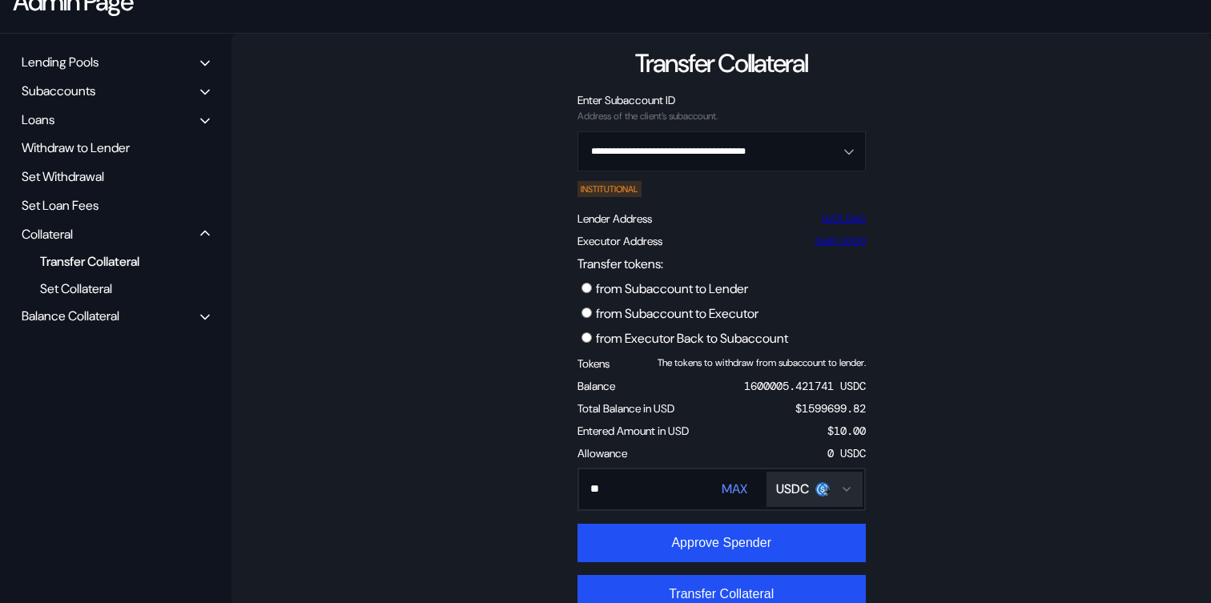
scroll to position [237, 0]
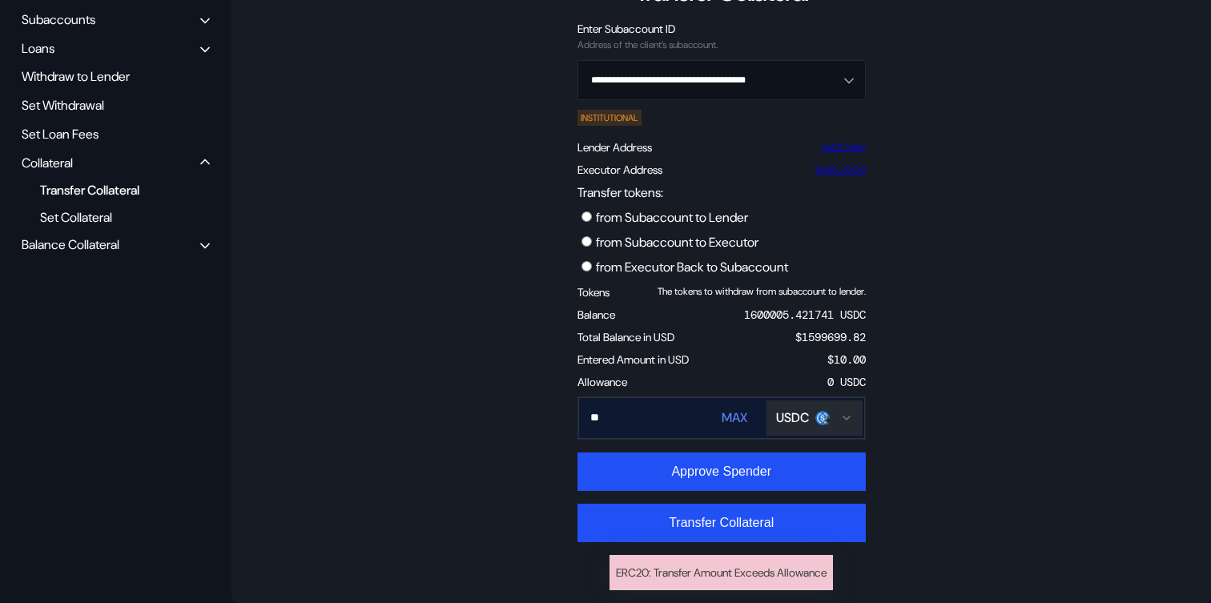
click at [694, 416] on div "** MAX USDC" at bounding box center [721, 418] width 287 height 42
click at [645, 426] on input "**" at bounding box center [632, 417] width 107 height 33
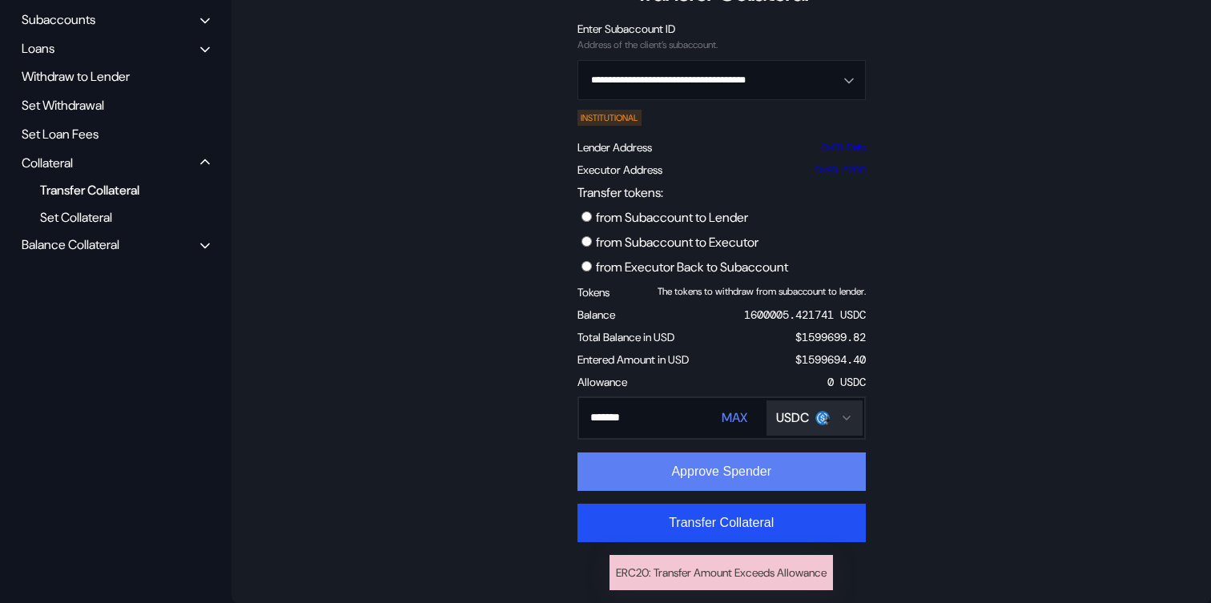
type input "*******"
click at [698, 467] on button "Approve Spender" at bounding box center [722, 472] width 288 height 38
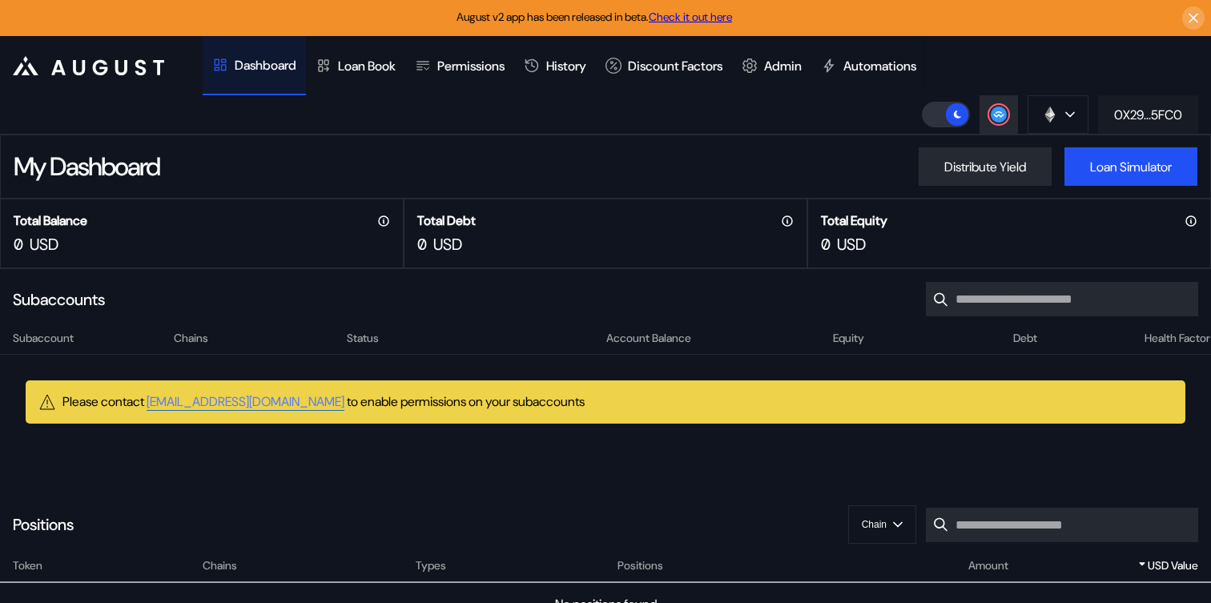
click at [1125, 119] on div "0X29...5FC0" at bounding box center [1148, 115] width 68 height 17
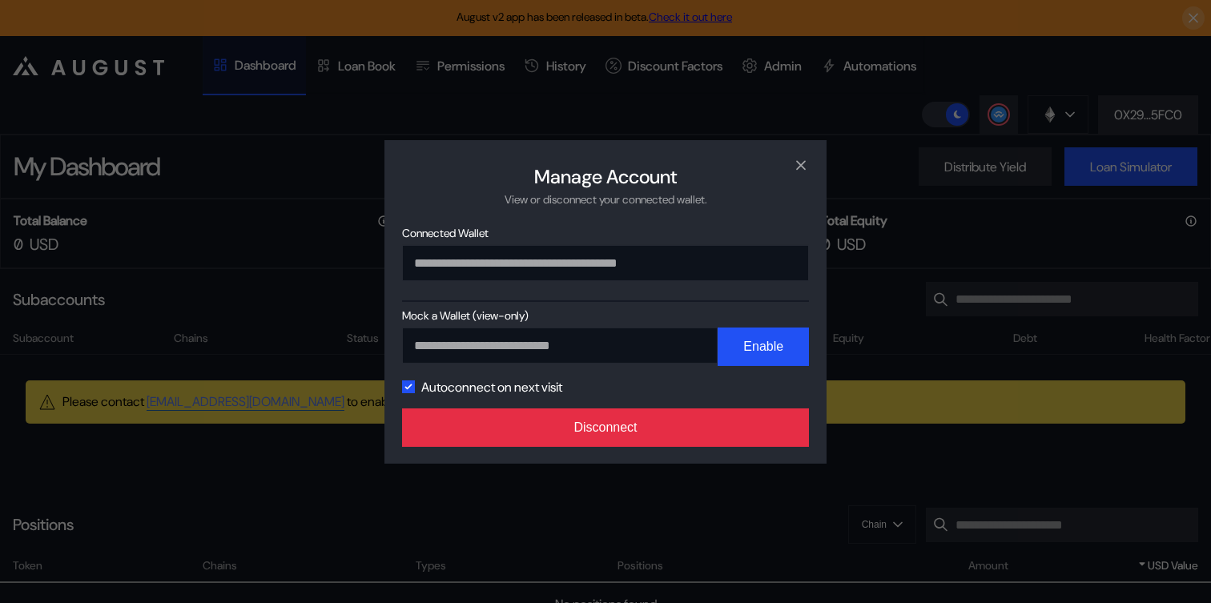
click at [716, 416] on button "Disconnect" at bounding box center [605, 427] width 407 height 38
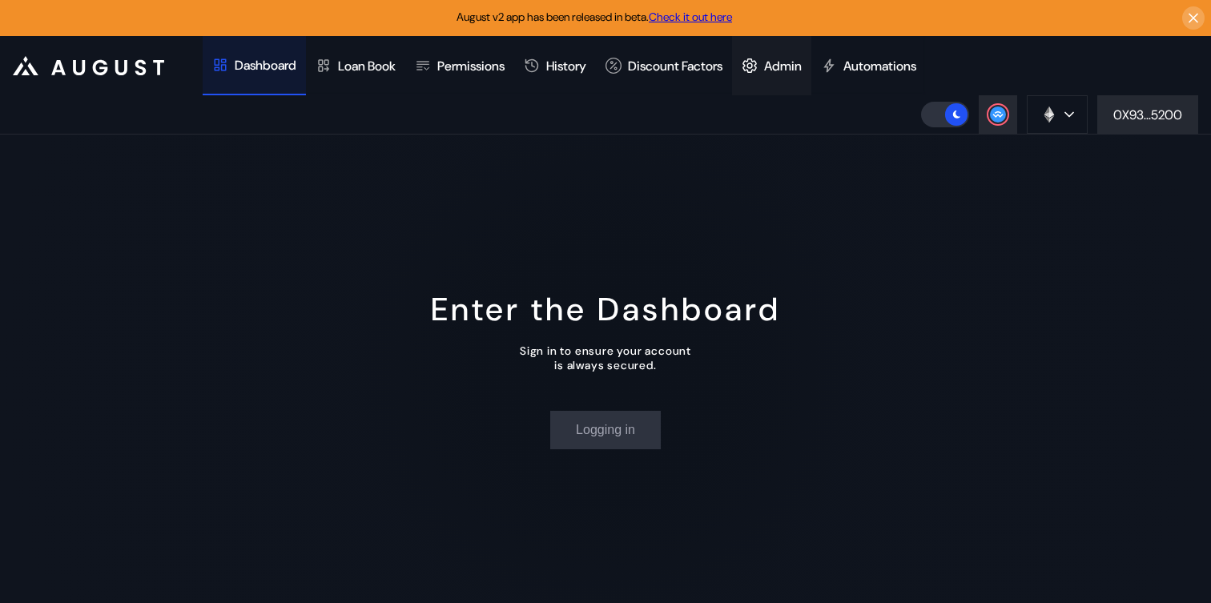
click at [802, 68] on div "Admin" at bounding box center [783, 66] width 38 height 17
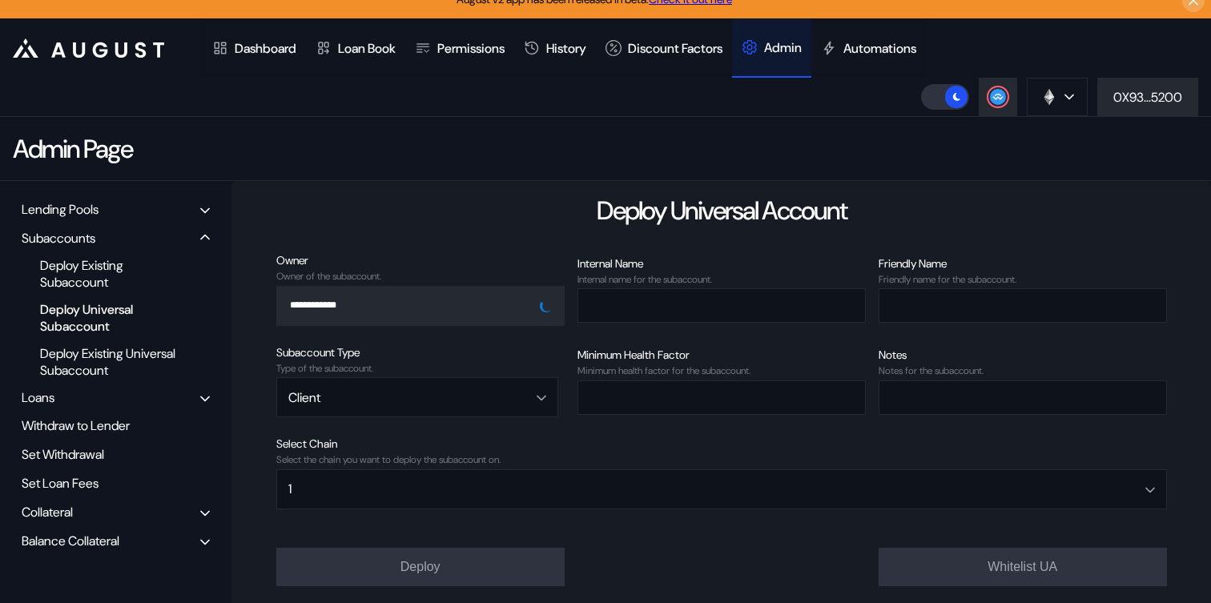
scroll to position [23, 0]
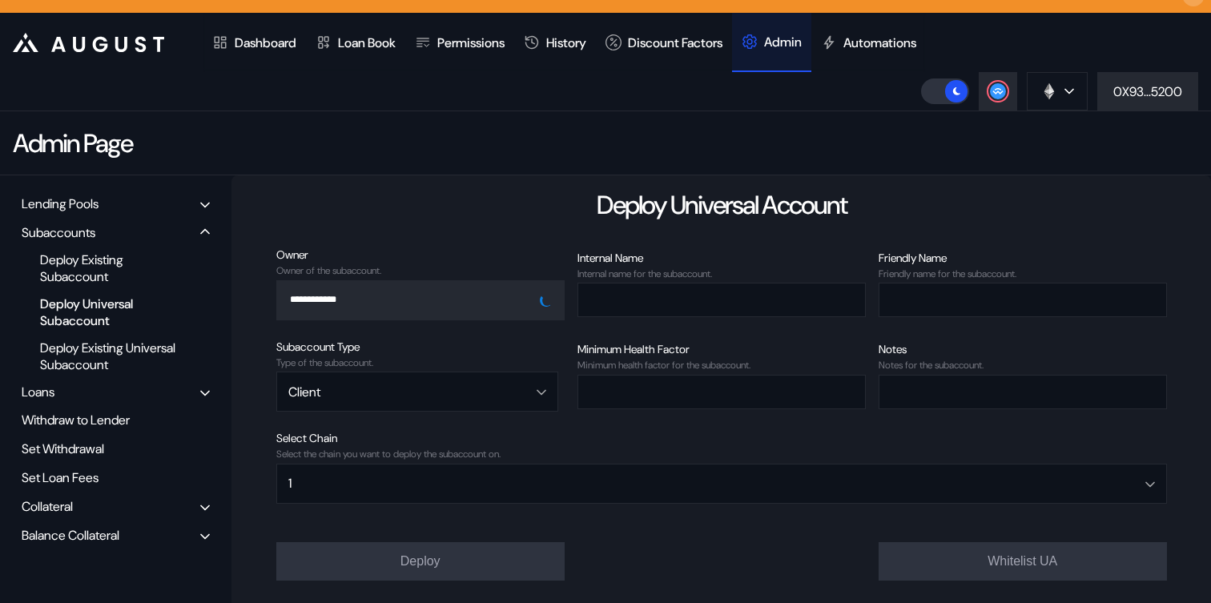
click at [67, 509] on div "Collateral" at bounding box center [47, 506] width 51 height 17
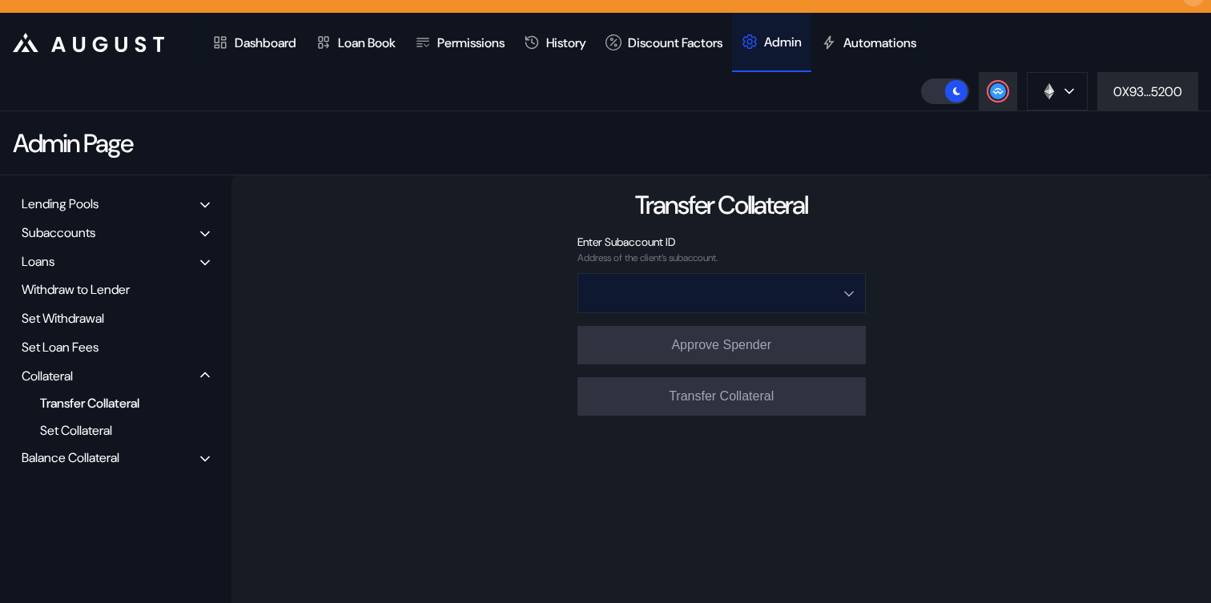
click at [719, 300] on input "Open menu" at bounding box center [713, 293] width 247 height 38
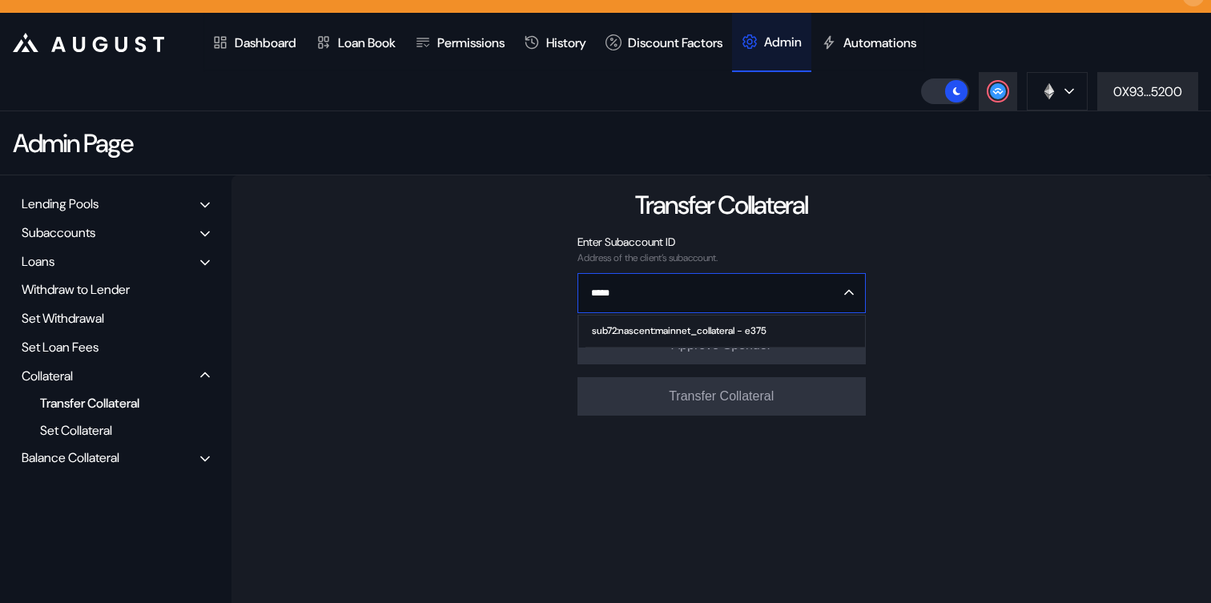
click at [733, 336] on span "sub72:nascent:mainnet_collateral - e375" at bounding box center [725, 332] width 279 height 32
type input "**********"
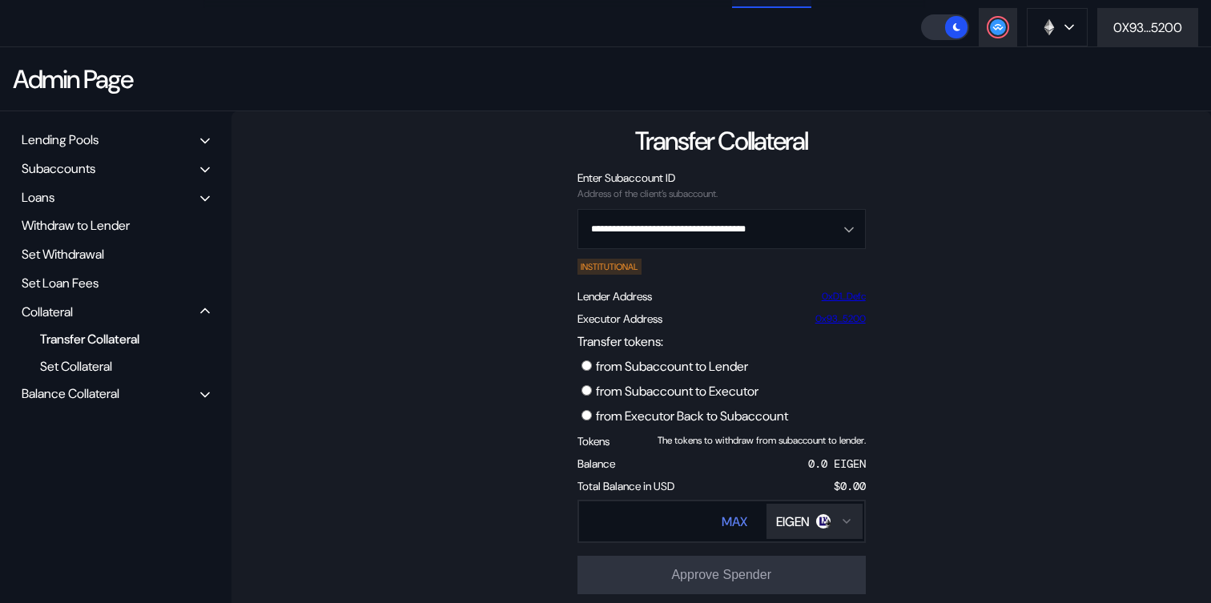
scroll to position [88, 0]
click at [702, 411] on label "from Executor Back to Subaccount" at bounding box center [692, 415] width 192 height 17
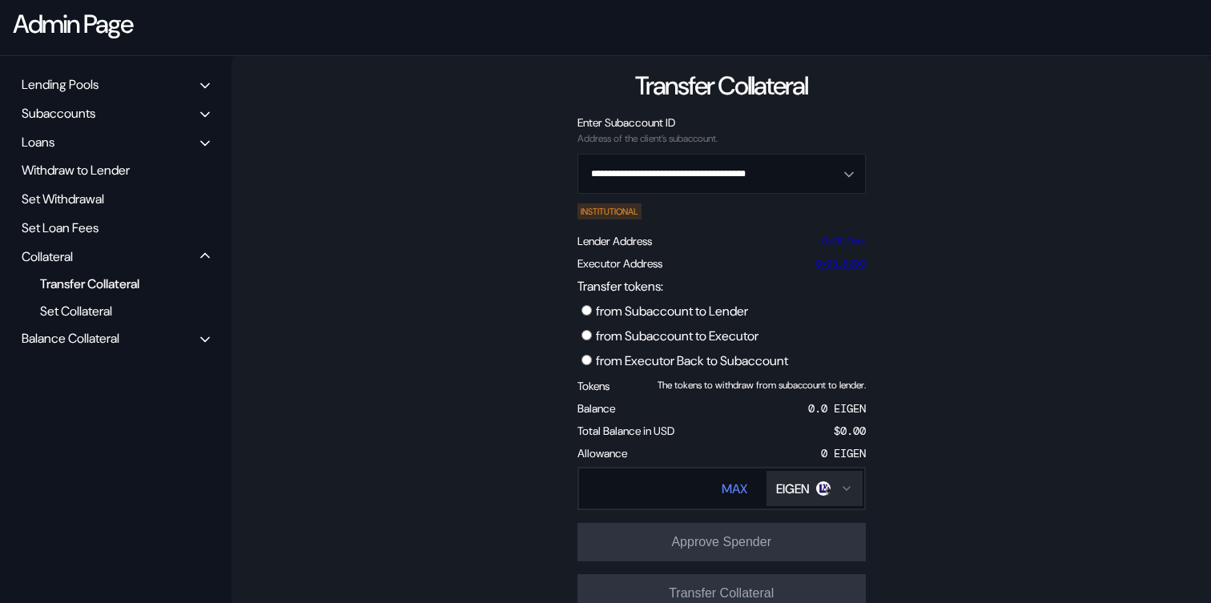
scroll to position [166, 0]
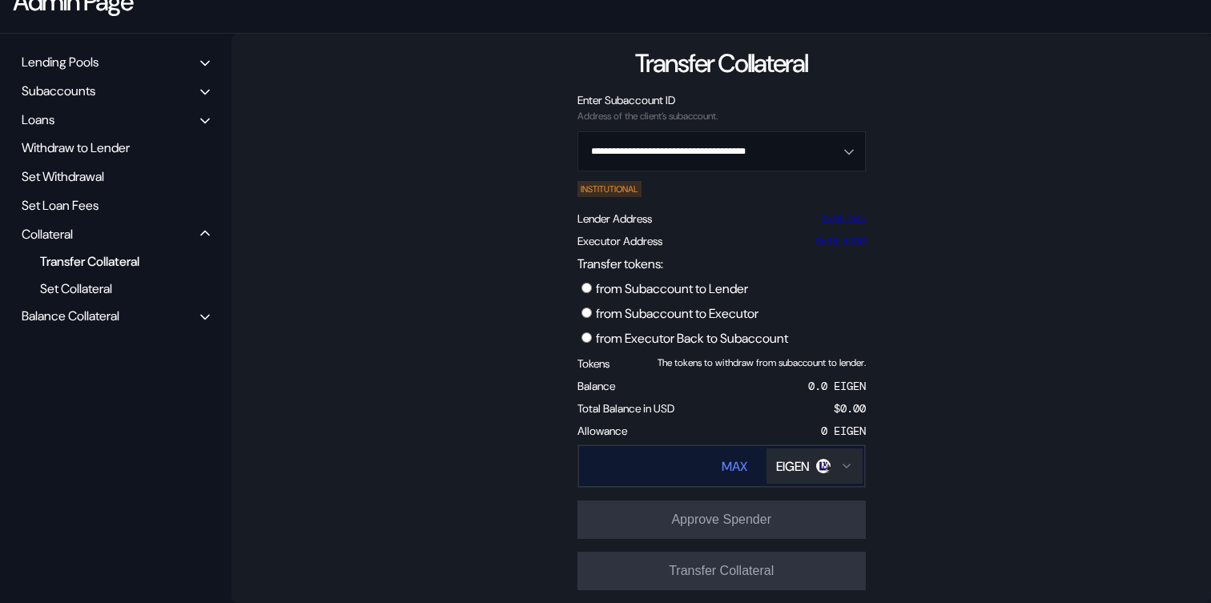
click at [799, 475] on button "EIGEN" at bounding box center [815, 466] width 96 height 35
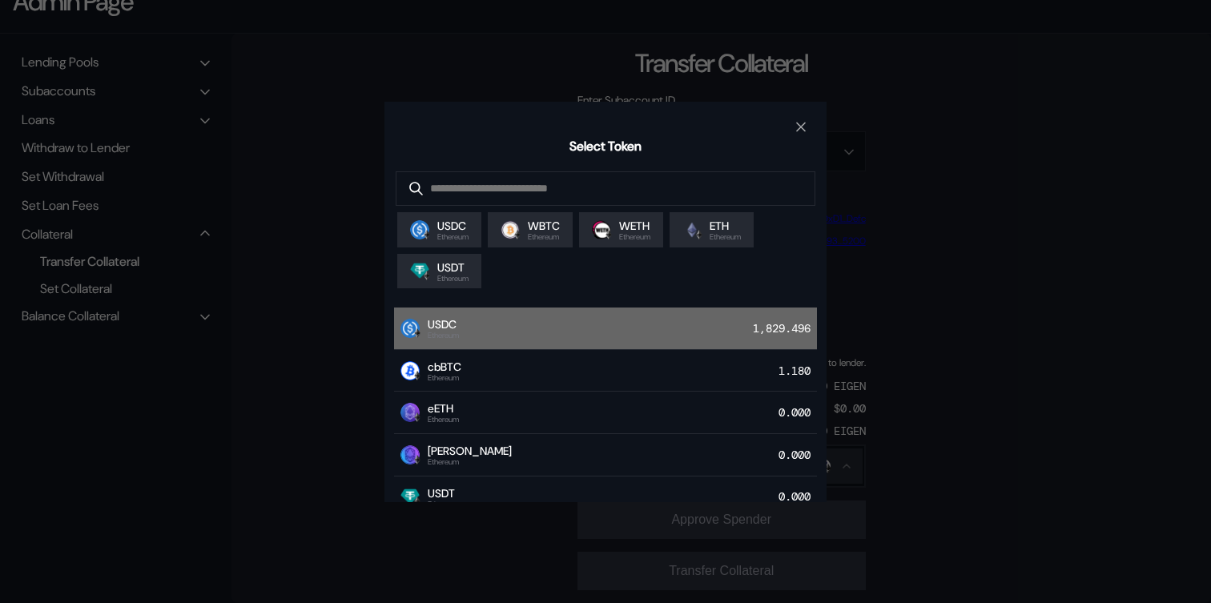
click at [558, 314] on div "USDC Ethereum 1,829.496" at bounding box center [605, 329] width 423 height 42
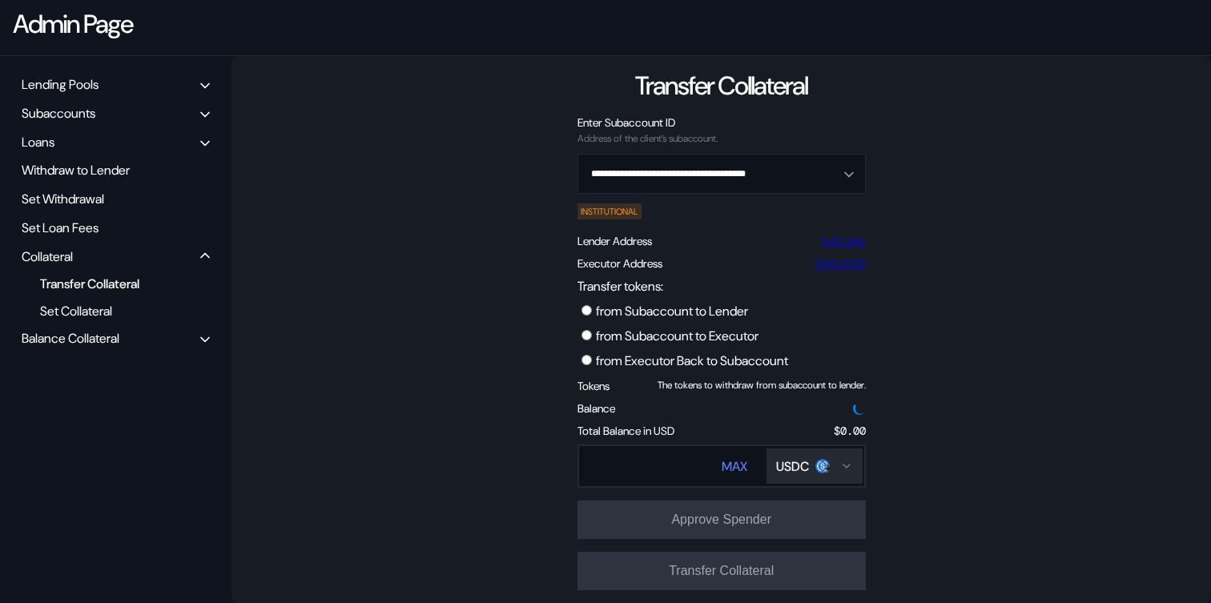
scroll to position [143, 0]
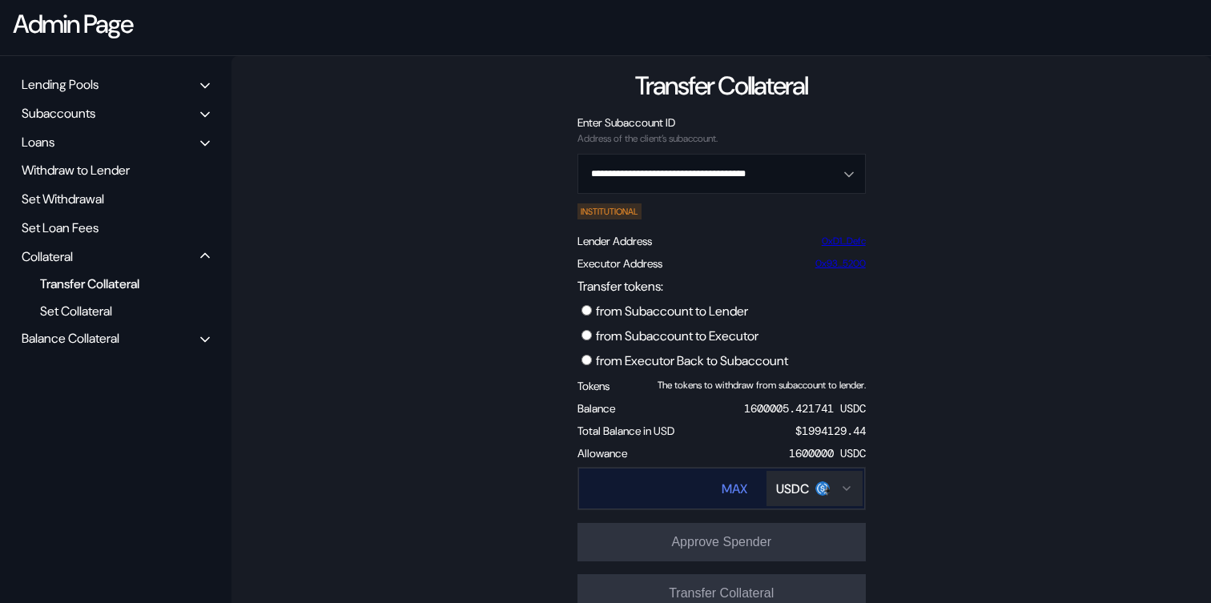
click at [638, 475] on input "Transfer tokens:" at bounding box center [632, 489] width 107 height 33
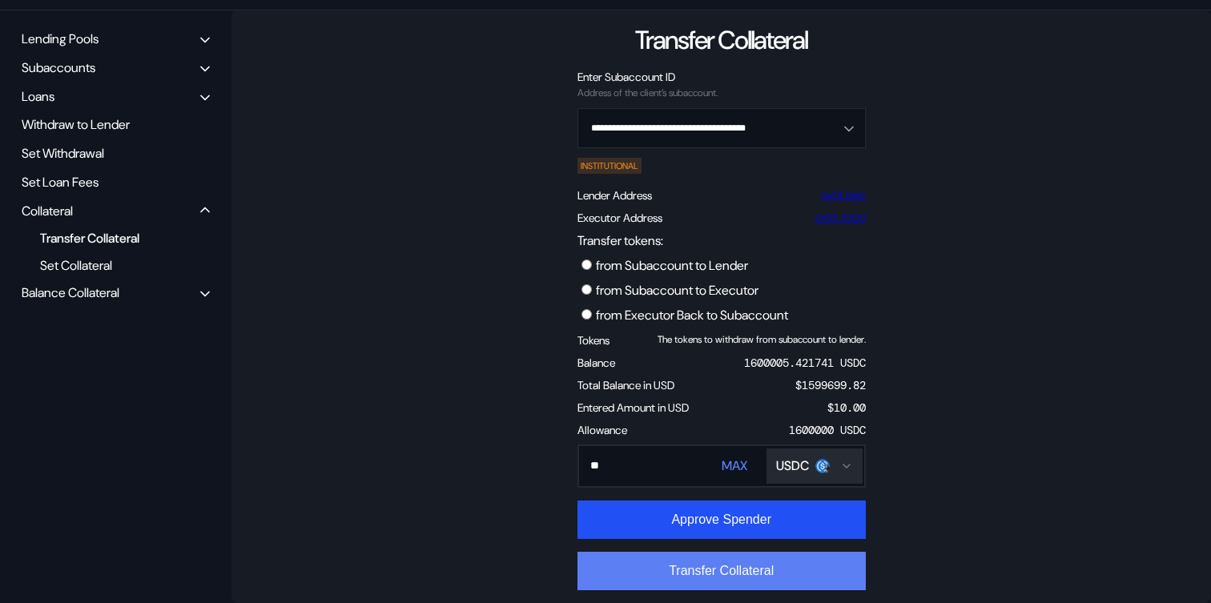
type input "**"
click at [651, 570] on button "Transfer Collateral" at bounding box center [722, 571] width 288 height 38
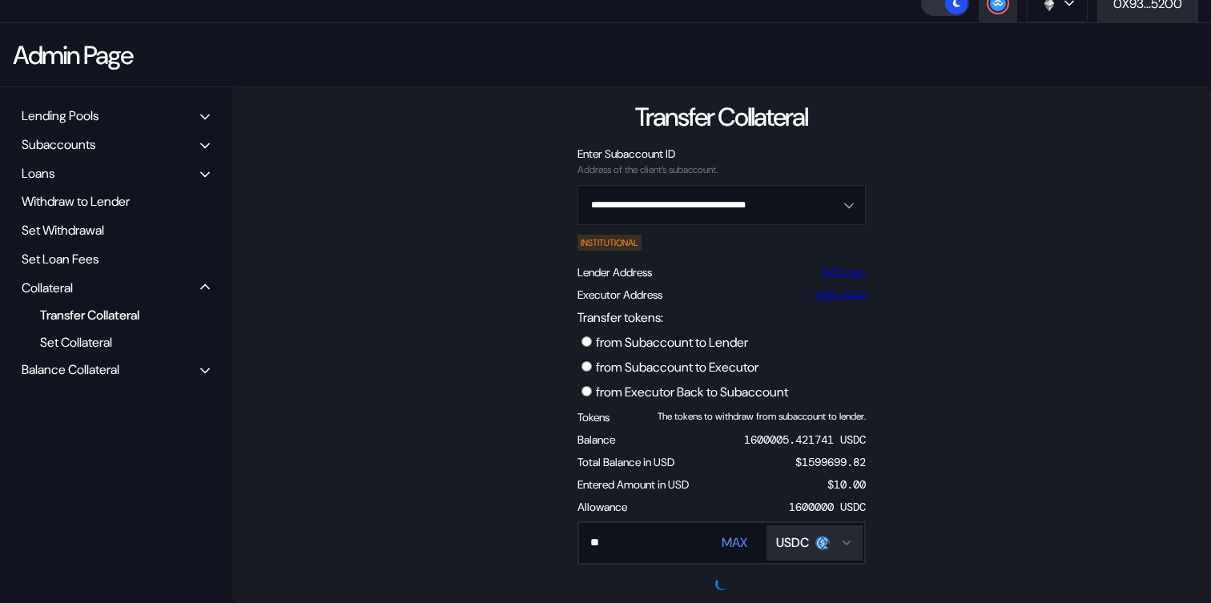
click at [119, 374] on div "Balance Collateral" at bounding box center [71, 369] width 98 height 17
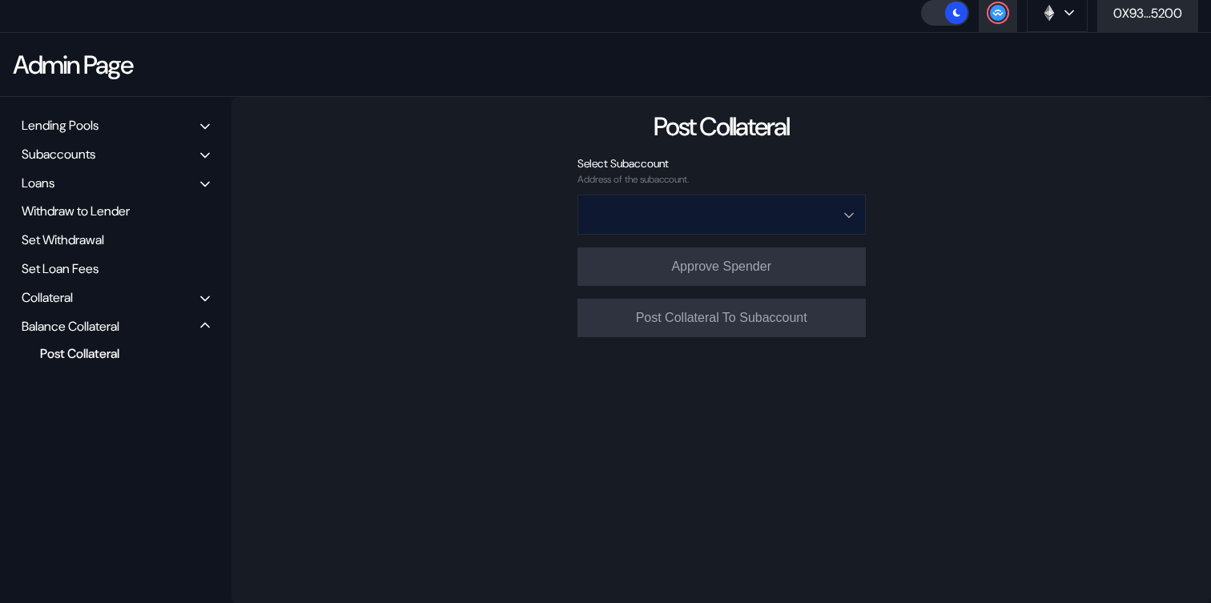
click at [775, 213] on input "Open menu" at bounding box center [713, 214] width 247 height 38
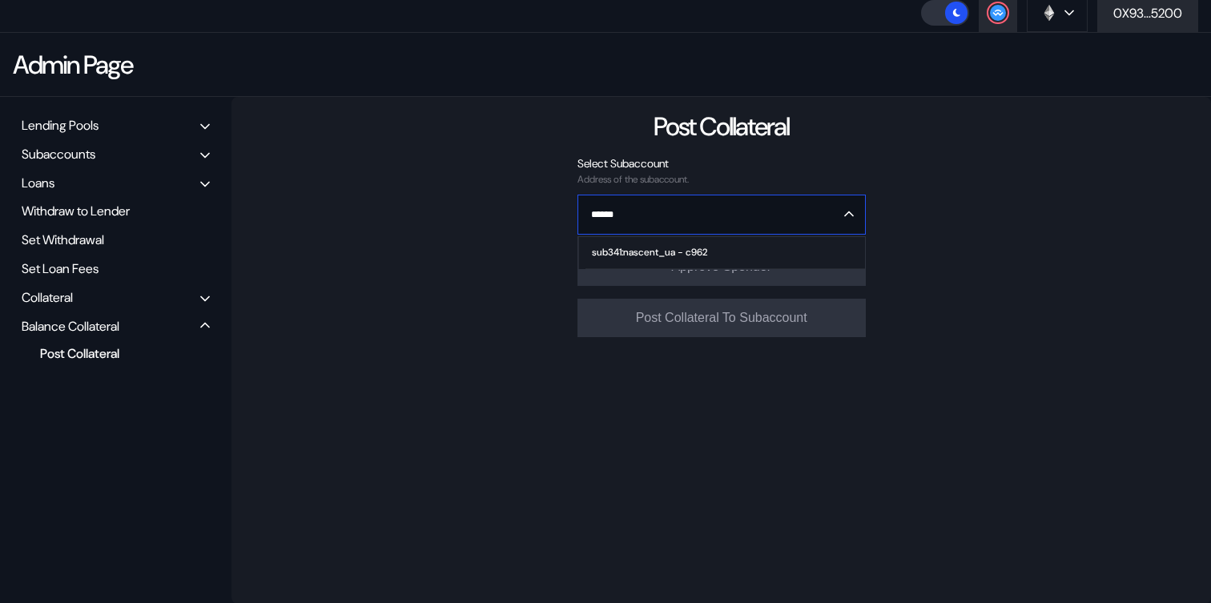
click at [747, 244] on span "sub341:nascent_ua - c962" at bounding box center [725, 253] width 279 height 32
type input "**********"
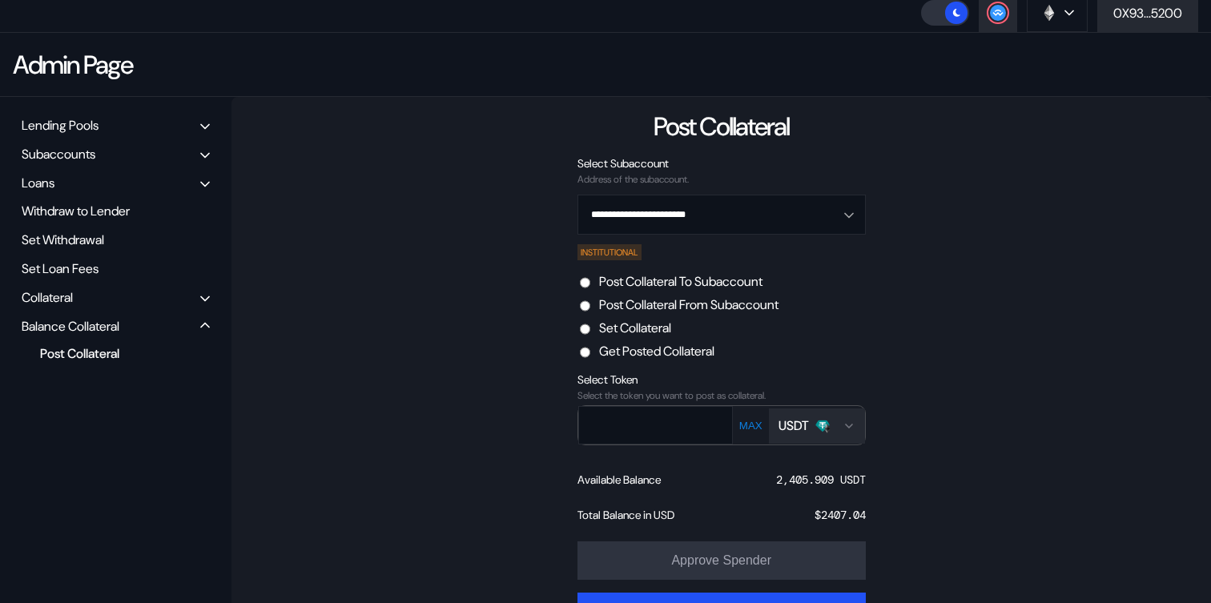
click at [806, 423] on div "USDT" at bounding box center [794, 425] width 30 height 17
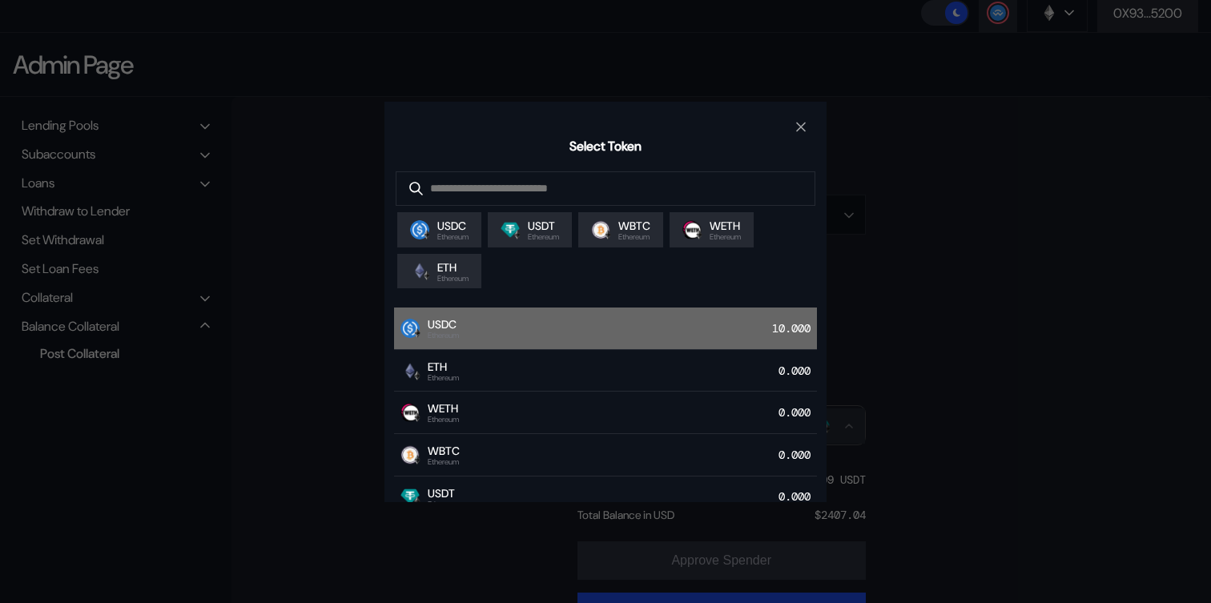
click at [613, 324] on div "USDC Ethereum 10.000" at bounding box center [605, 329] width 423 height 42
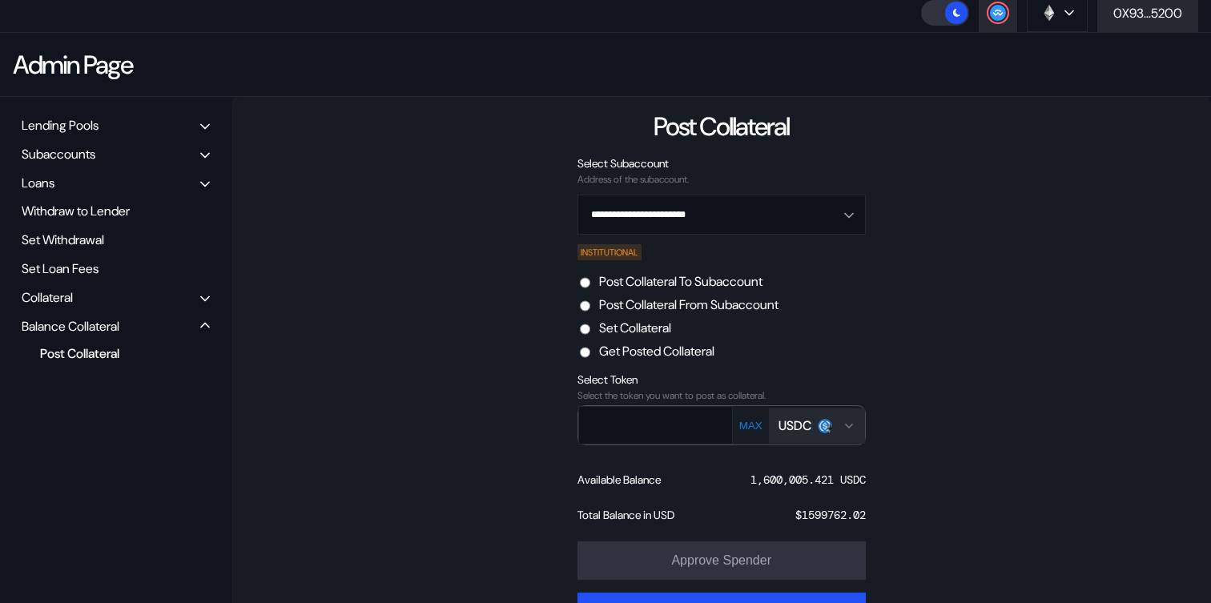
click at [669, 311] on label "Post Collateral From Subaccount" at bounding box center [688, 304] width 179 height 17
click at [673, 418] on input "text" at bounding box center [644, 424] width 130 height 33
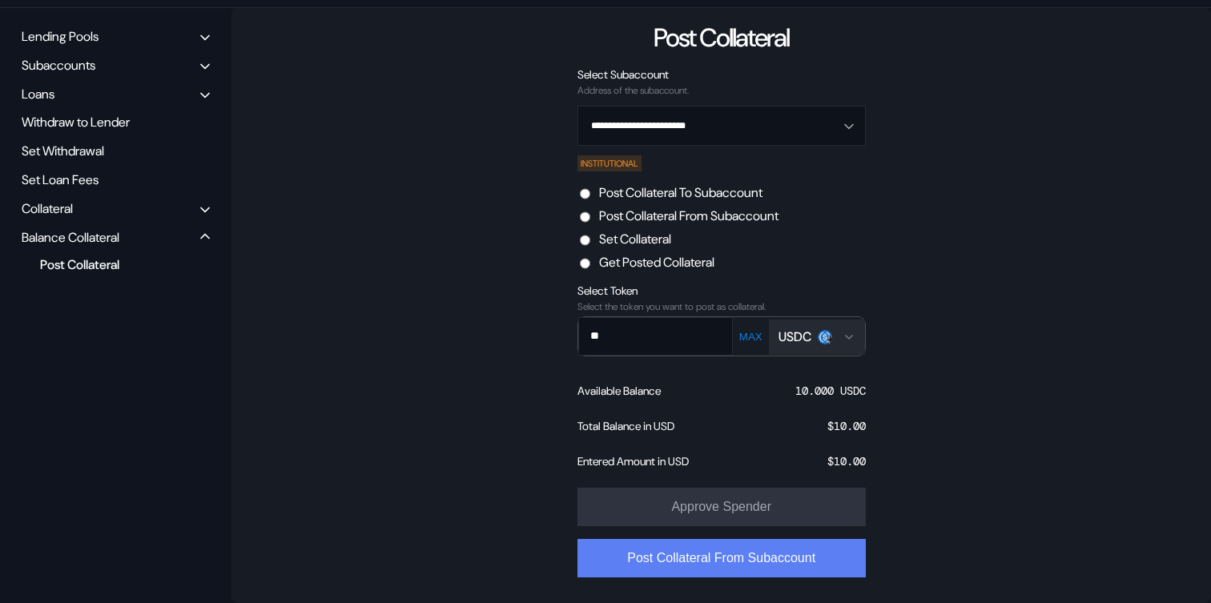
type input "**"
click at [716, 558] on button "Post Collateral From Subaccount" at bounding box center [722, 558] width 288 height 38
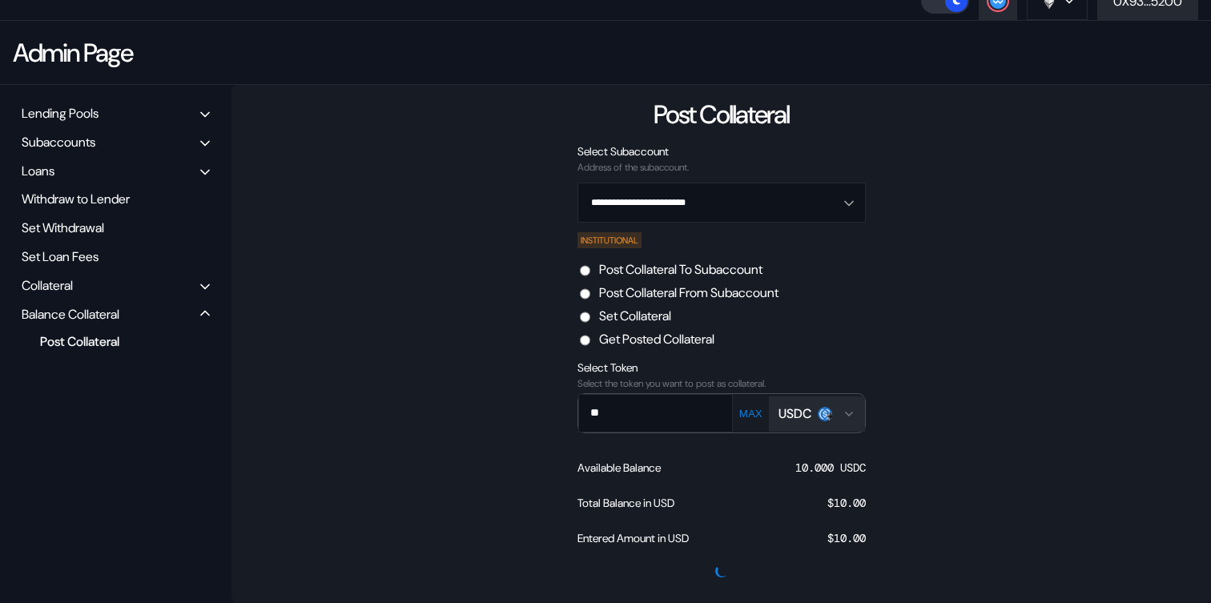
click at [91, 289] on div "Collateral" at bounding box center [115, 285] width 199 height 25
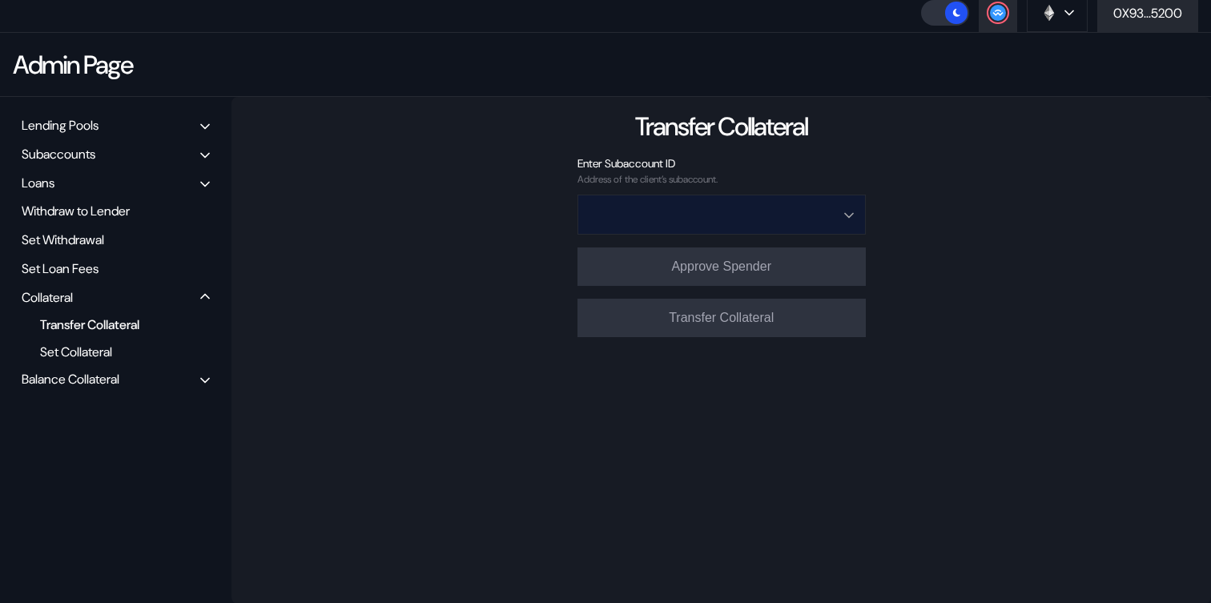
click at [766, 217] on input "Open menu" at bounding box center [713, 214] width 247 height 38
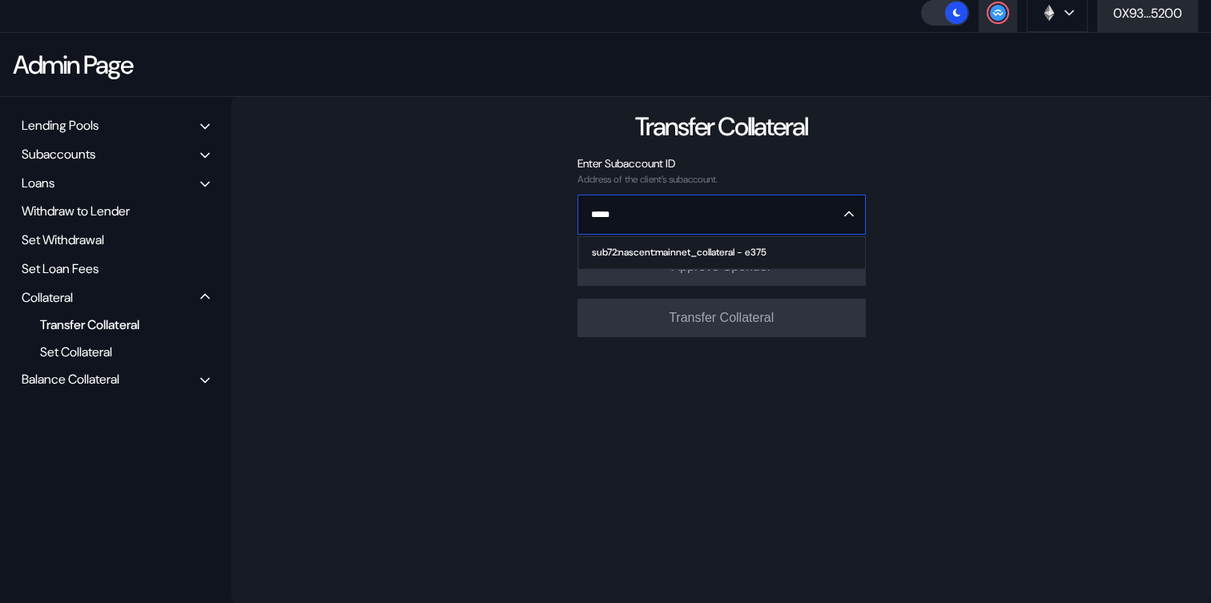
click at [763, 250] on div "sub72:nascent:mainnet_collateral - e375" at bounding box center [679, 252] width 175 height 11
type input "**********"
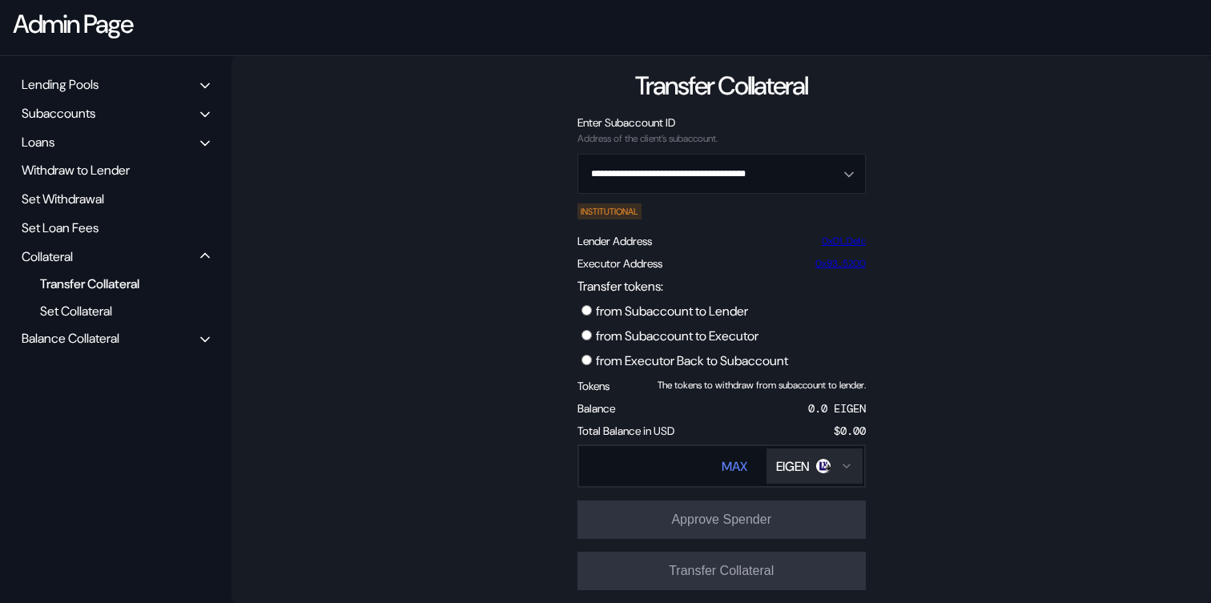
scroll to position [143, 0]
click at [729, 365] on label "from Executor Back to Subaccount" at bounding box center [692, 360] width 192 height 17
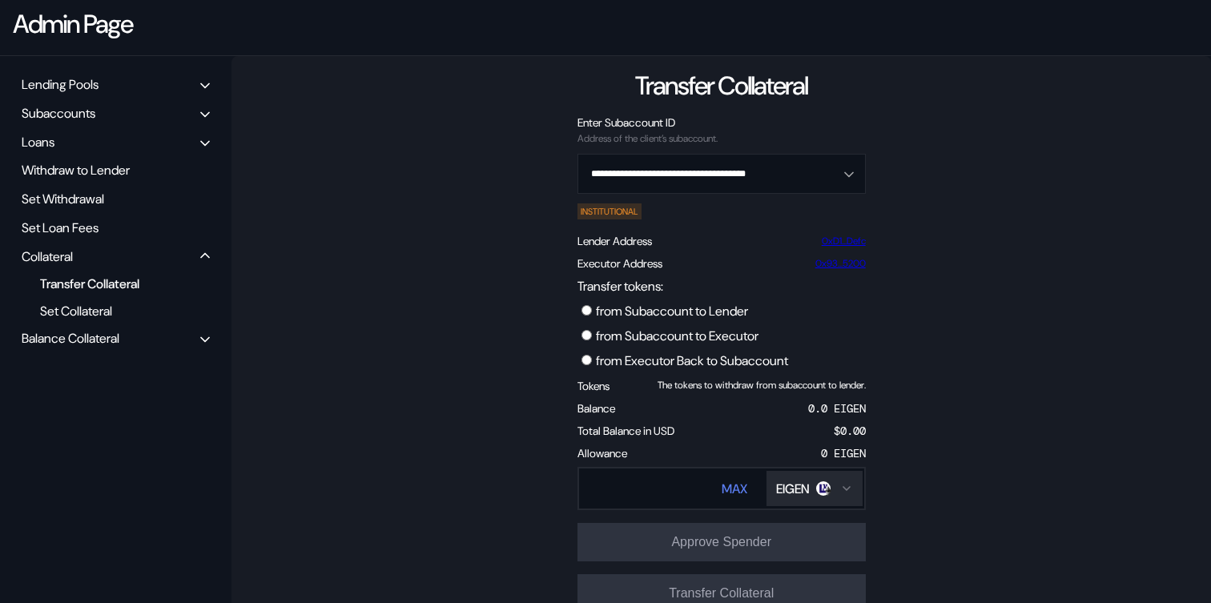
scroll to position [166, 0]
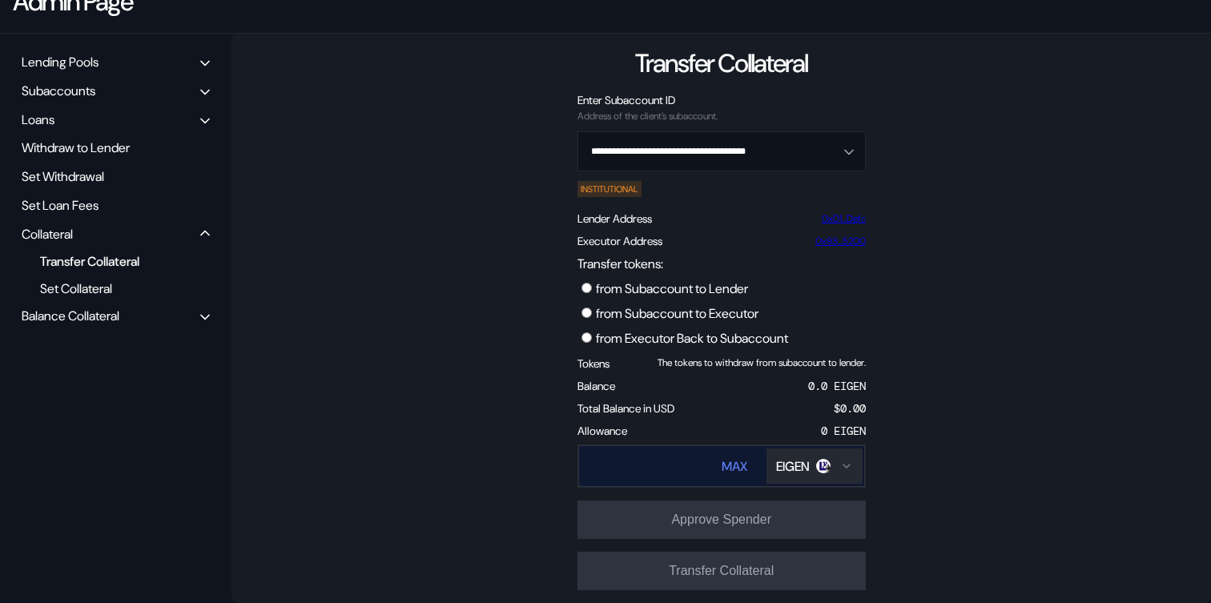
click at [809, 472] on div "EIGEN" at bounding box center [793, 466] width 34 height 17
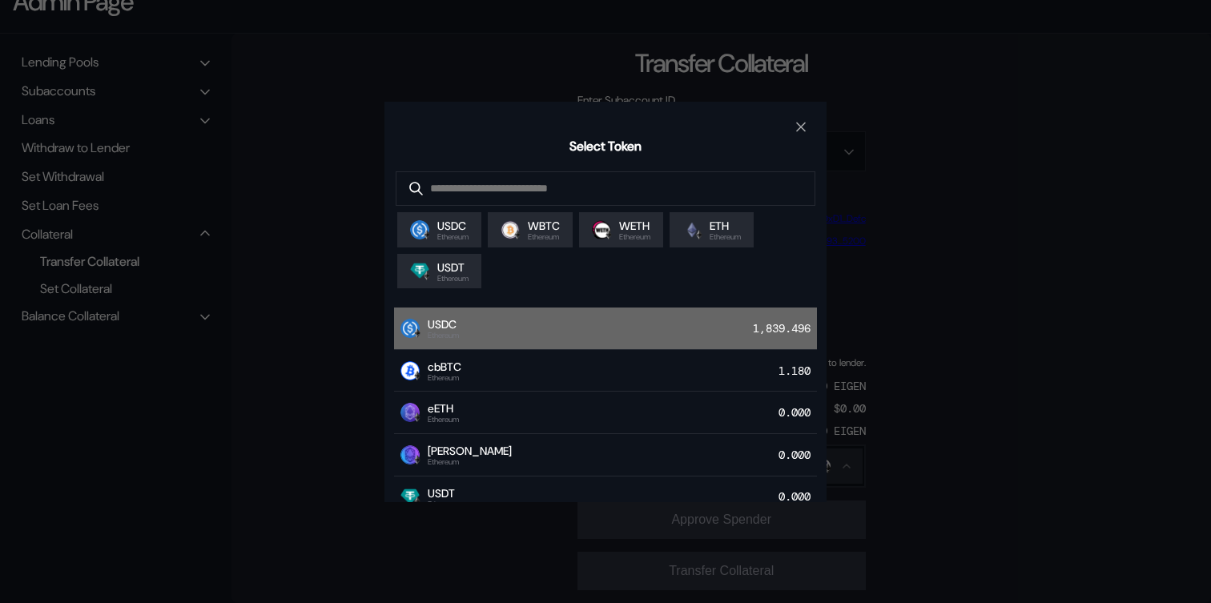
click at [594, 321] on div "USDC Ethereum 1,839.496" at bounding box center [605, 329] width 423 height 42
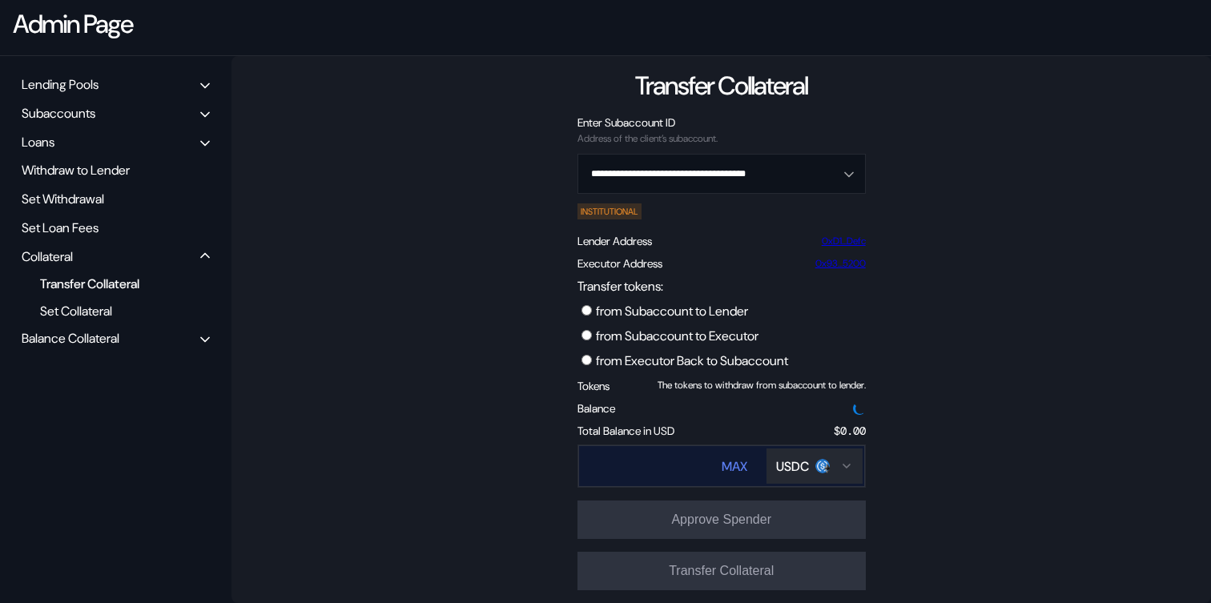
click at [673, 474] on input "Transfer tokens:" at bounding box center [632, 466] width 107 height 33
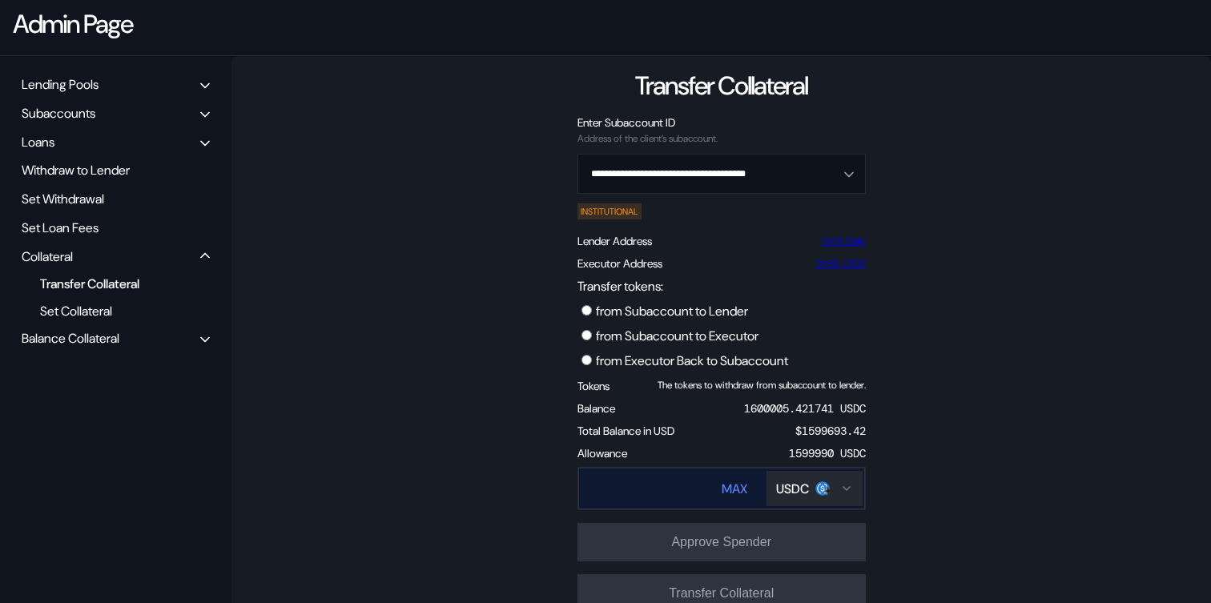
click at [655, 485] on input "Transfer tokens:" at bounding box center [632, 489] width 107 height 33
paste input "*******"
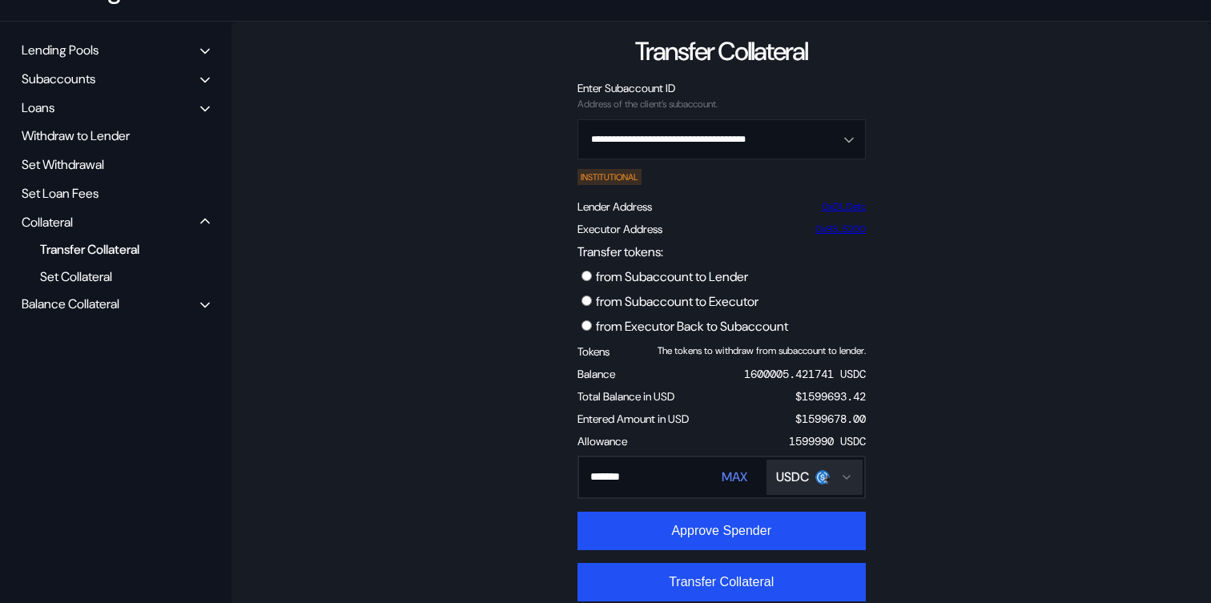
scroll to position [189, 0]
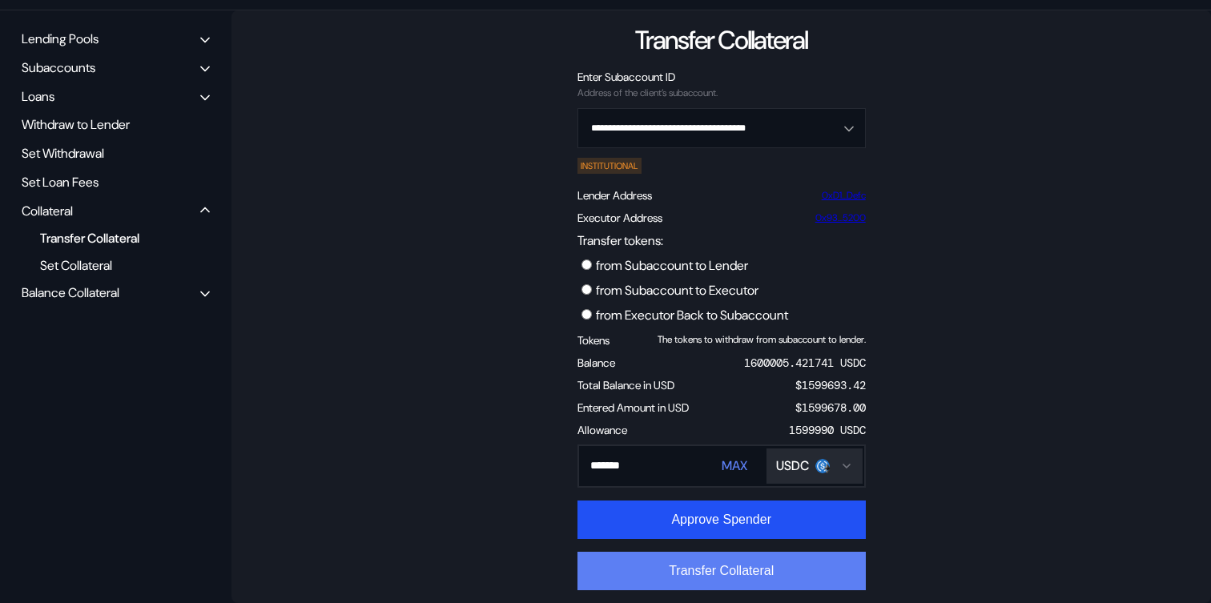
type input "*******"
click at [749, 576] on button "Transfer Collateral" at bounding box center [722, 571] width 288 height 38
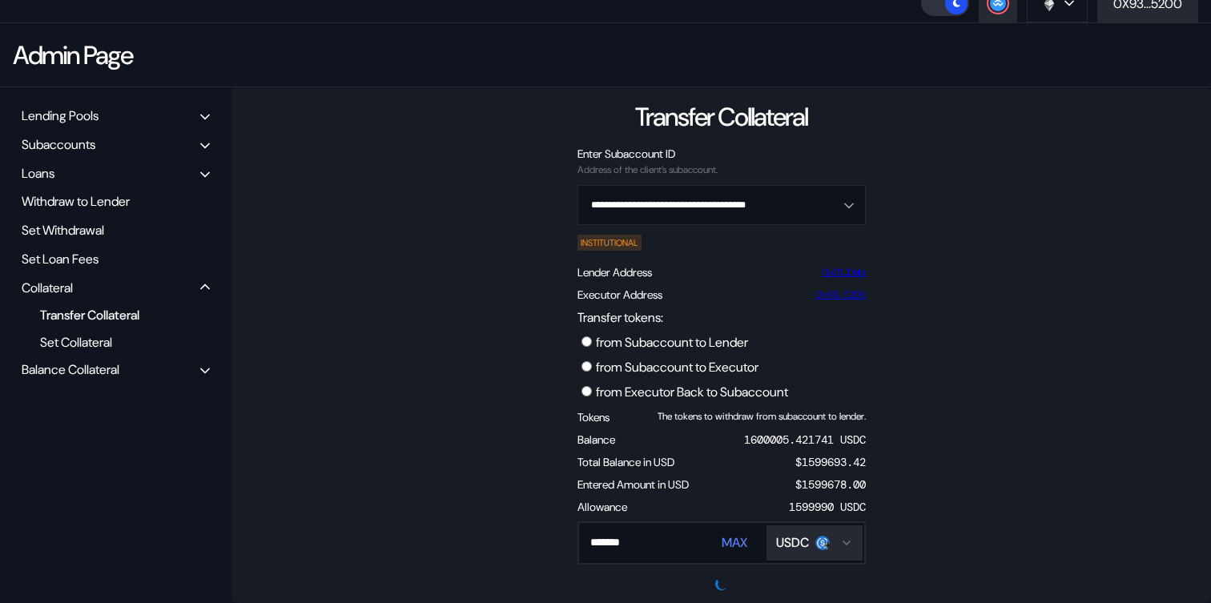
scroll to position [112, 0]
